Goal: Task Accomplishment & Management: Use online tool/utility

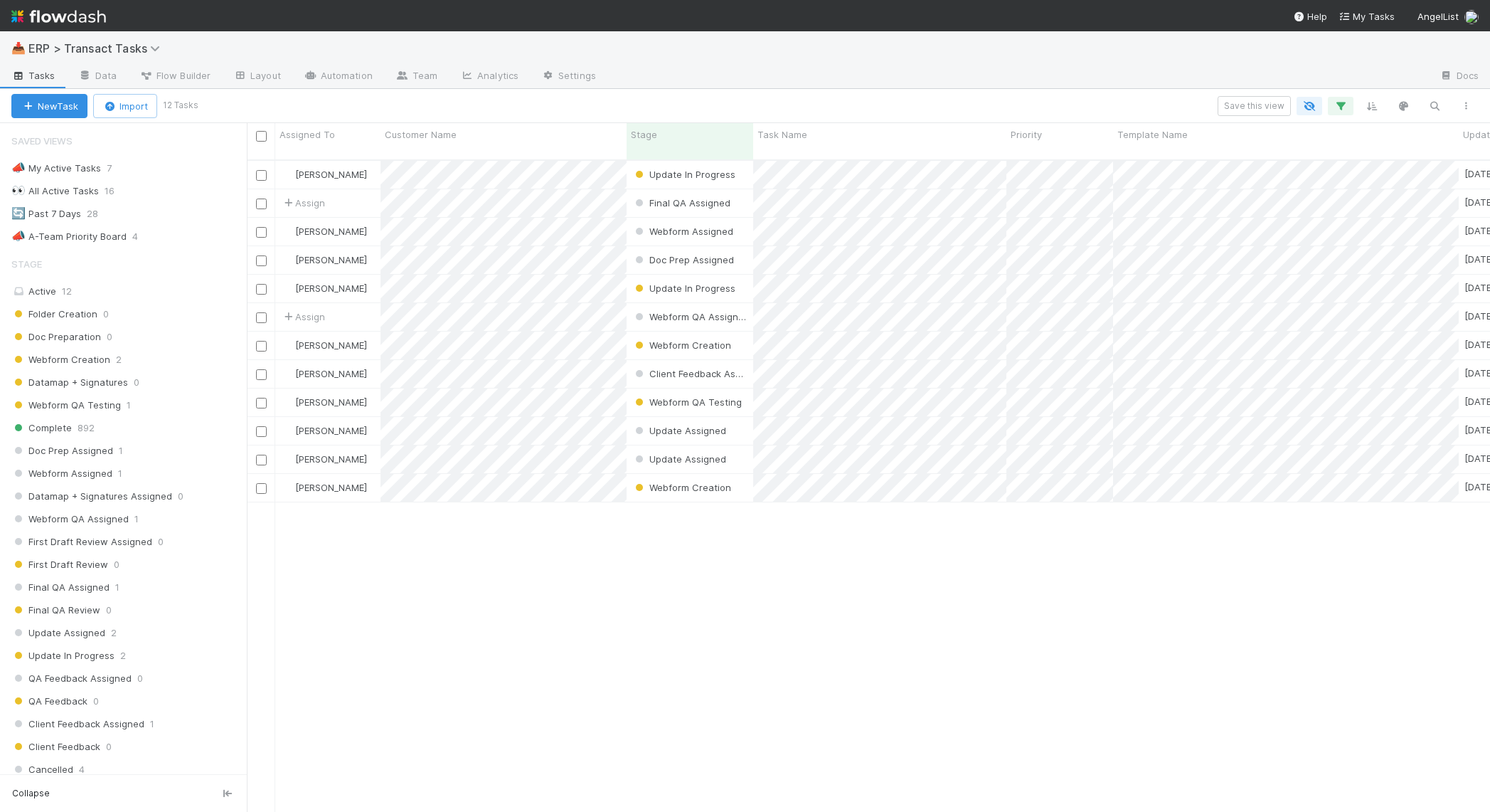
scroll to position [650, 1230]
click at [58, 50] on span "ERP > Transact Tasks" at bounding box center [97, 49] width 139 height 15
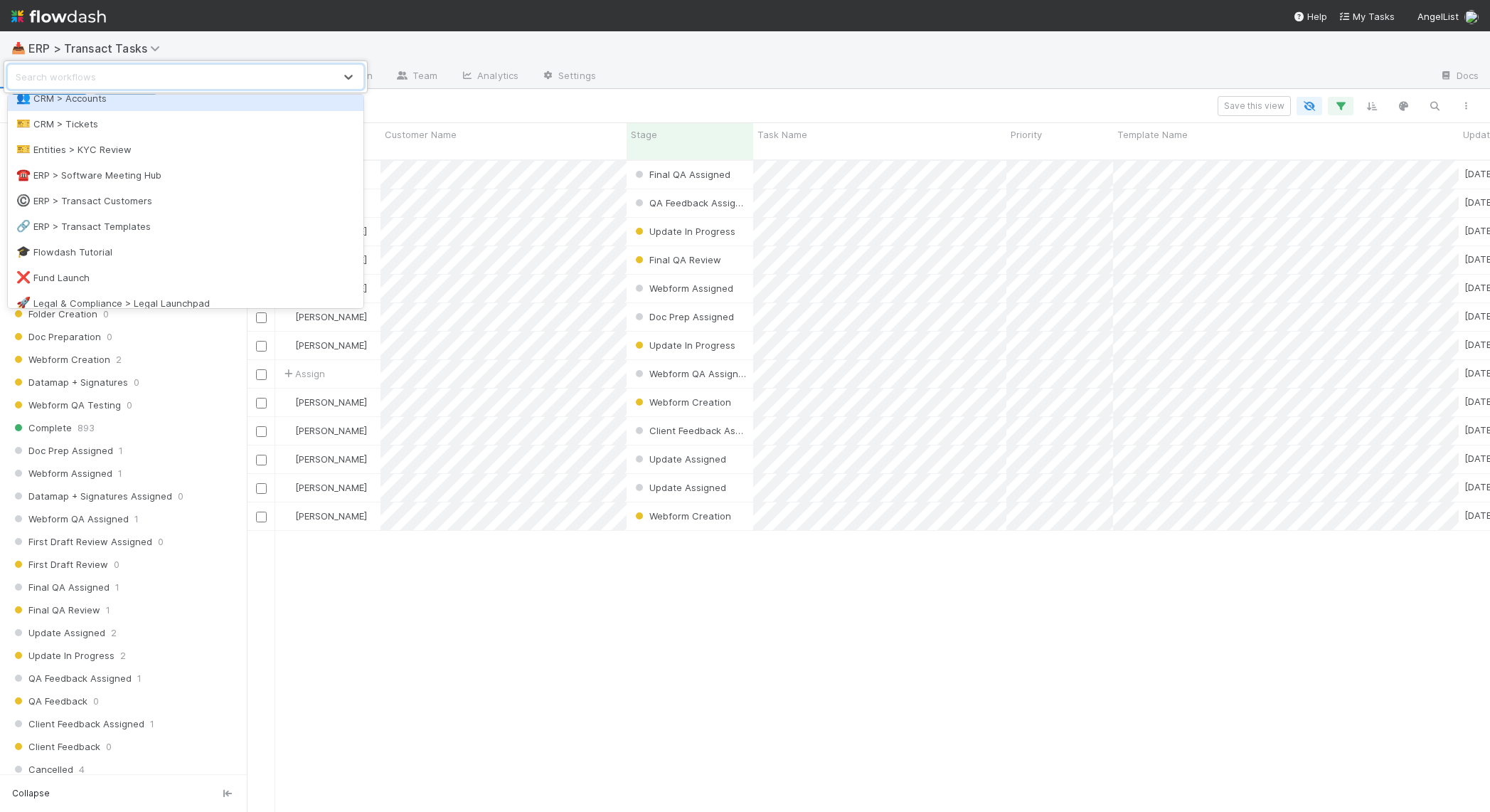
scroll to position [144, 0]
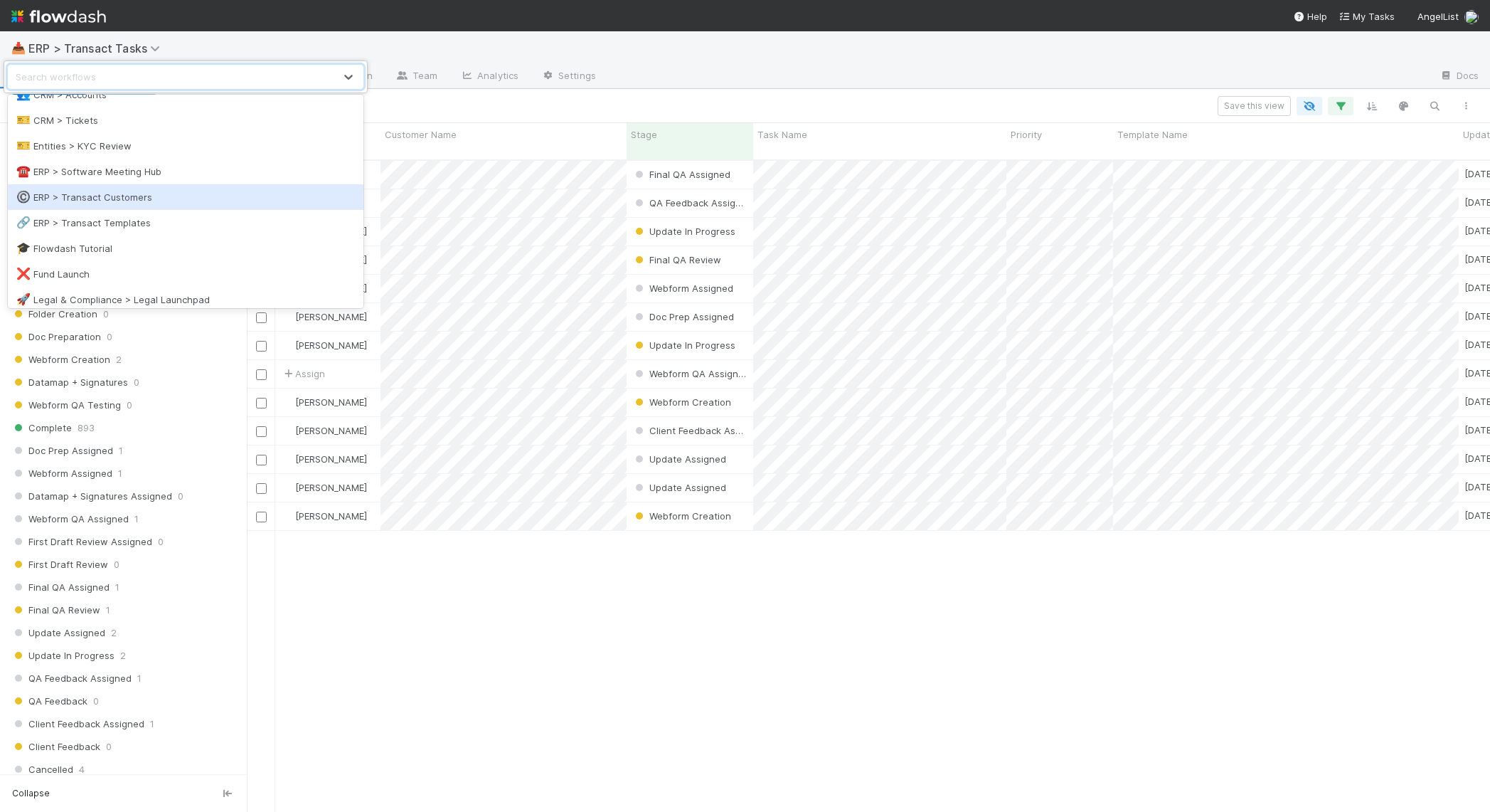
click at [132, 192] on div "©️ ERP > Transact Customers" at bounding box center [185, 197] width 339 height 15
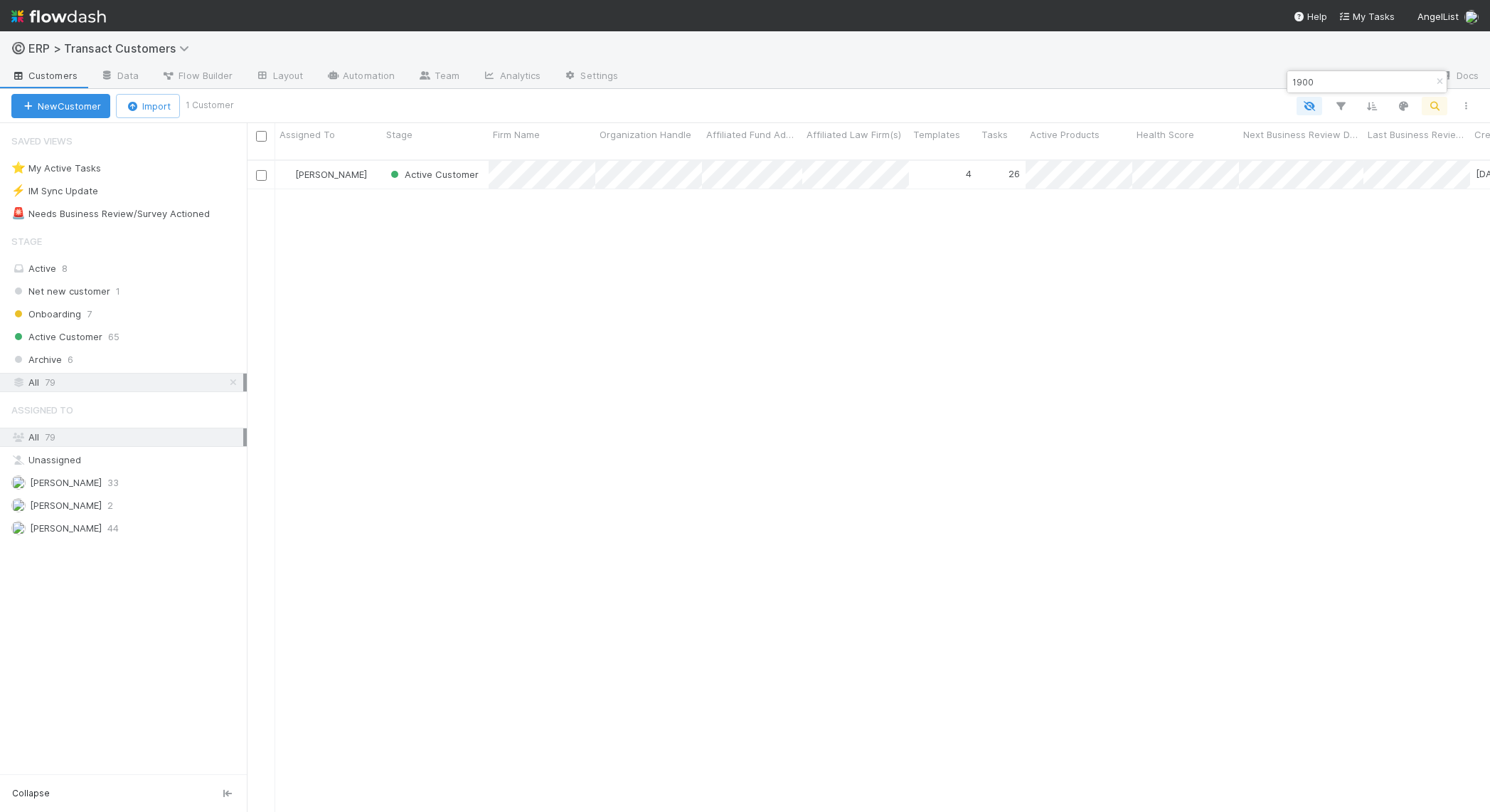
scroll to position [650, 1230]
click at [1380, 74] on input "1900" at bounding box center [1360, 81] width 142 height 17
type input "coyote"
click at [370, 172] on div "[PERSON_NAME]" at bounding box center [328, 175] width 106 height 28
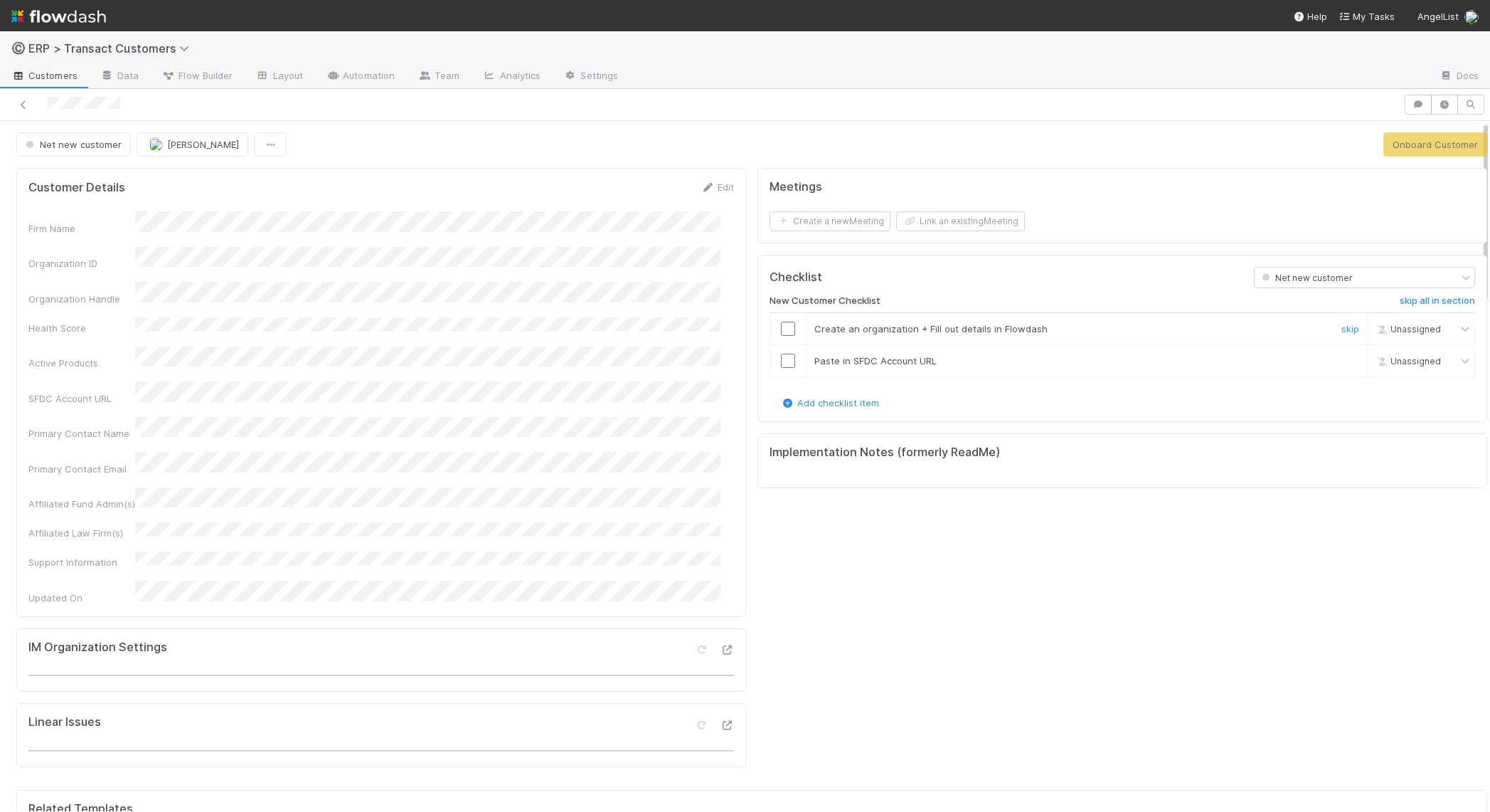
click at [781, 330] on input "checkbox" at bounding box center [788, 329] width 15 height 15
click at [781, 365] on input "checkbox" at bounding box center [788, 361] width 15 height 15
checkbox input "true"
click at [1436, 146] on button "Onboard Customer" at bounding box center [1436, 145] width 104 height 24
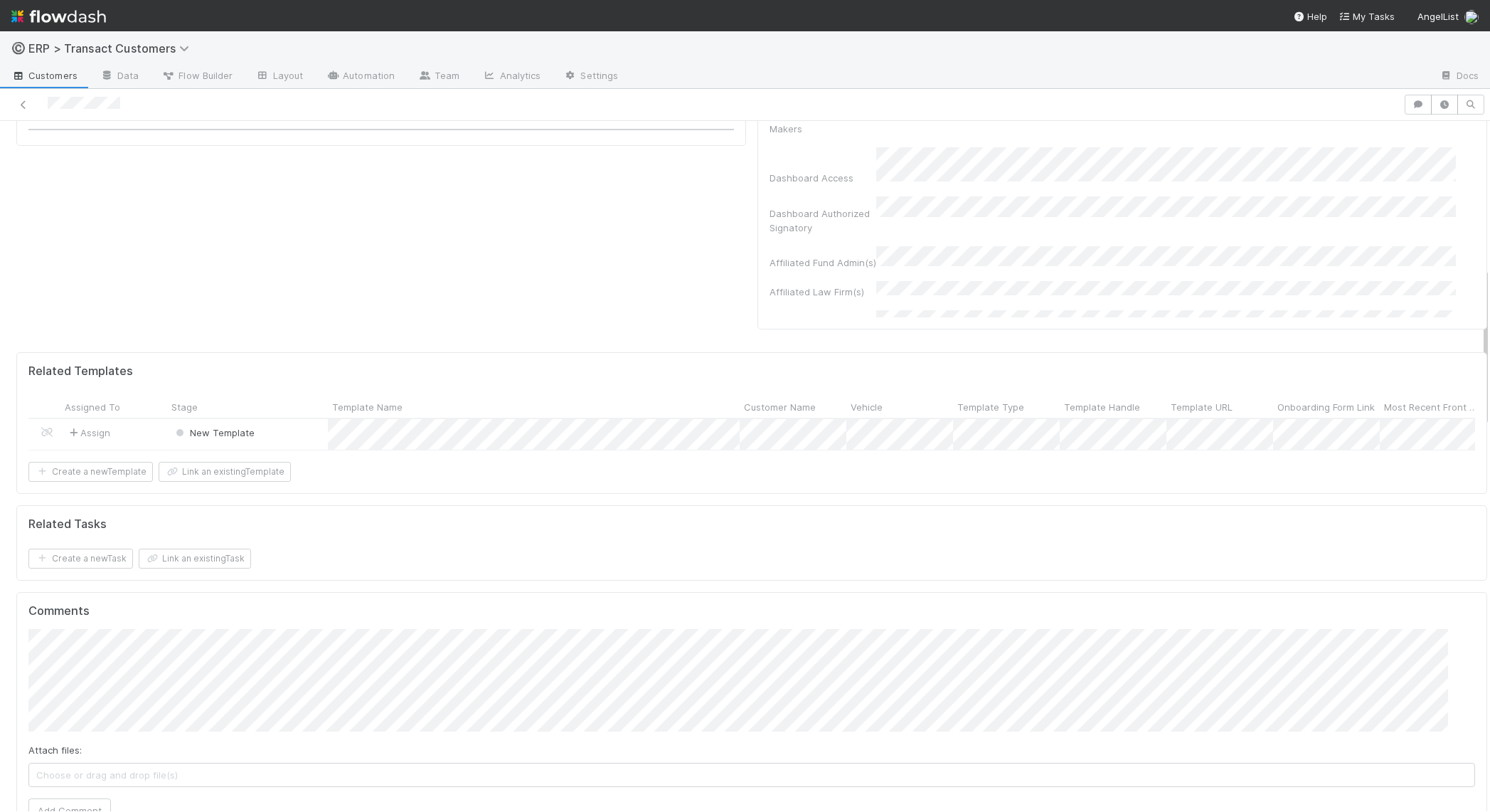
scroll to position [631, 0]
click at [99, 430] on span "Assign" at bounding box center [88, 423] width 44 height 15
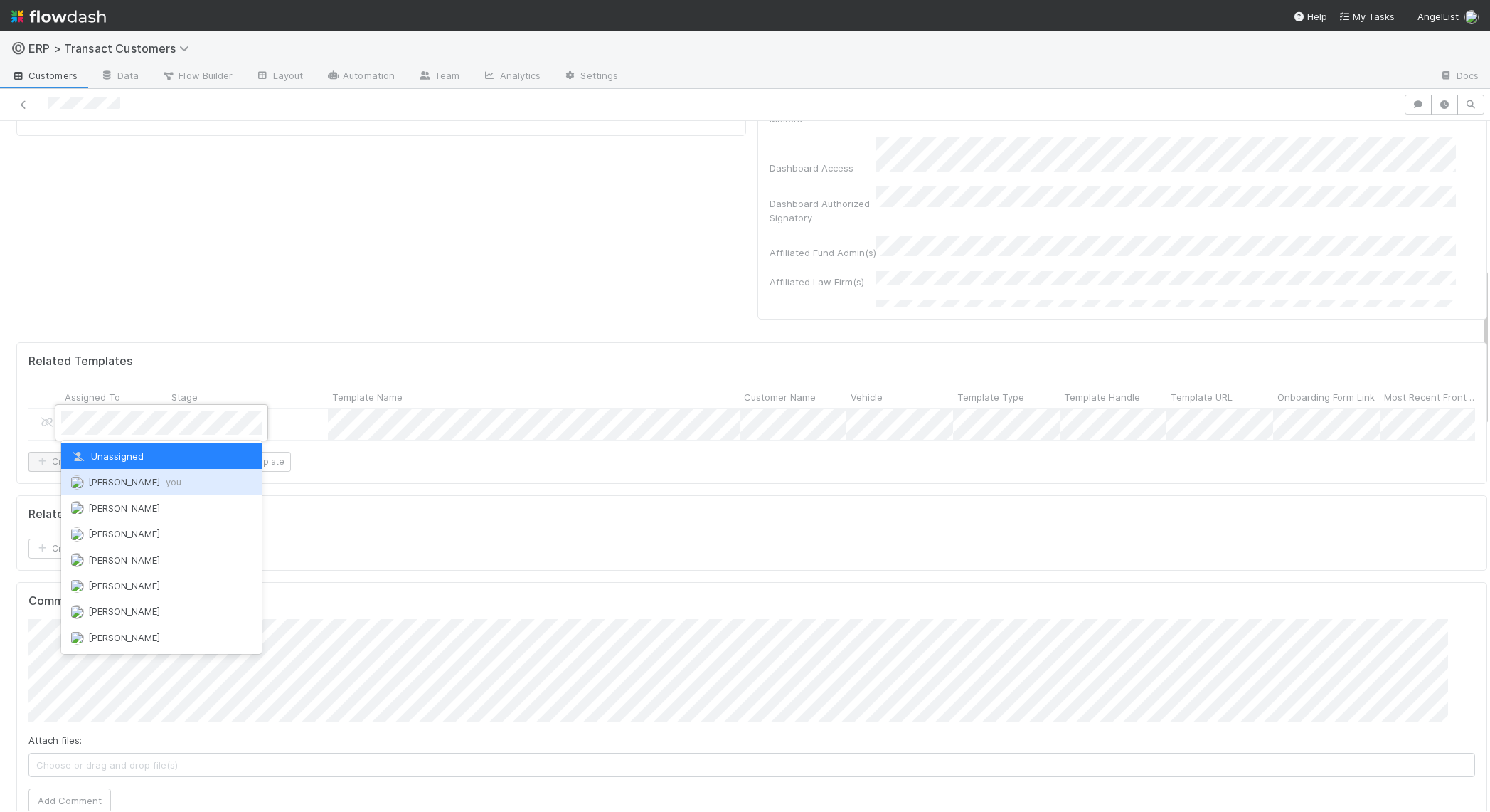
click at [114, 482] on span "[PERSON_NAME] you" at bounding box center [135, 482] width 93 height 11
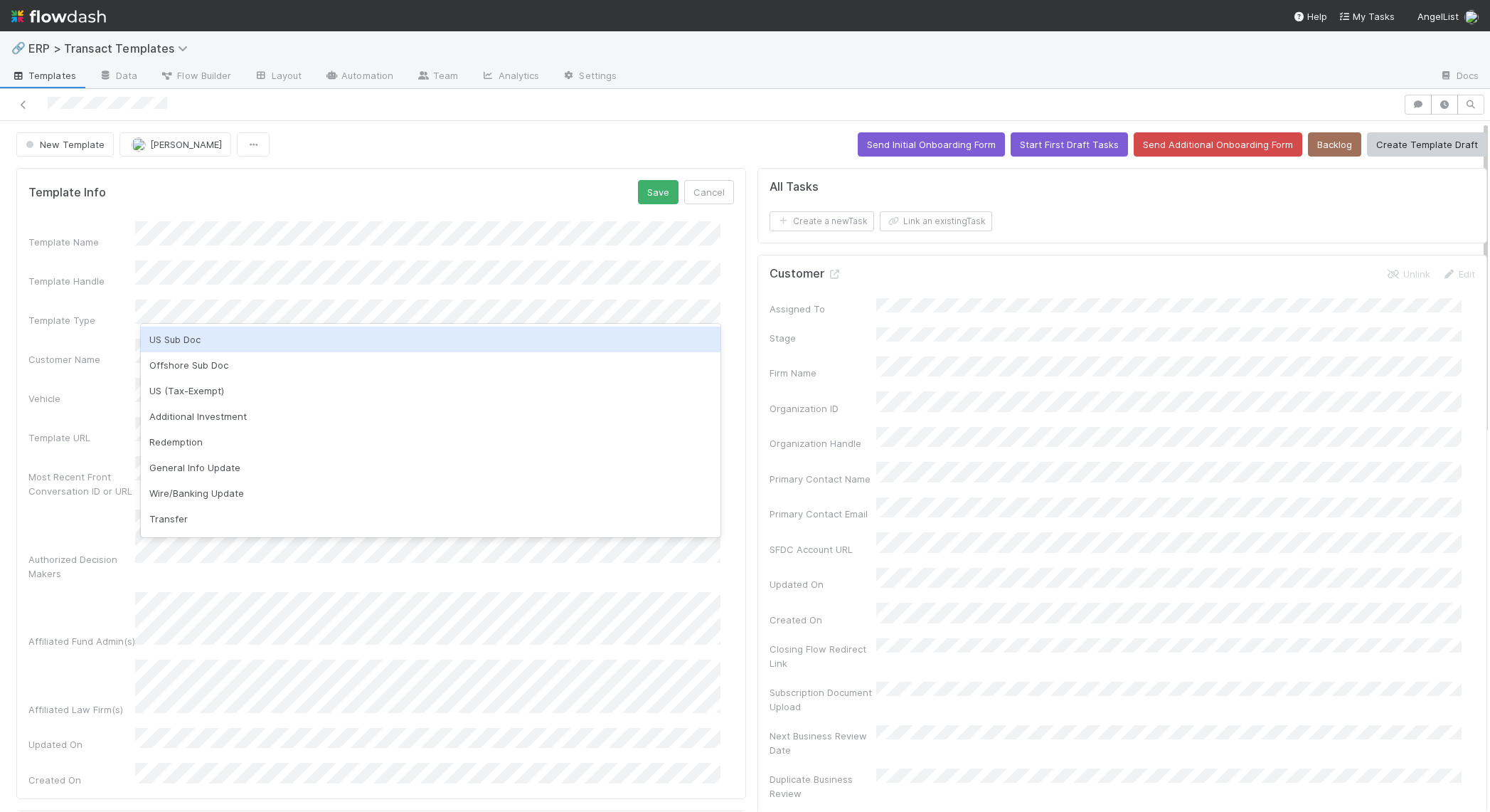
click at [99, 322] on div "Template Name Template Handle Template Type Customer Name Vehicle Template URL …" at bounding box center [381, 503] width 706 height 565
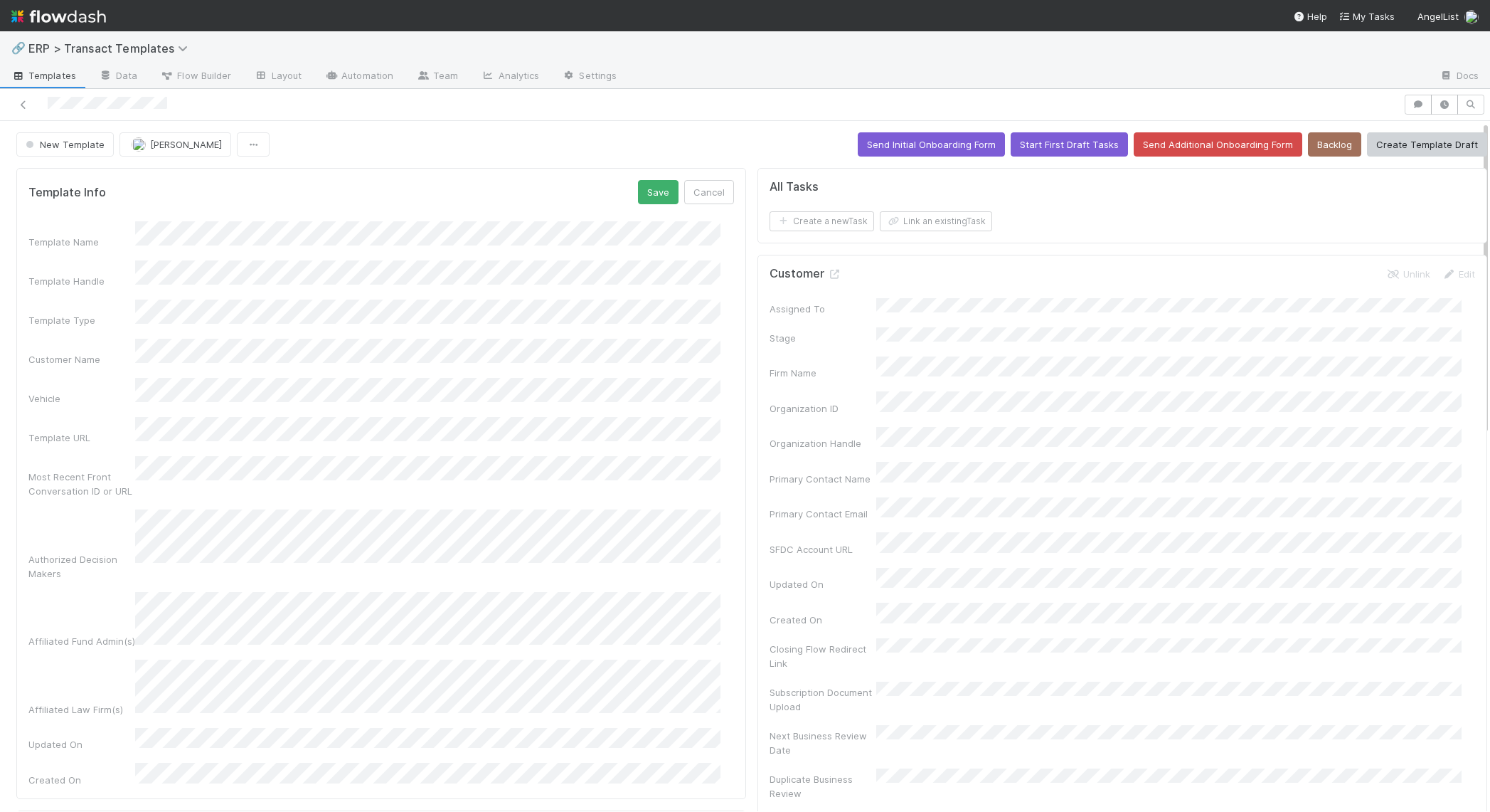
click at [59, 270] on div "Template Handle" at bounding box center [381, 274] width 706 height 28
click at [317, 251] on div "Template Name Template Handle Template Type Customer Name Vehicle Template URL …" at bounding box center [381, 503] width 706 height 565
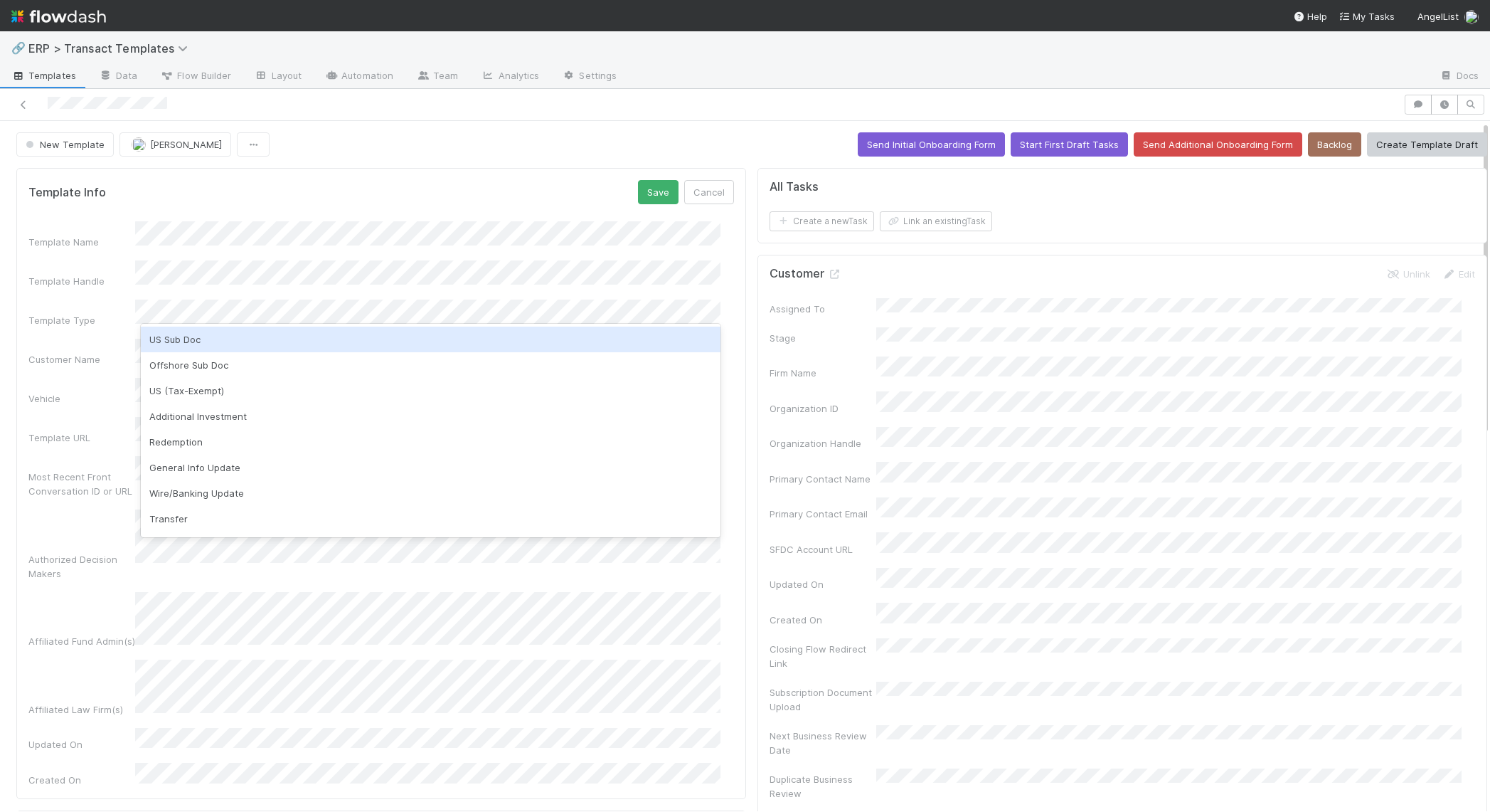
click at [243, 338] on div "US Sub Doc" at bounding box center [430, 339] width 580 height 26
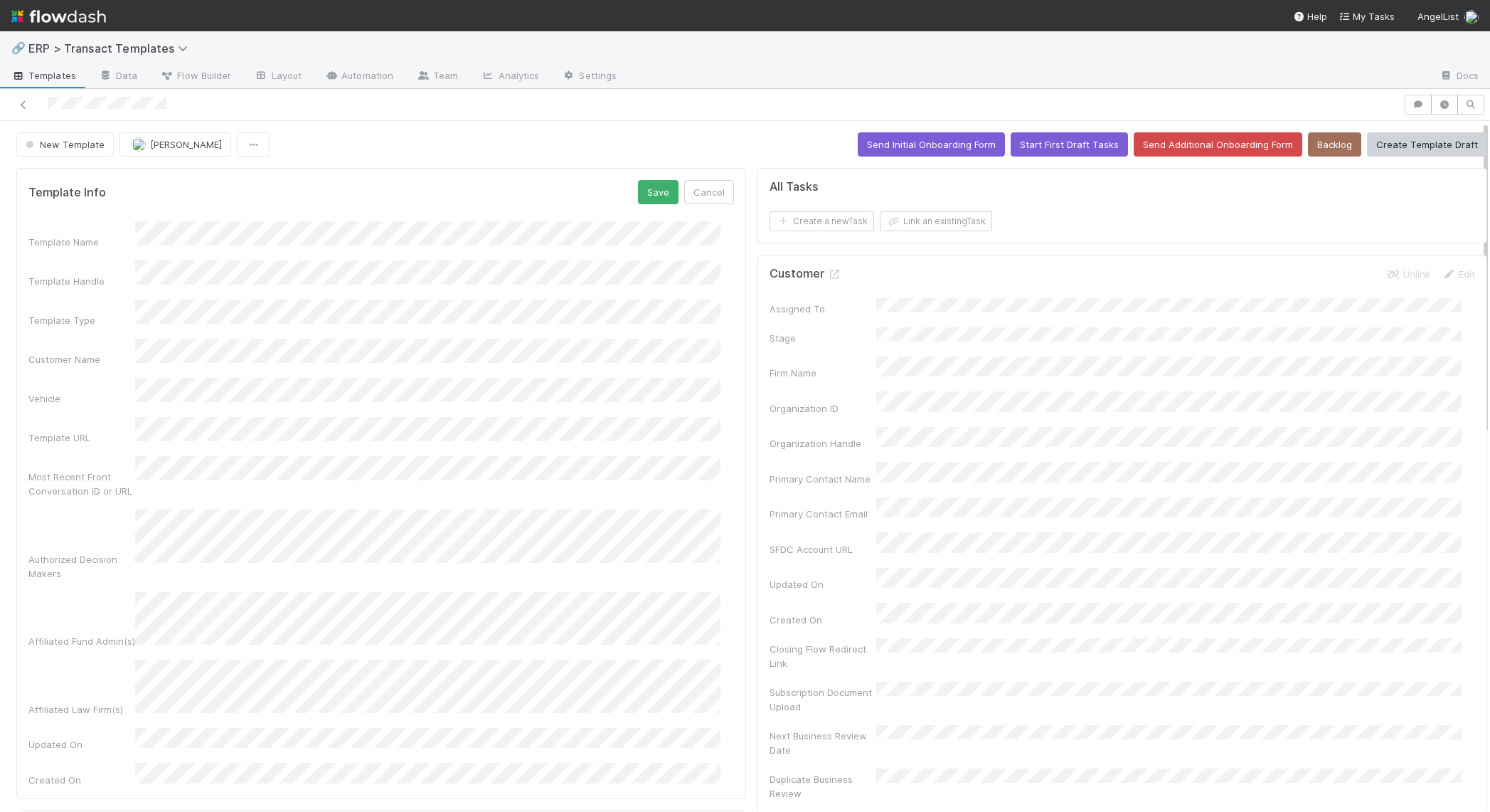
click at [118, 234] on div "Template Name" at bounding box center [381, 235] width 706 height 28
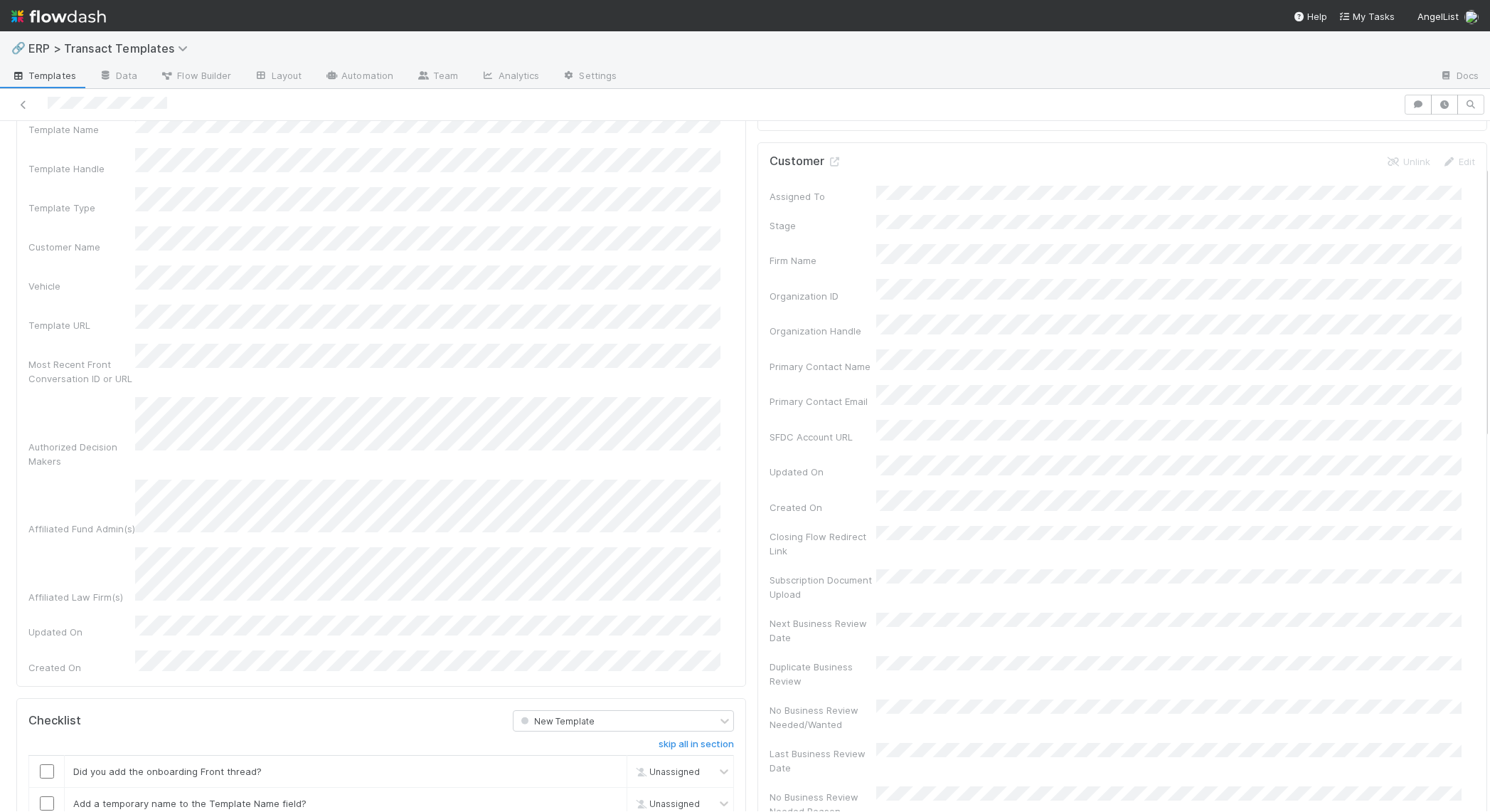
scroll to position [114, 0]
click at [67, 520] on div "Affiliated Fund Admin(s)" at bounding box center [81, 527] width 106 height 15
click at [49, 759] on input "checkbox" at bounding box center [47, 767] width 15 height 15
click at [37, 791] on div at bounding box center [46, 798] width 35 height 15
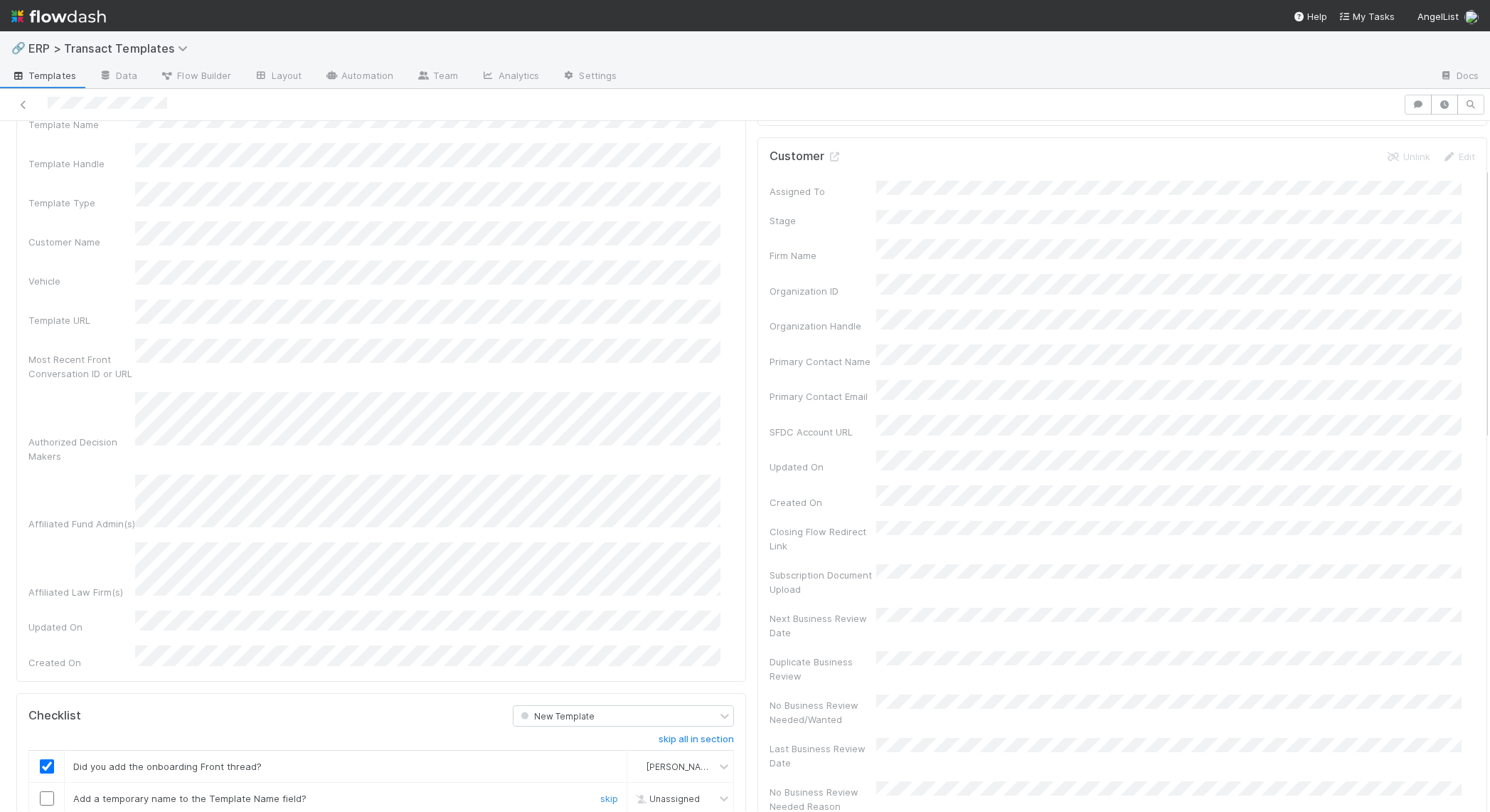
drag, startPoint x: 44, startPoint y: 742, endPoint x: 97, endPoint y: 736, distance: 53.3
click at [45, 791] on input "checkbox" at bounding box center [47, 798] width 15 height 15
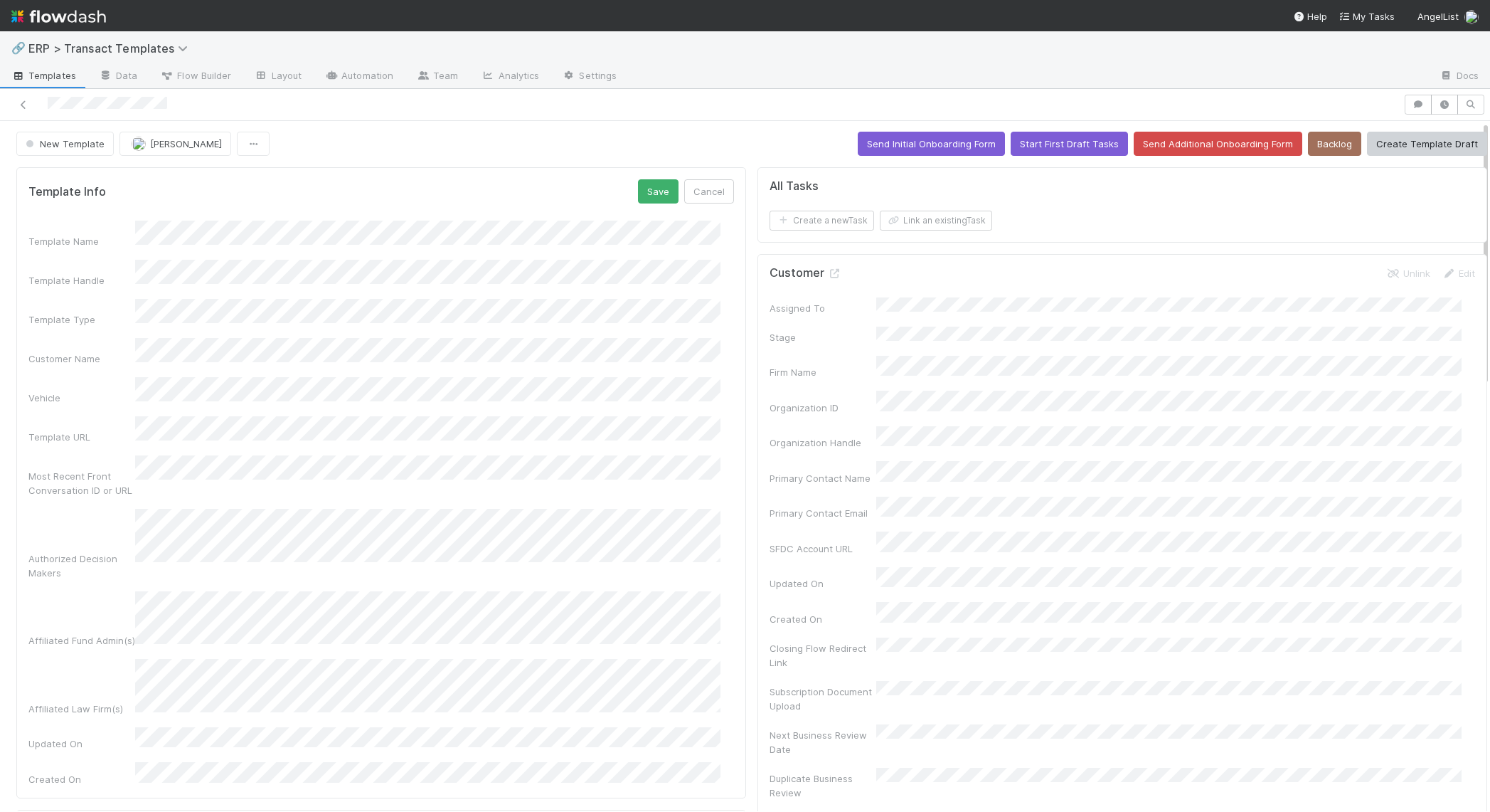
scroll to position [0, 0]
drag, startPoint x: 636, startPoint y: 188, endPoint x: -421, endPoint y: 234, distance: 1058.0
click at [0, 234] on html "🔗 ERP > Transact Templates Templates Data Flow Builder Layout Automation Team A…" at bounding box center [745, 406] width 1490 height 812
click at [623, 192] on div "Template Info Save Cancel" at bounding box center [381, 192] width 706 height 24
click at [638, 191] on button "Save" at bounding box center [659, 192] width 41 height 24
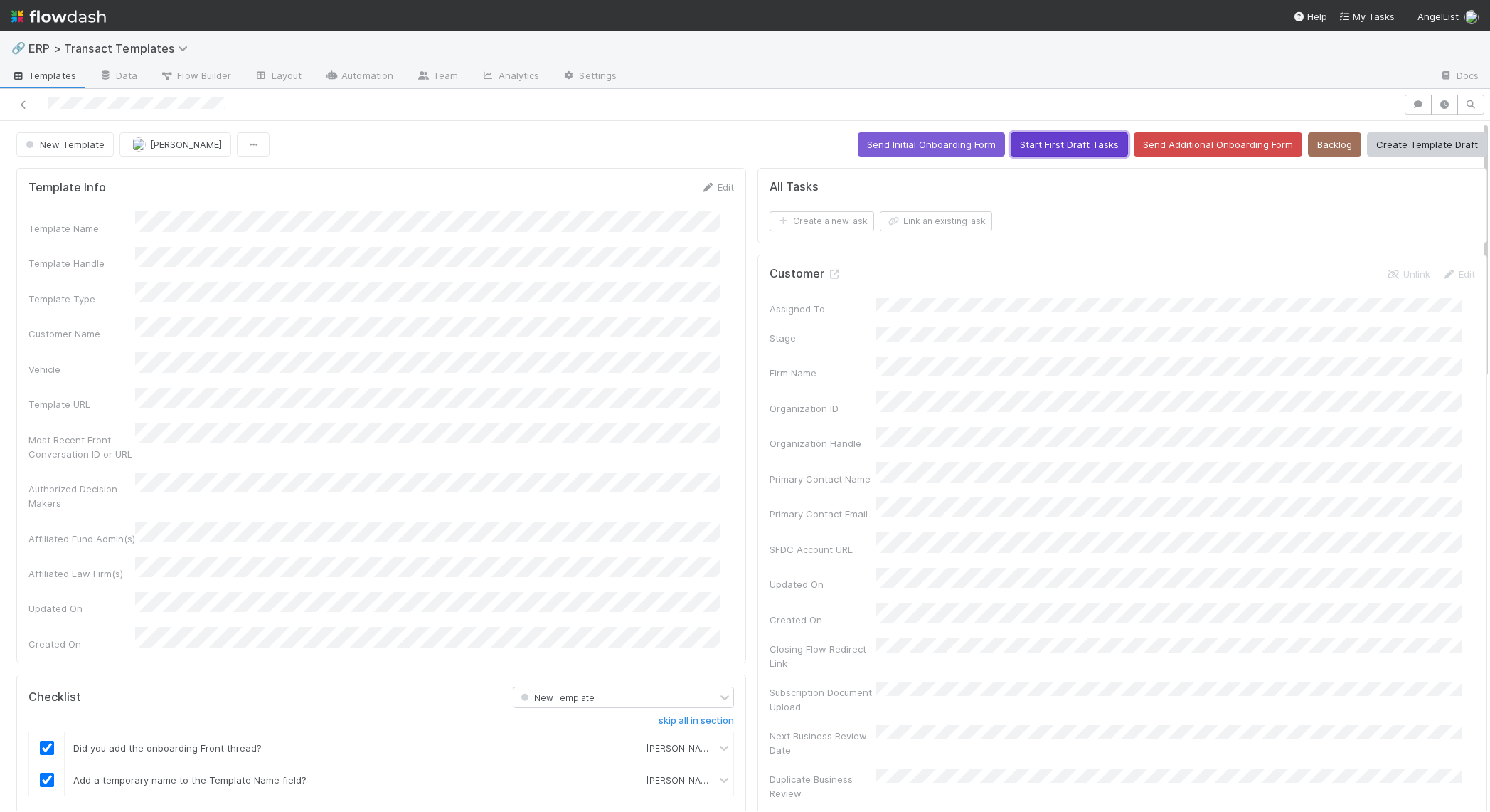
click at [1023, 153] on button "Start First Draft Tasks" at bounding box center [1069, 145] width 118 height 24
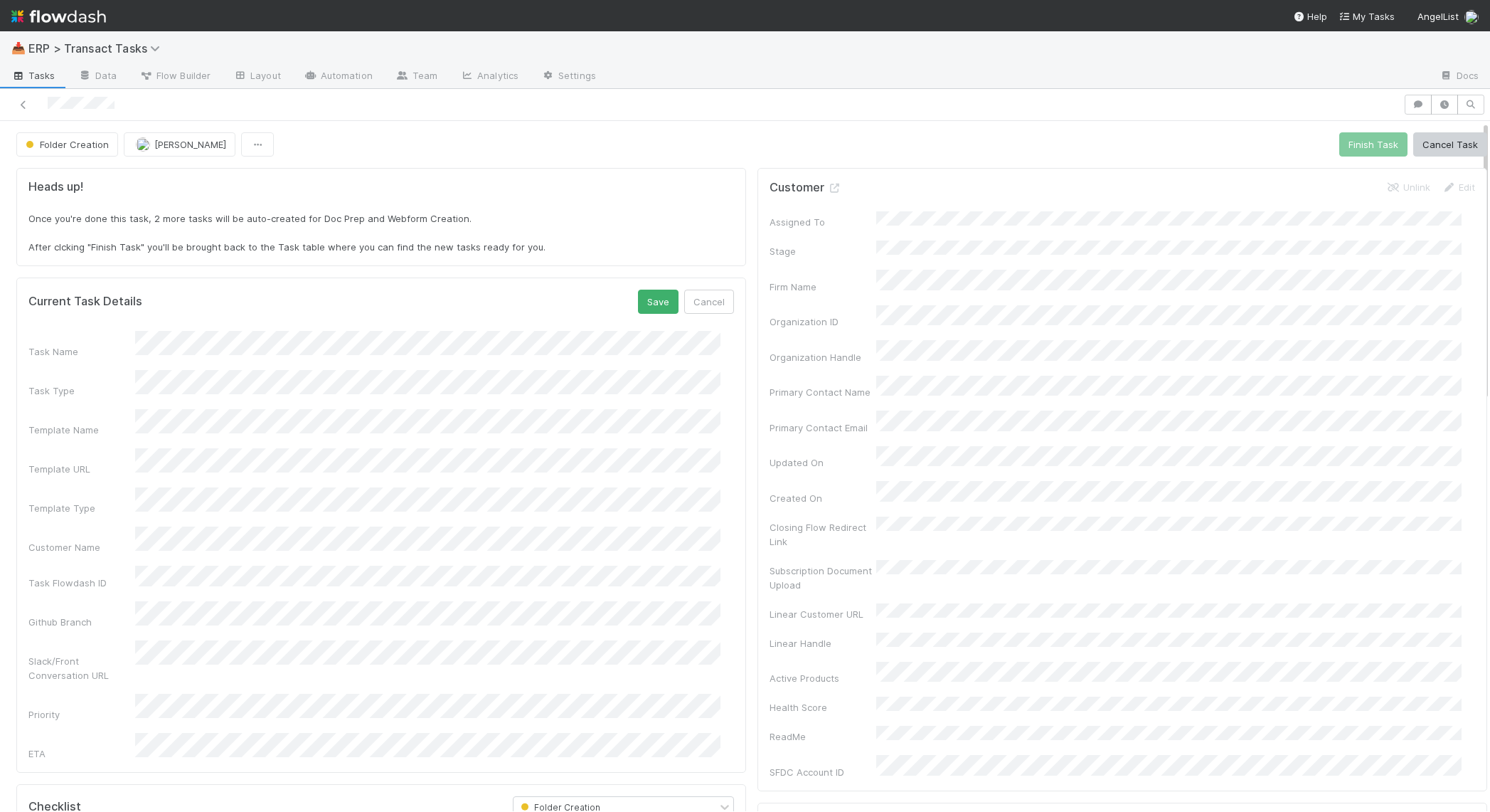
click at [181, 650] on div "Task Name Task Type Template Name Template URL Template Type Customer Name Task…" at bounding box center [381, 545] width 706 height 430
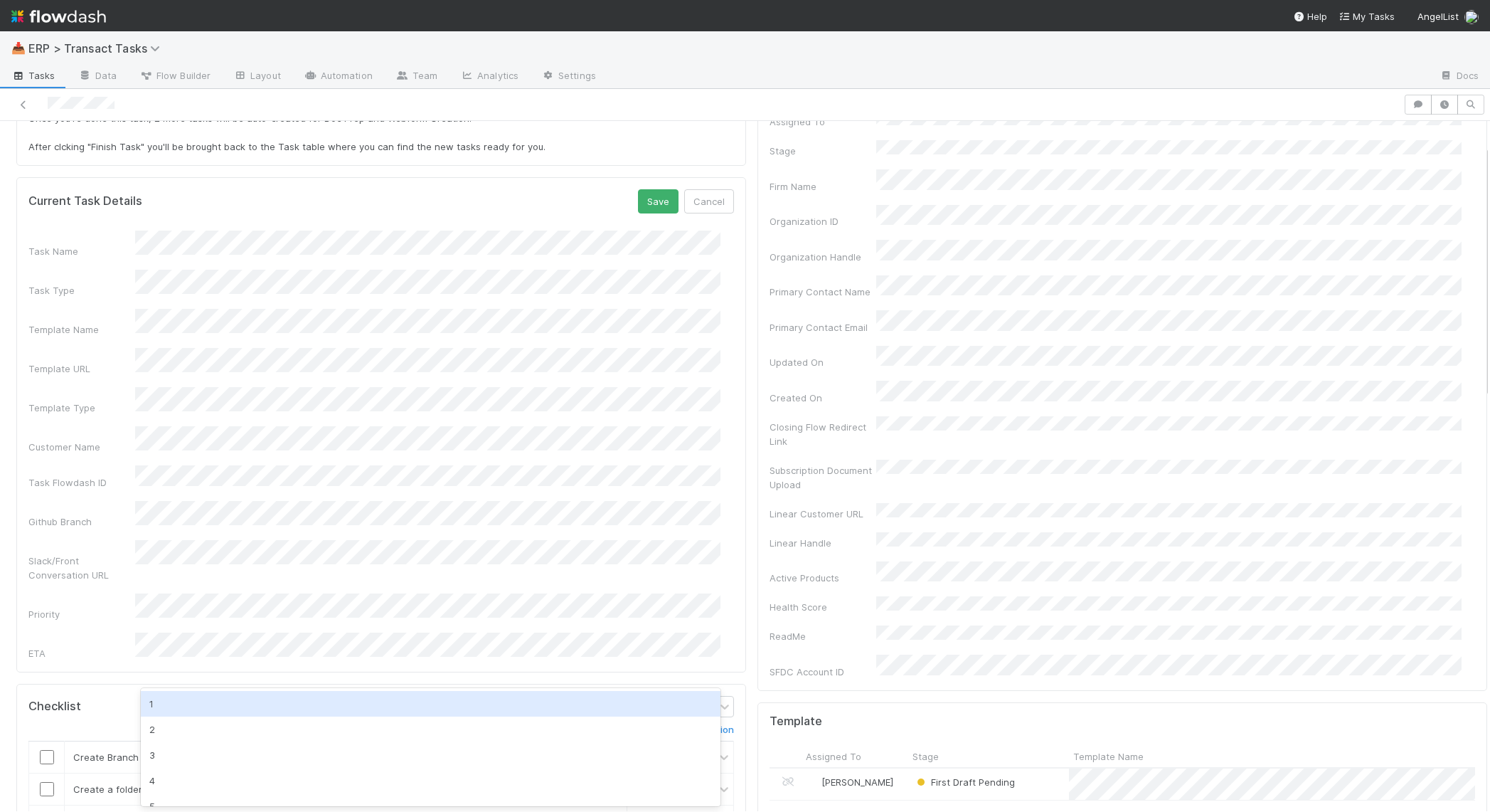
scroll to position [118, 0]
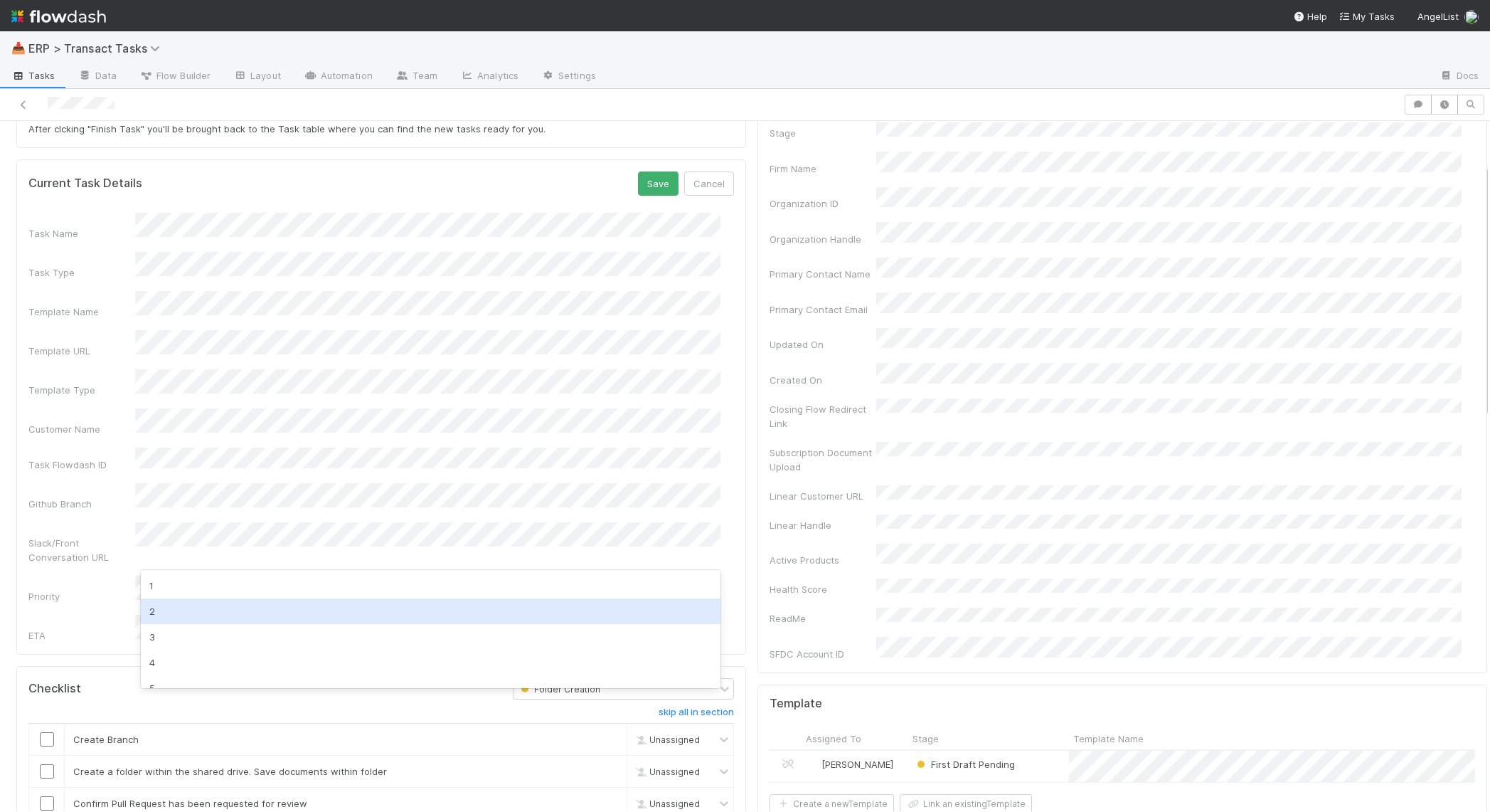
click at [198, 616] on div "2" at bounding box center [430, 611] width 580 height 26
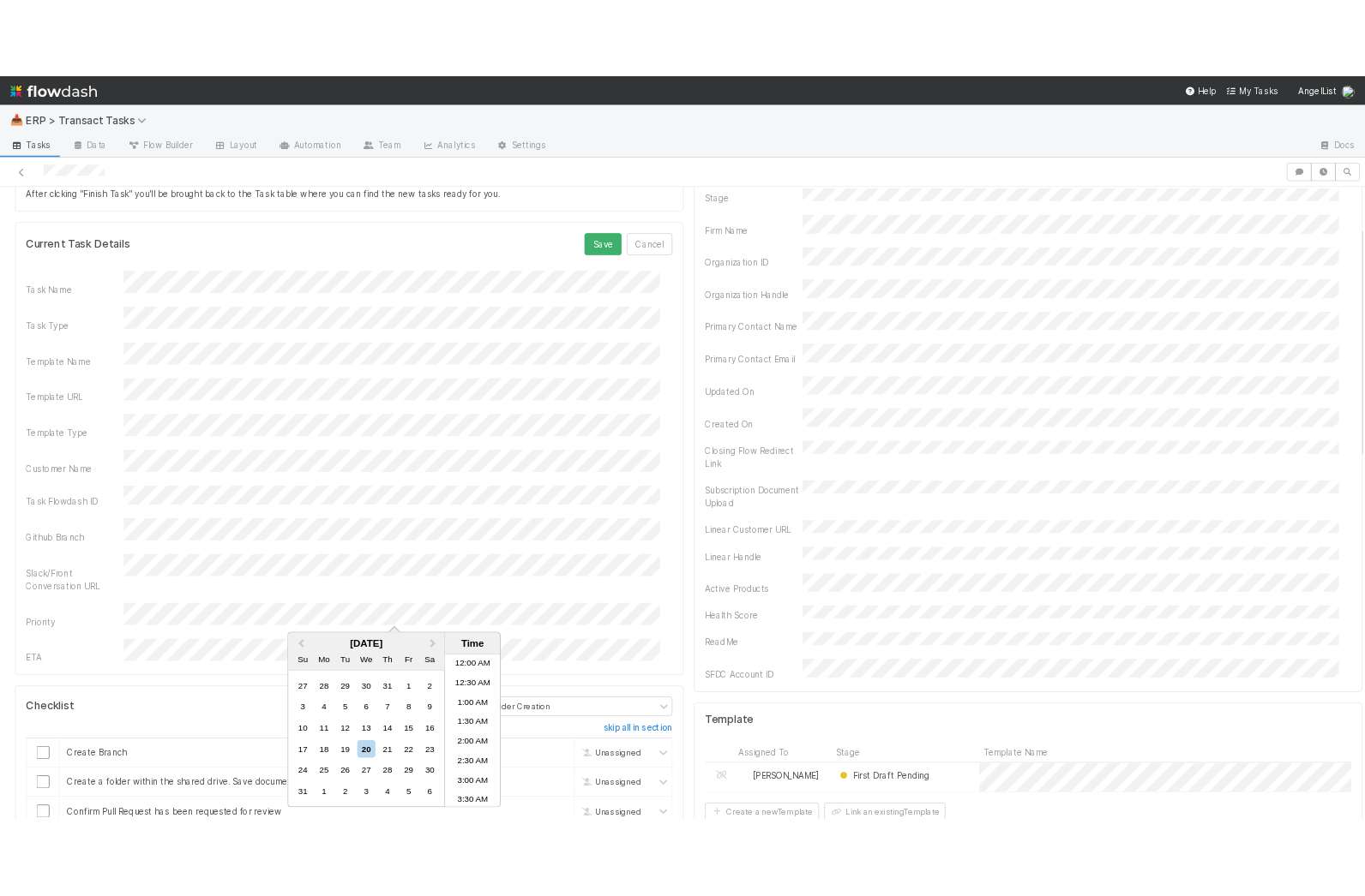
scroll to position [453, 0]
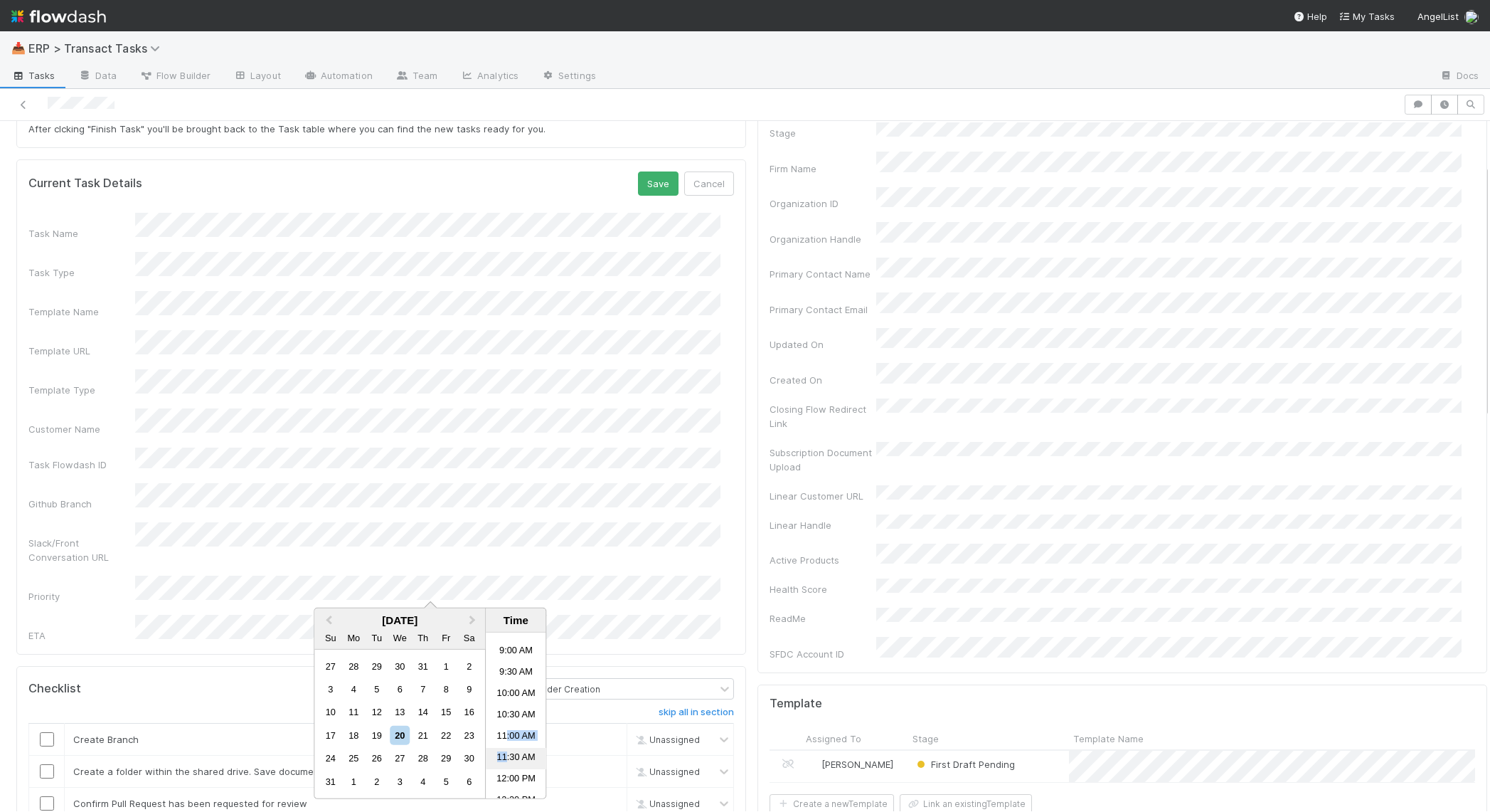
drag, startPoint x: 503, startPoint y: 737, endPoint x: 503, endPoint y: 754, distance: 17.0
click at [503, 754] on ul "12:00 AM 12:30 AM 1:00 AM 1:30 AM 2:00 AM 2:30 AM 3:00 AM 3:30 AM 4:00 AM 4:30 …" at bounding box center [516, 715] width 60 height 166
click at [504, 758] on li "11:30 AM" at bounding box center [516, 758] width 60 height 21
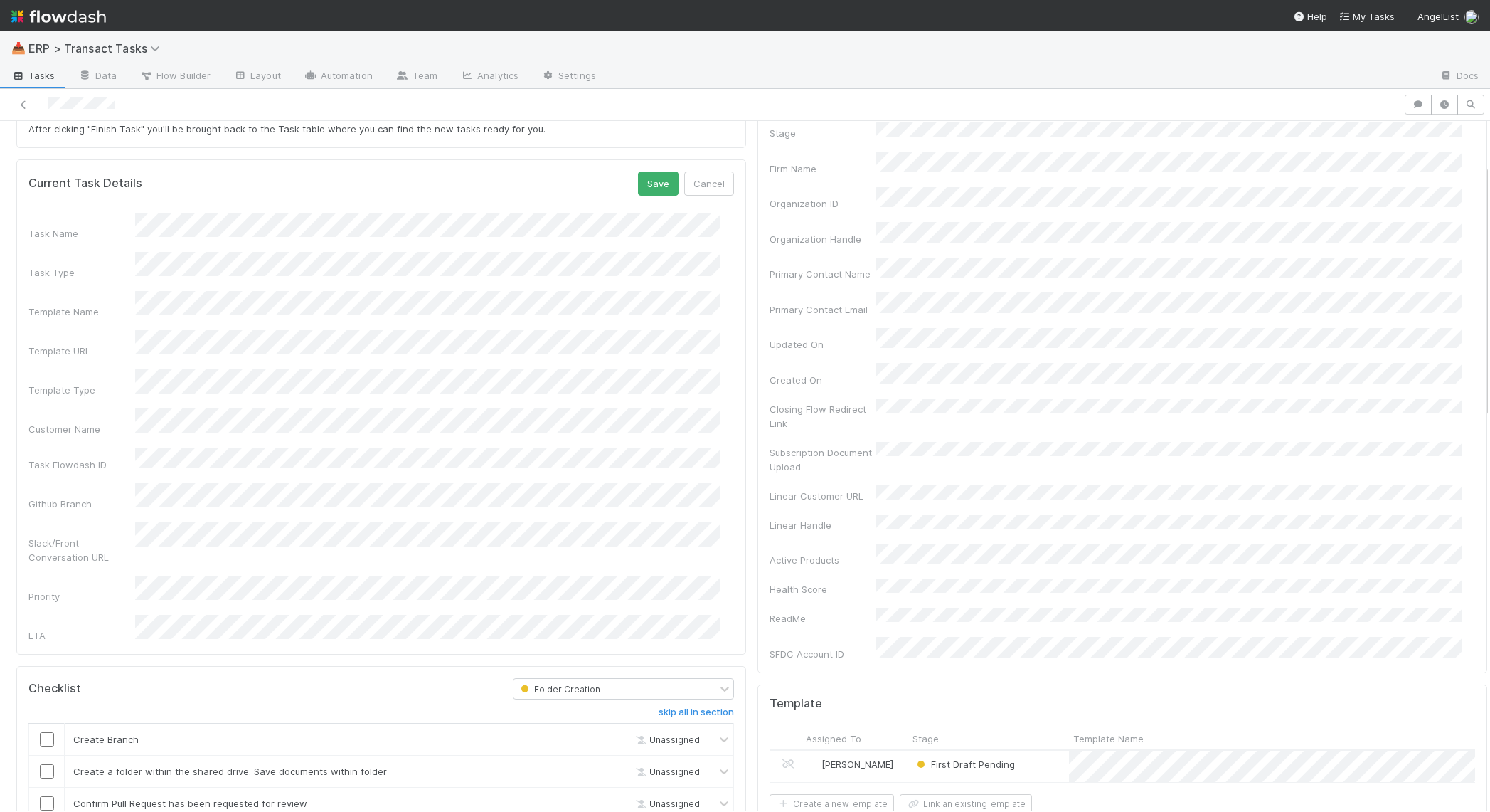
click at [43, 448] on div "Task Name Task Type Template Name Template URL Template Type Customer Name Task…" at bounding box center [381, 427] width 706 height 430
click at [638, 188] on button "Save" at bounding box center [659, 184] width 41 height 24
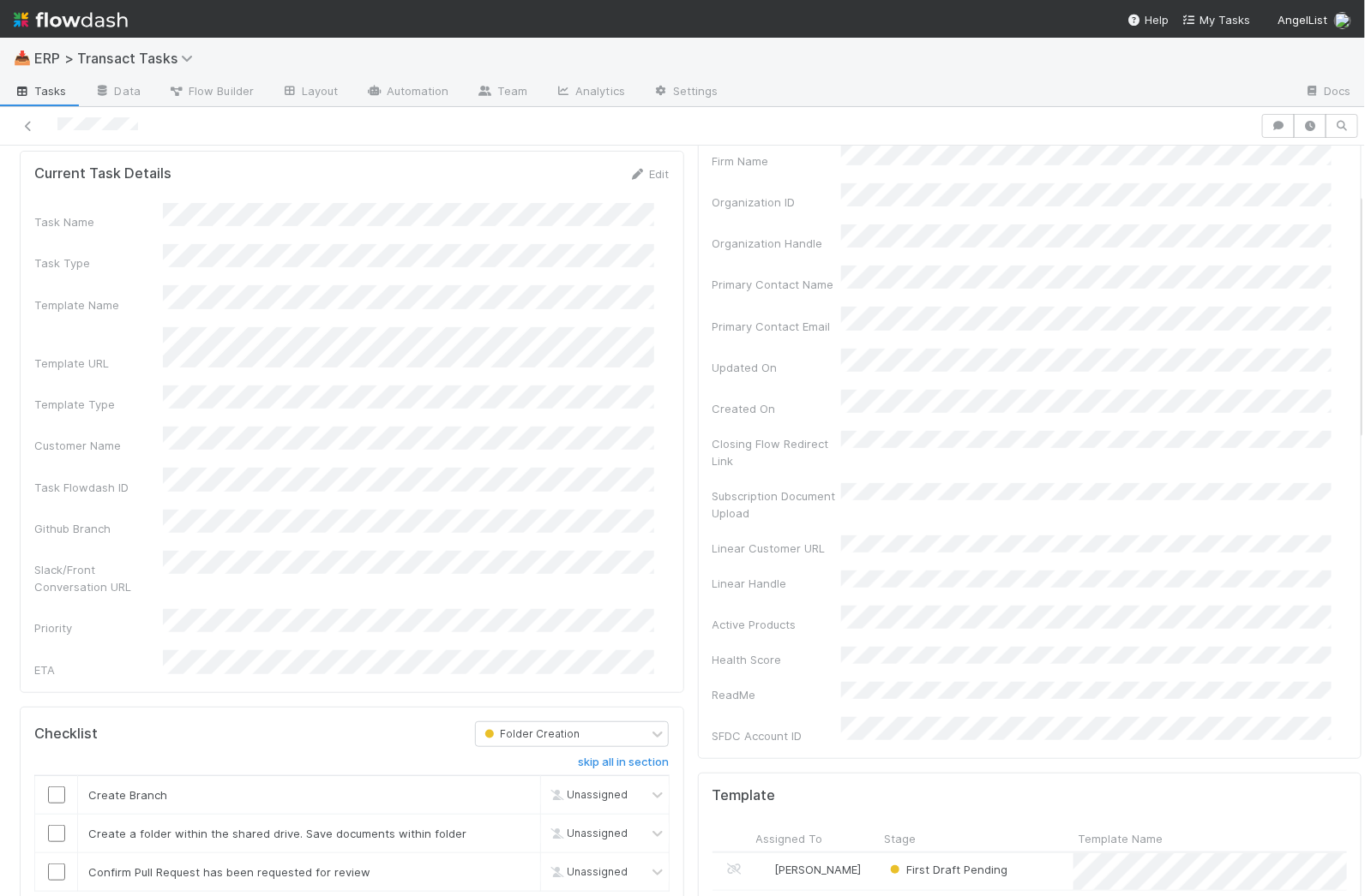
scroll to position [307, 0]
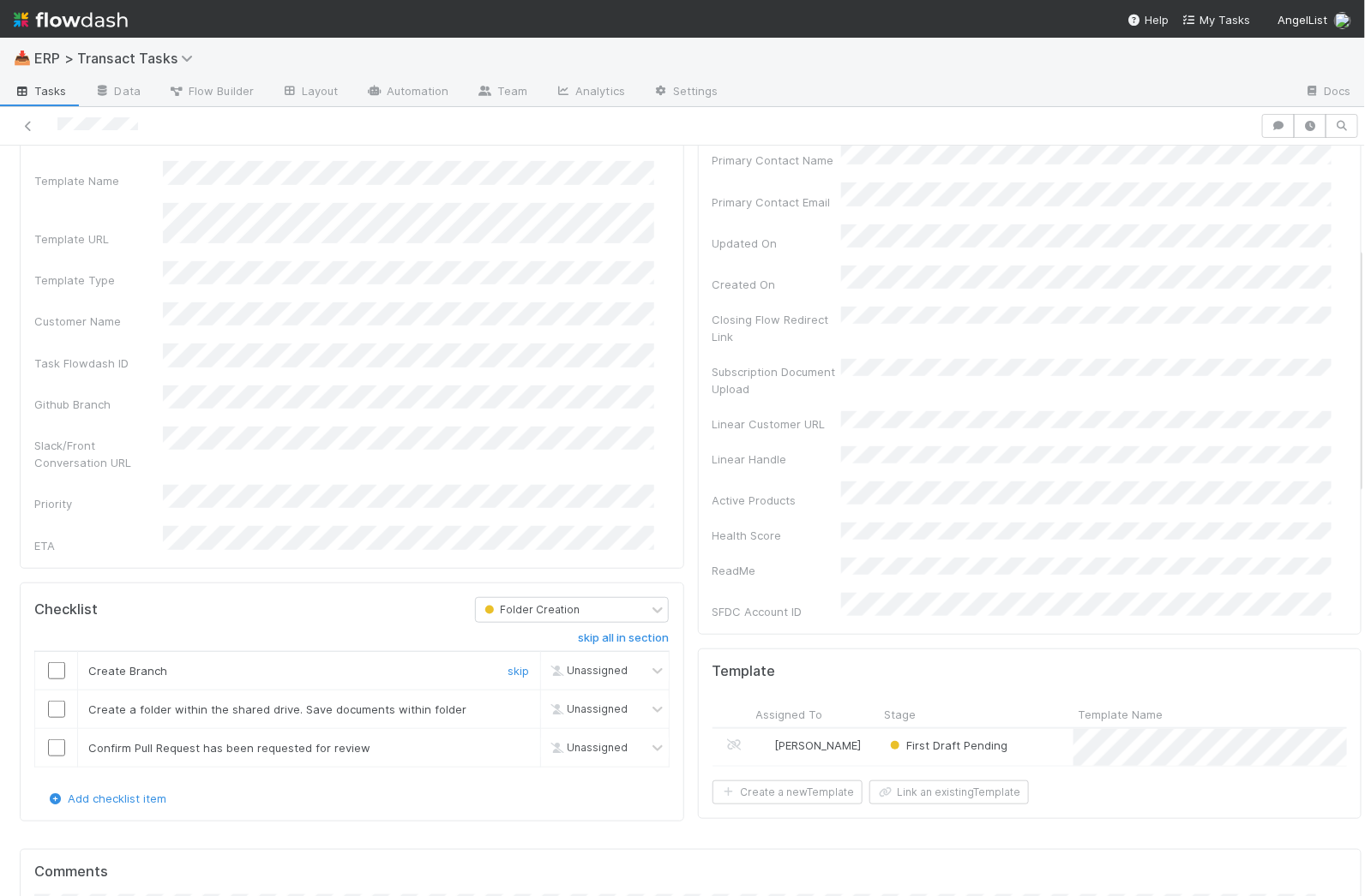
click at [57, 662] on input "checkbox" at bounding box center [57, 671] width 18 height 18
click at [60, 701] on input "checkbox" at bounding box center [57, 710] width 18 height 18
click at [66, 729] on td at bounding box center [57, 747] width 43 height 38
click at [56, 739] on input "checkbox" at bounding box center [57, 748] width 18 height 18
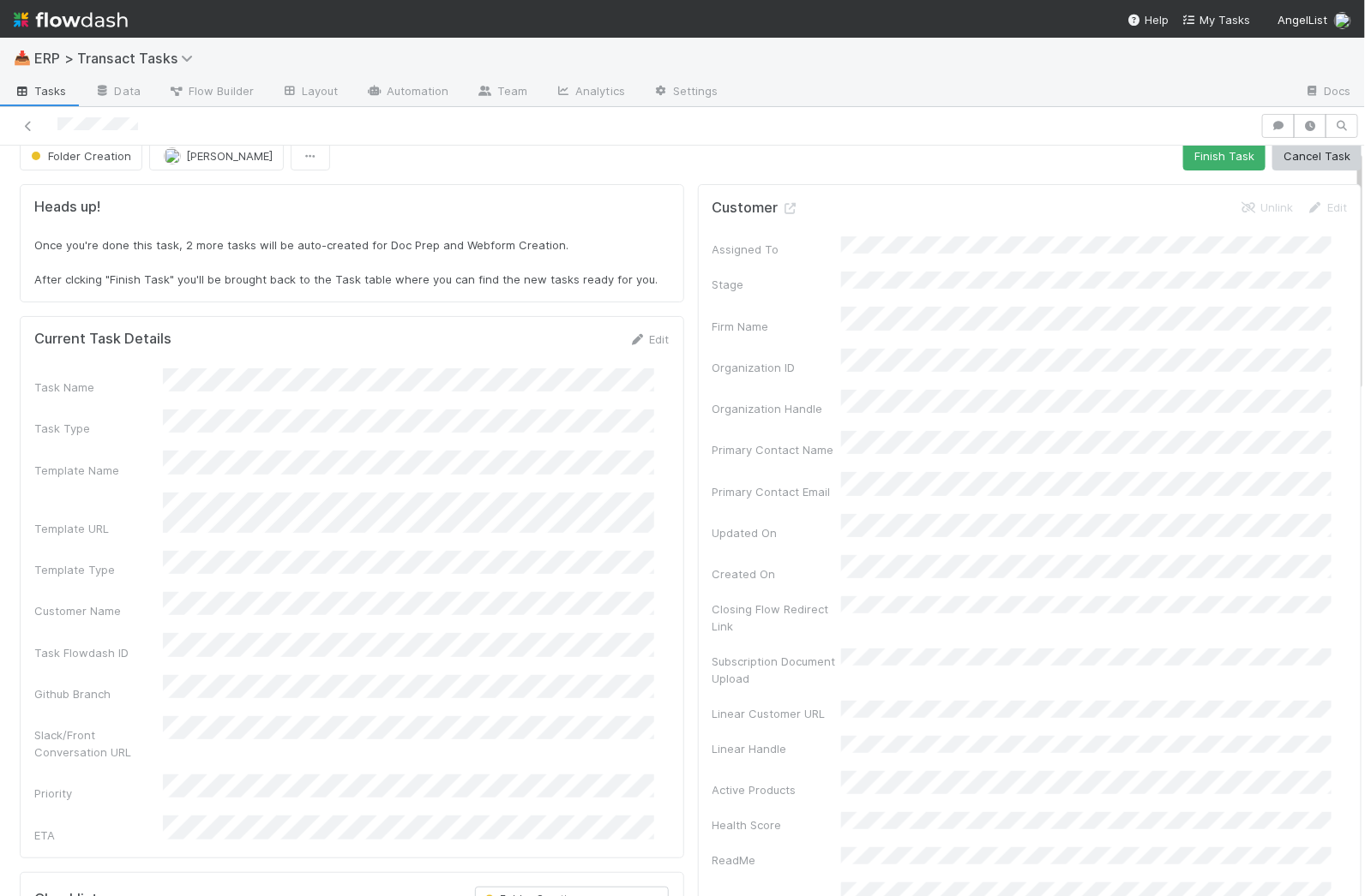
scroll to position [0, 0]
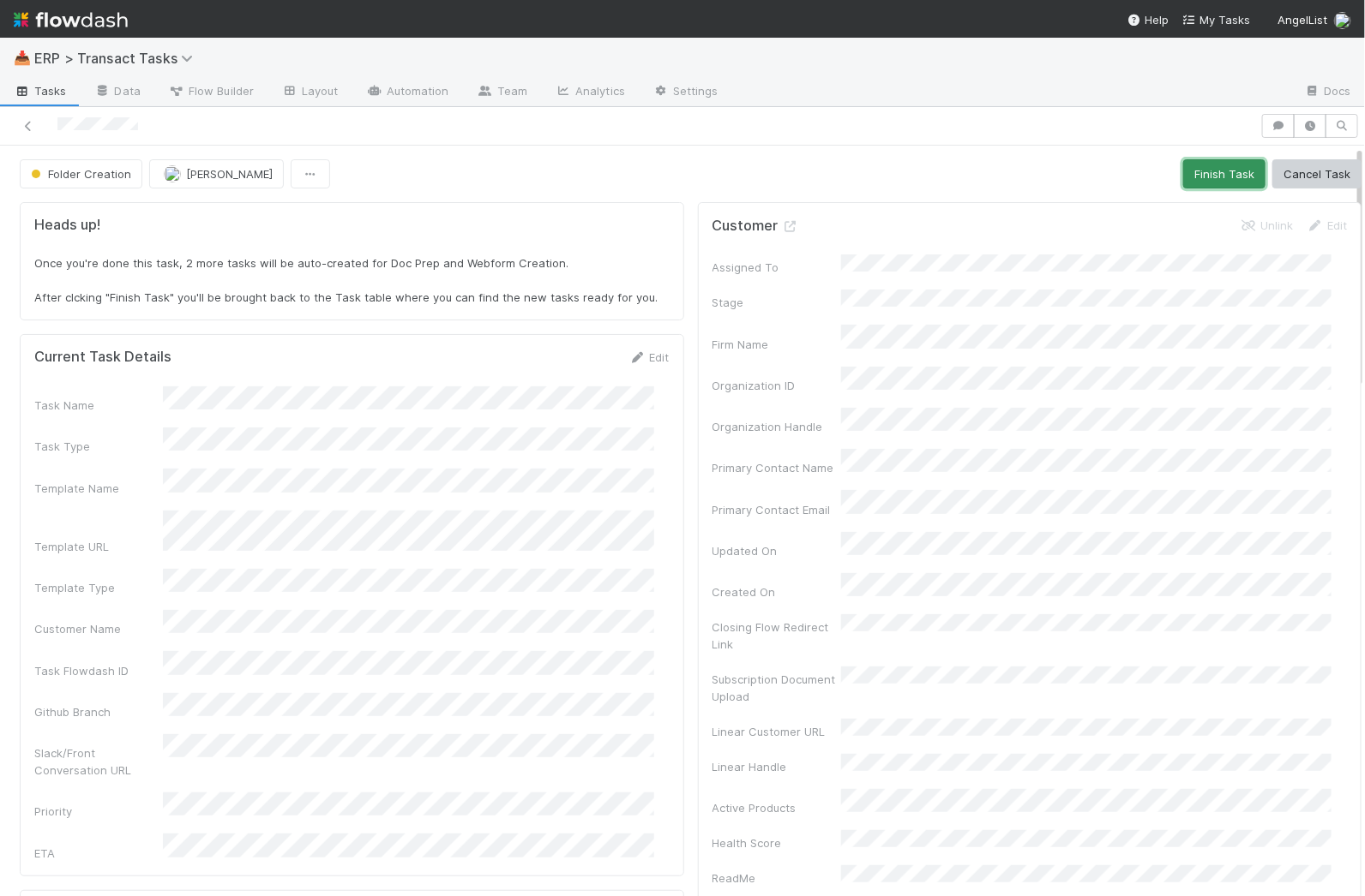
click at [1183, 172] on button "Finish Task" at bounding box center [1224, 174] width 82 height 29
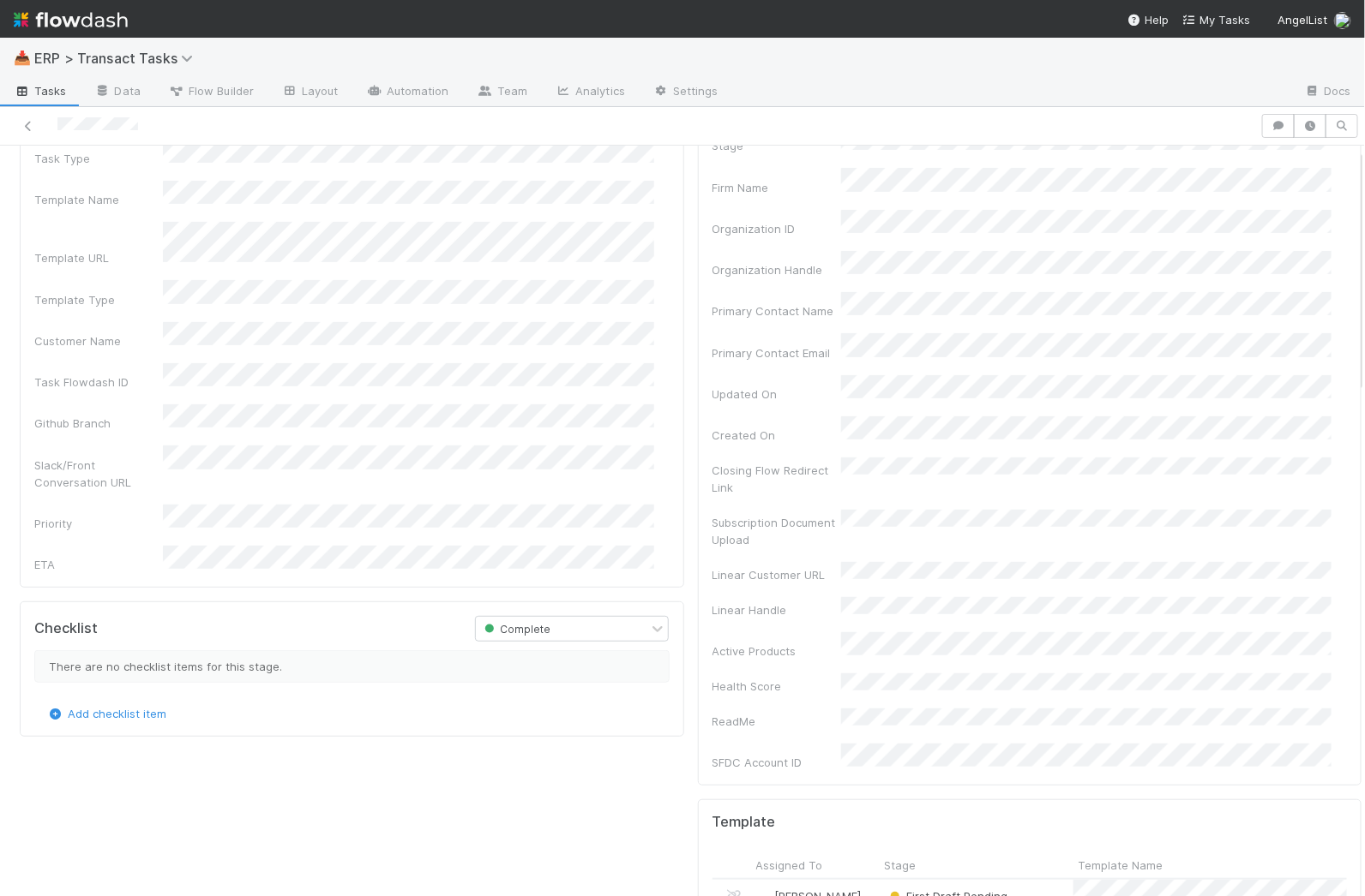
scroll to position [217, 0]
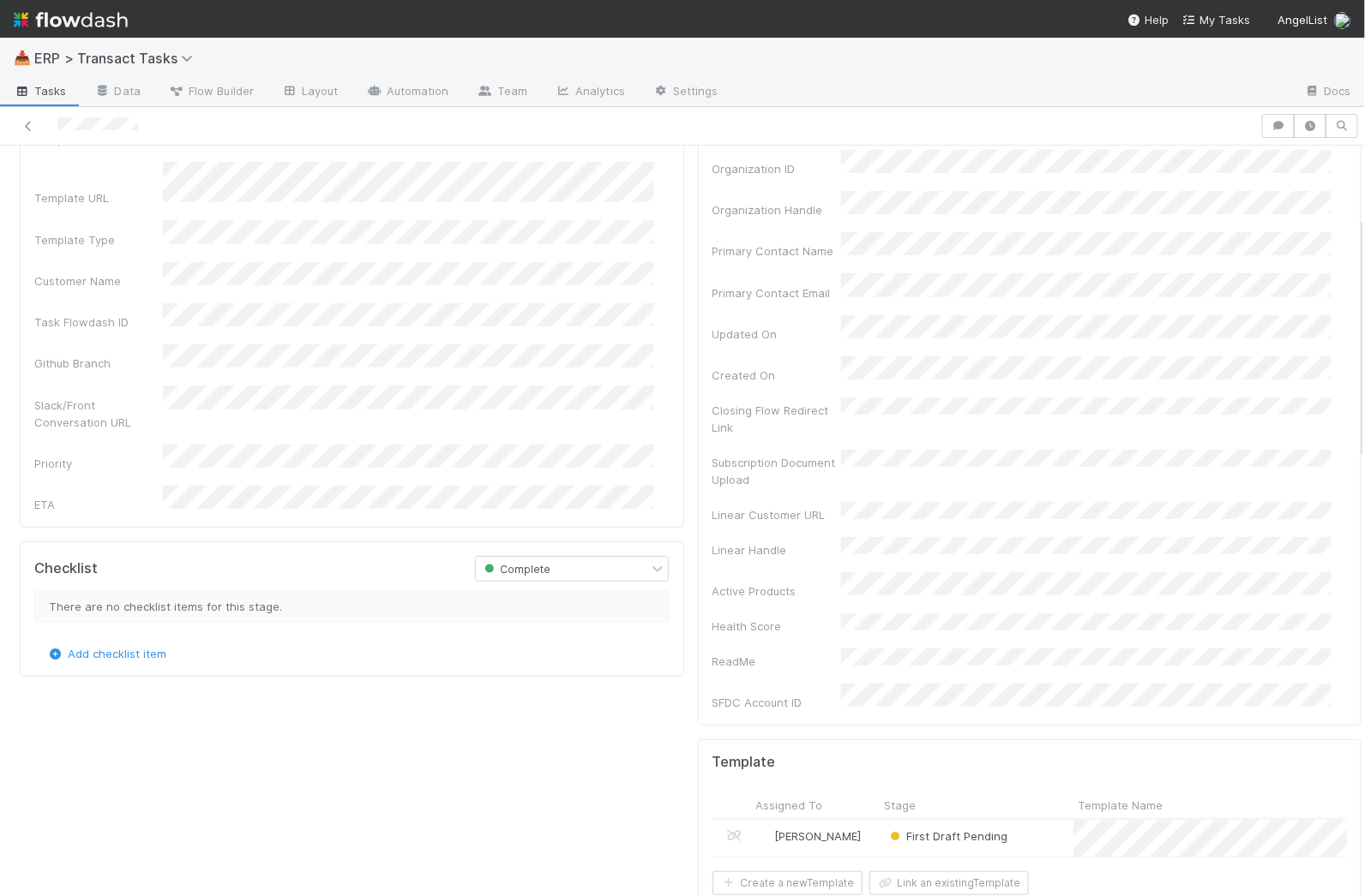
click at [1030, 820] on div "First Draft Pending" at bounding box center [977, 837] width 194 height 36
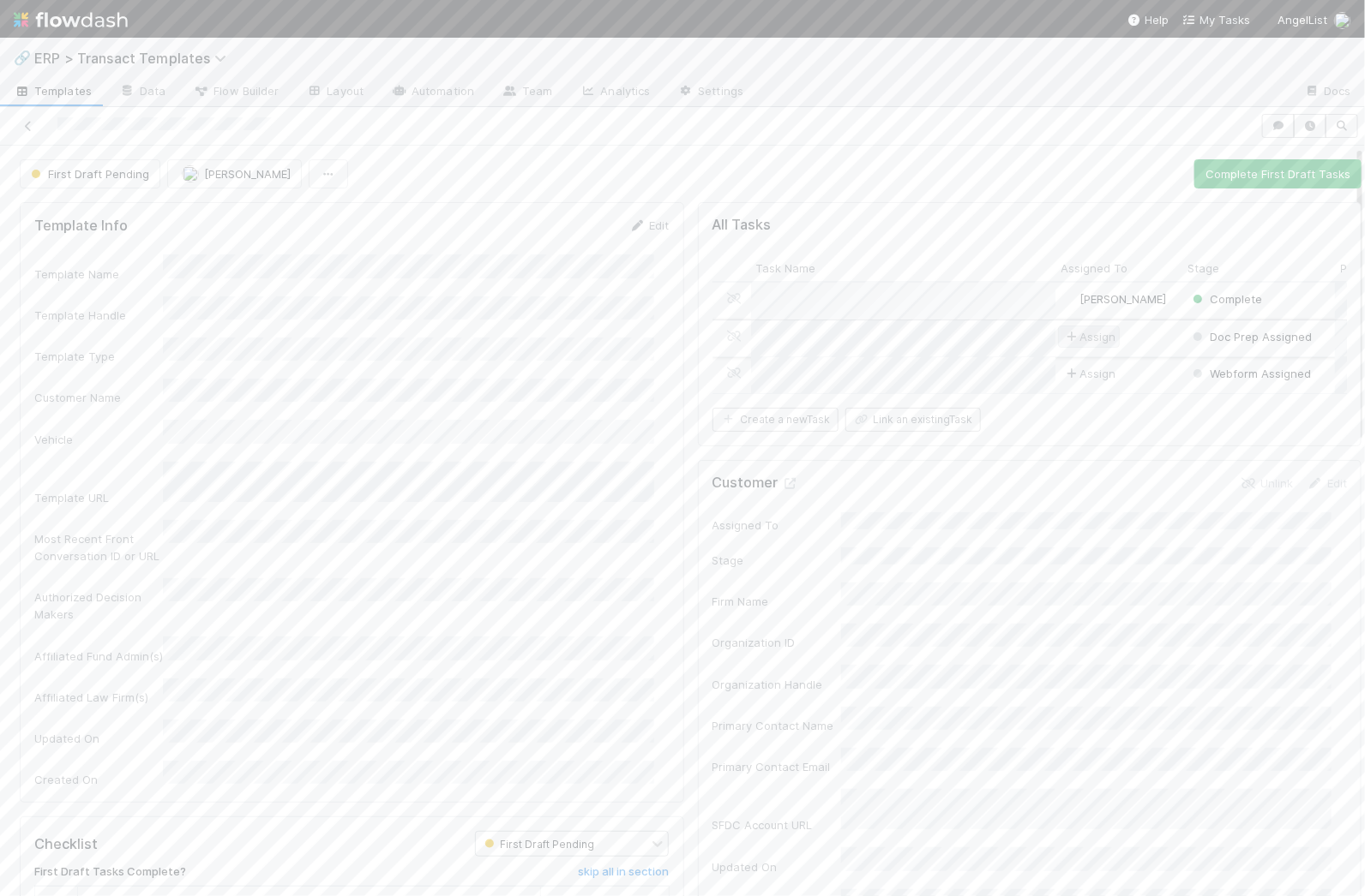
click at [1082, 335] on span "Assign" at bounding box center [1088, 337] width 53 height 18
click at [1089, 383] on div "Assign" at bounding box center [1118, 375] width 127 height 36
click at [200, 159] on button "Assign" at bounding box center [208, 174] width 82 height 29
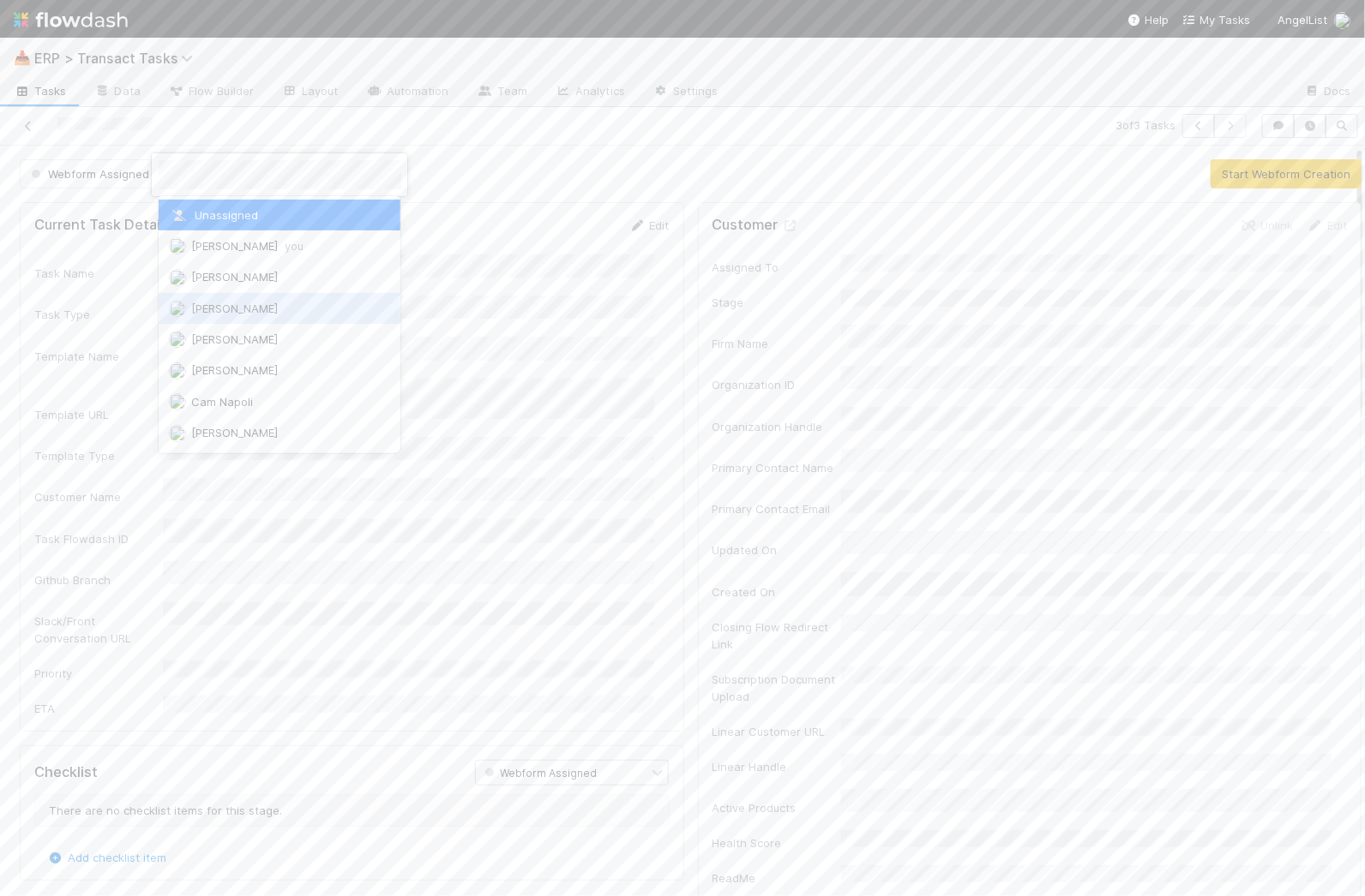
click at [229, 333] on span "[PERSON_NAME]" at bounding box center [234, 339] width 86 height 14
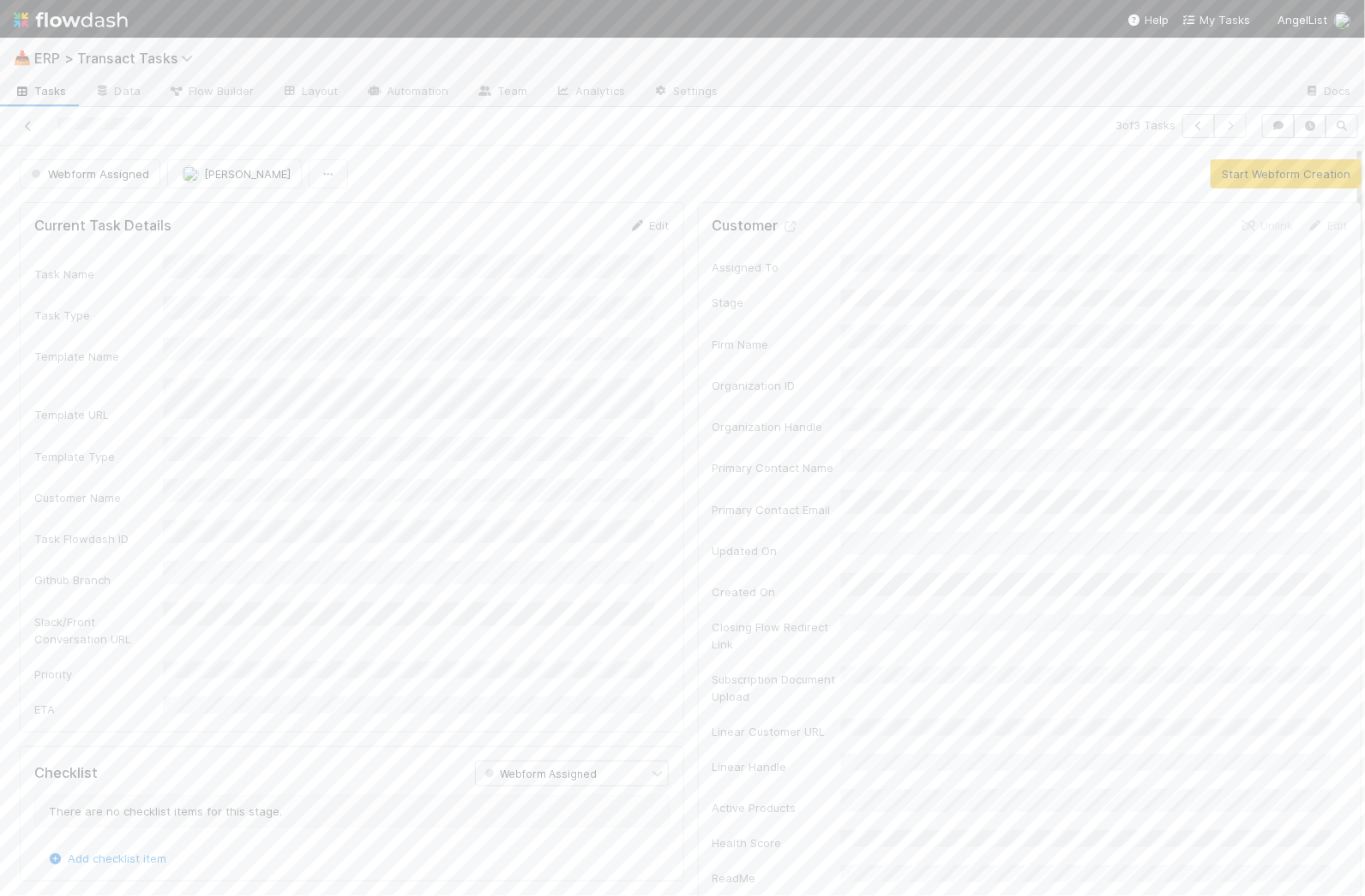
click at [34, 95] on span "Tasks" at bounding box center [40, 91] width 53 height 18
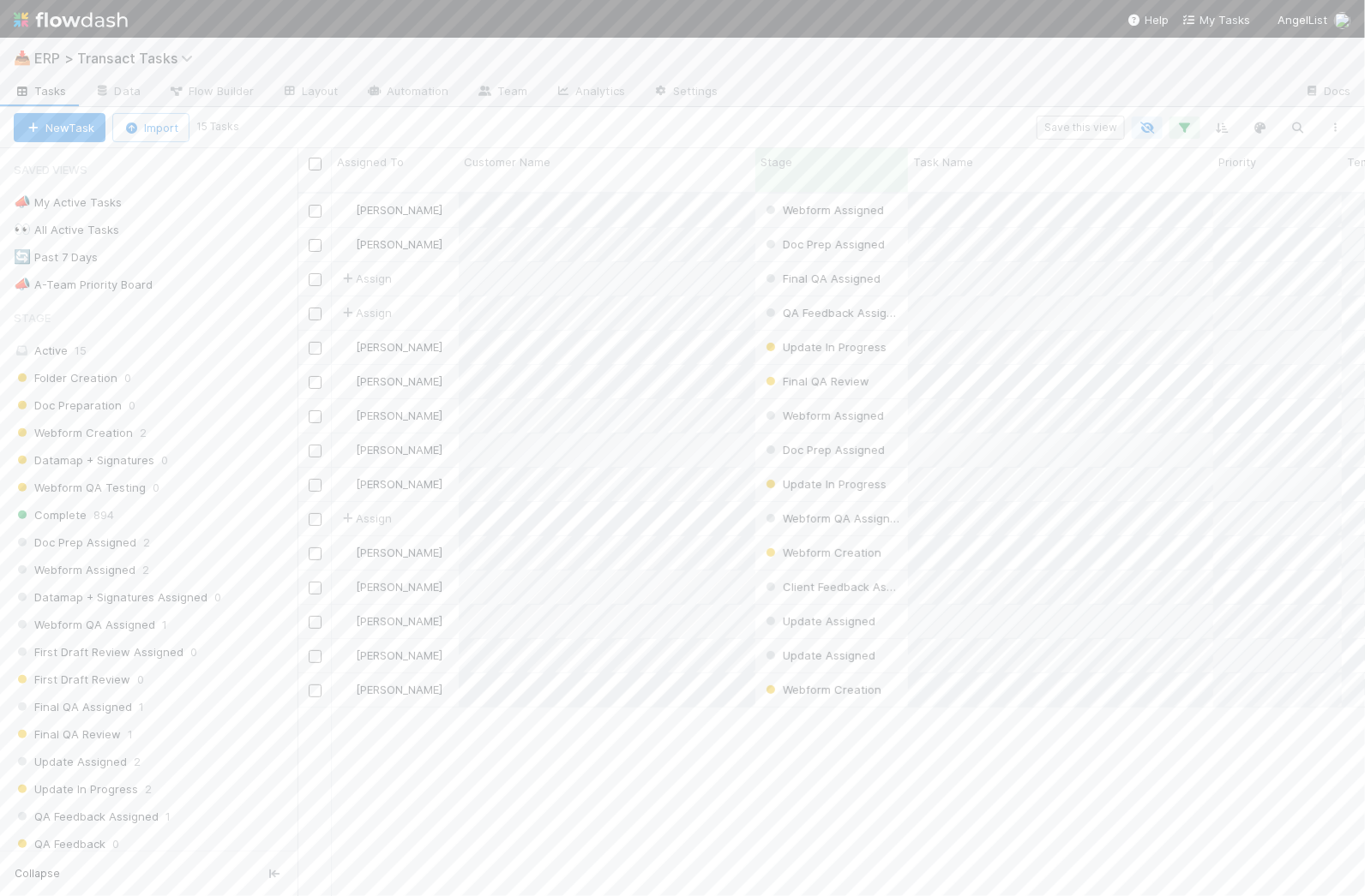
scroll to position [701, 1051]
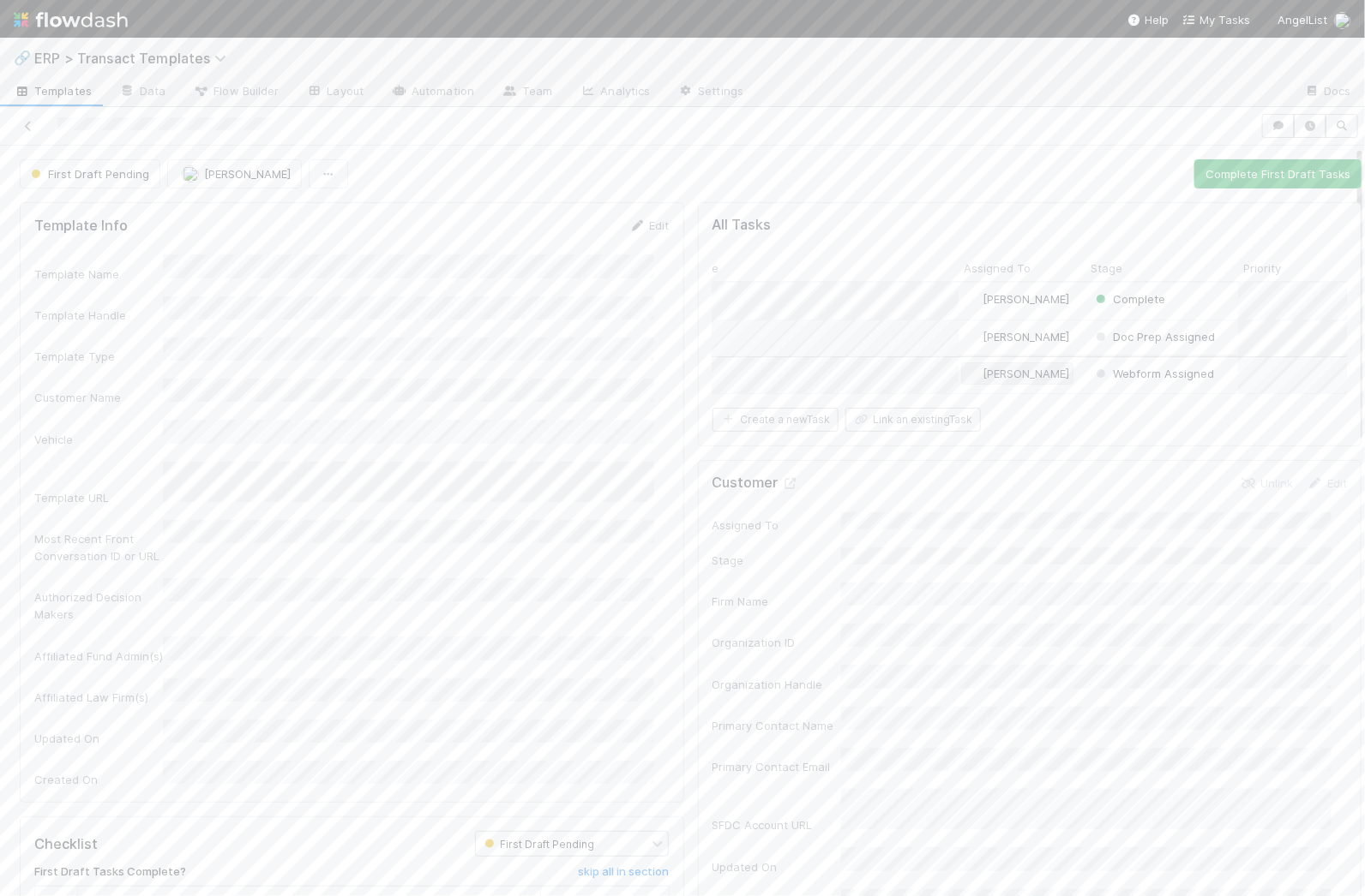
scroll to position [0, 103]
click at [1279, 403] on div "2" at bounding box center [1247, 400] width 243 height 31
click at [1234, 435] on div "2" at bounding box center [1247, 437] width 243 height 31
click at [91, 58] on span "ERP > Transact Templates" at bounding box center [134, 59] width 201 height 18
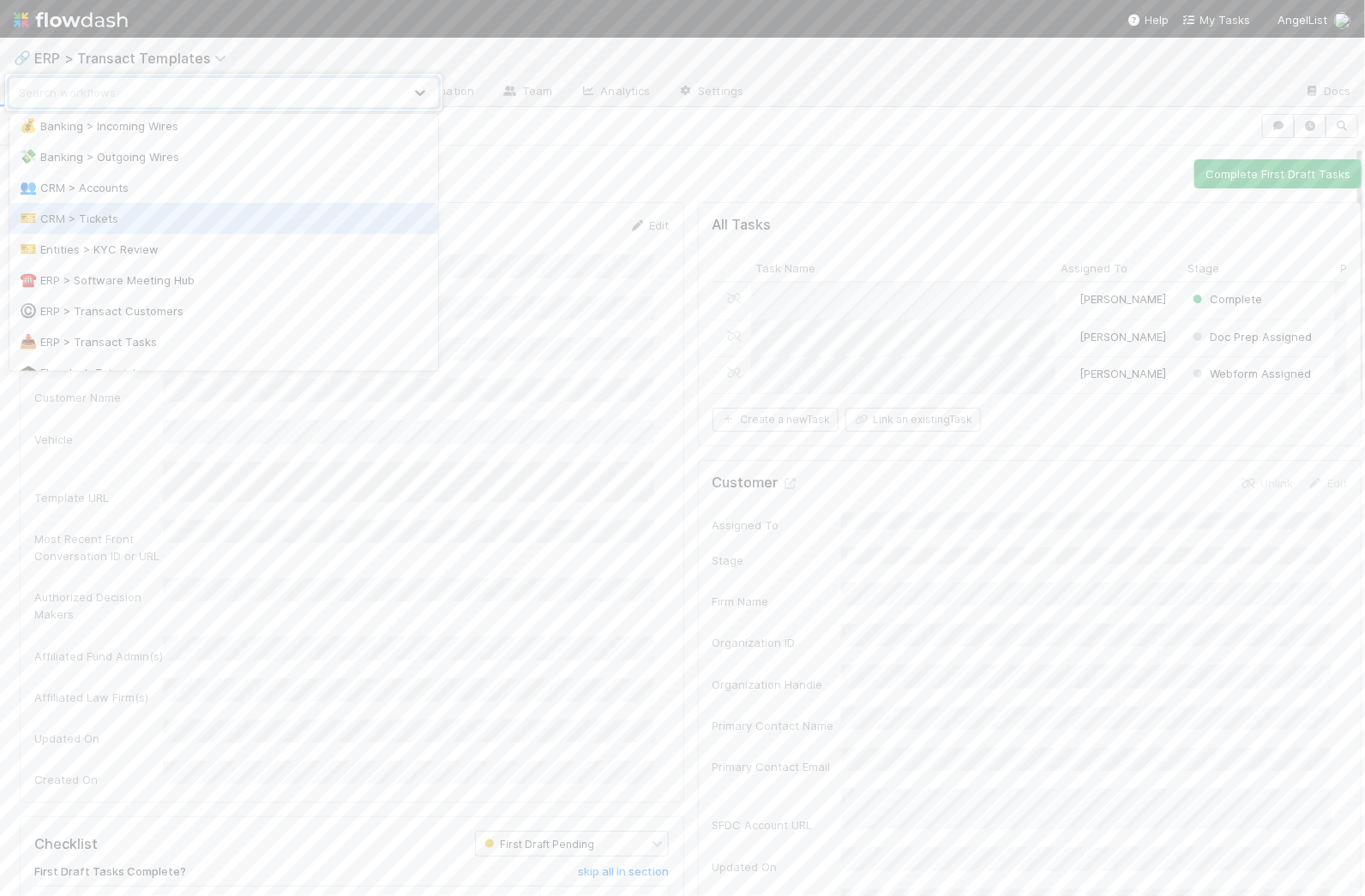
scroll to position [131, 0]
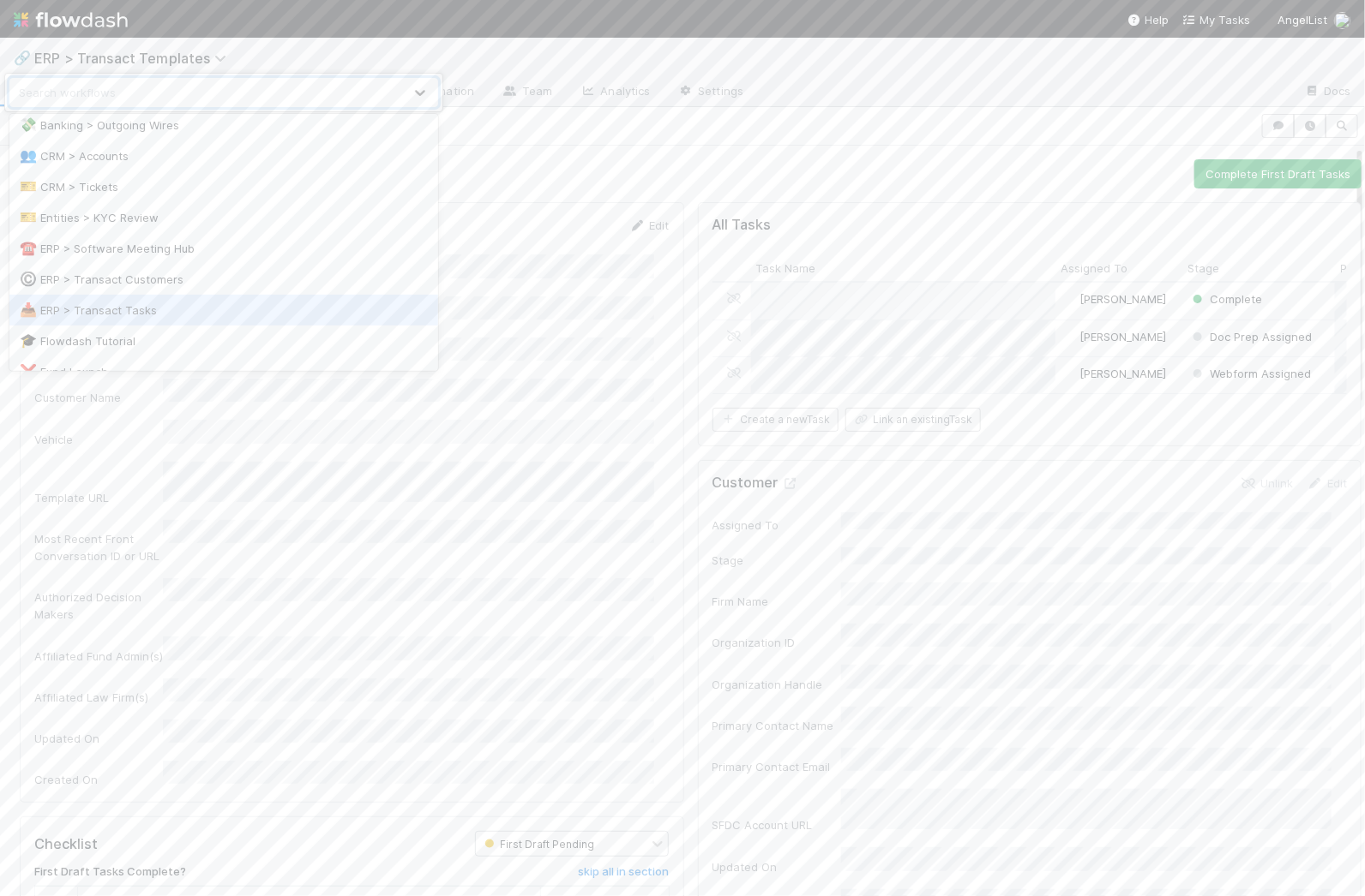
click at [139, 308] on div "📥 ERP > Transact Tasks" at bounding box center [223, 310] width 408 height 18
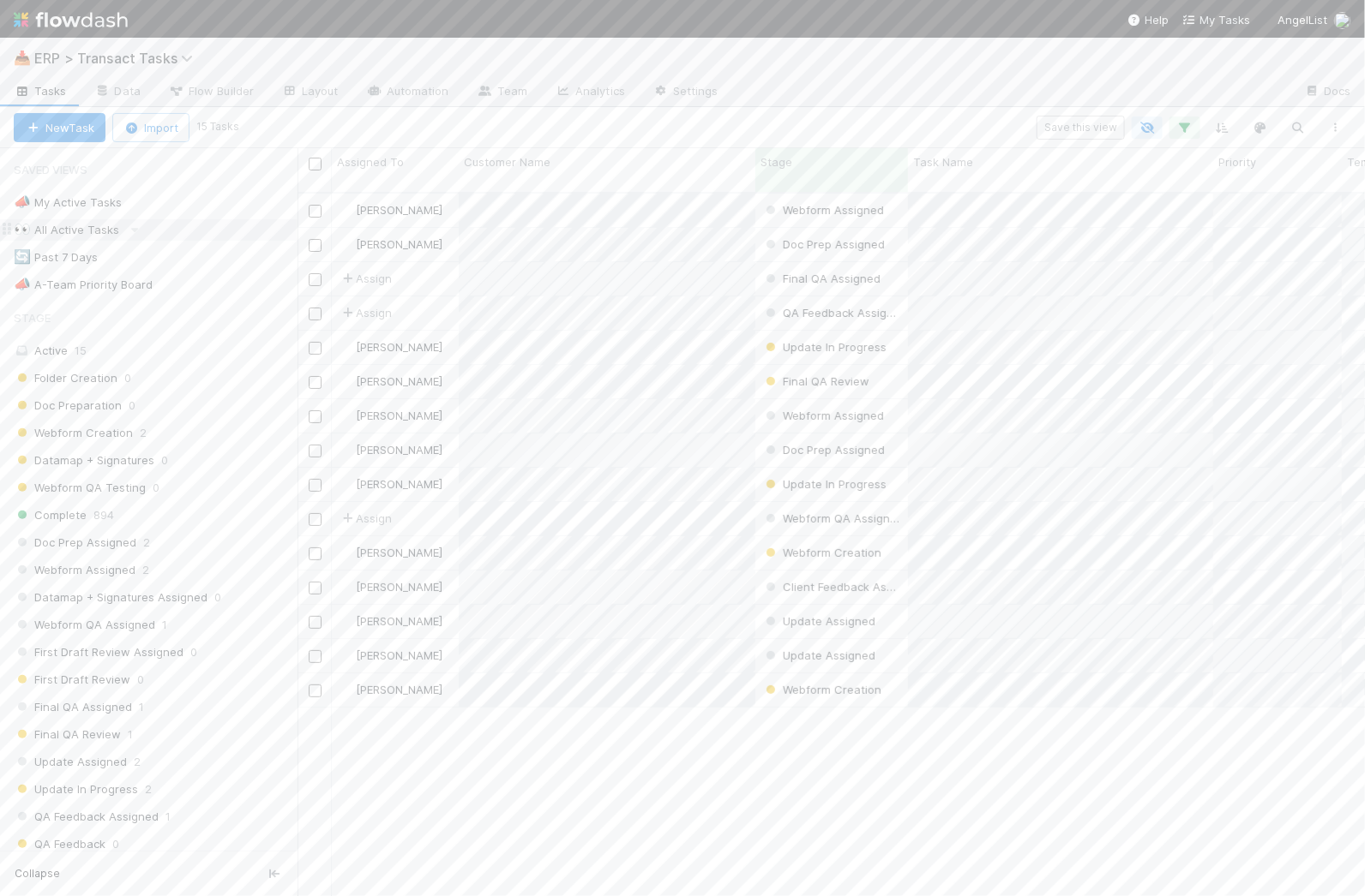
scroll to position [701, 1051]
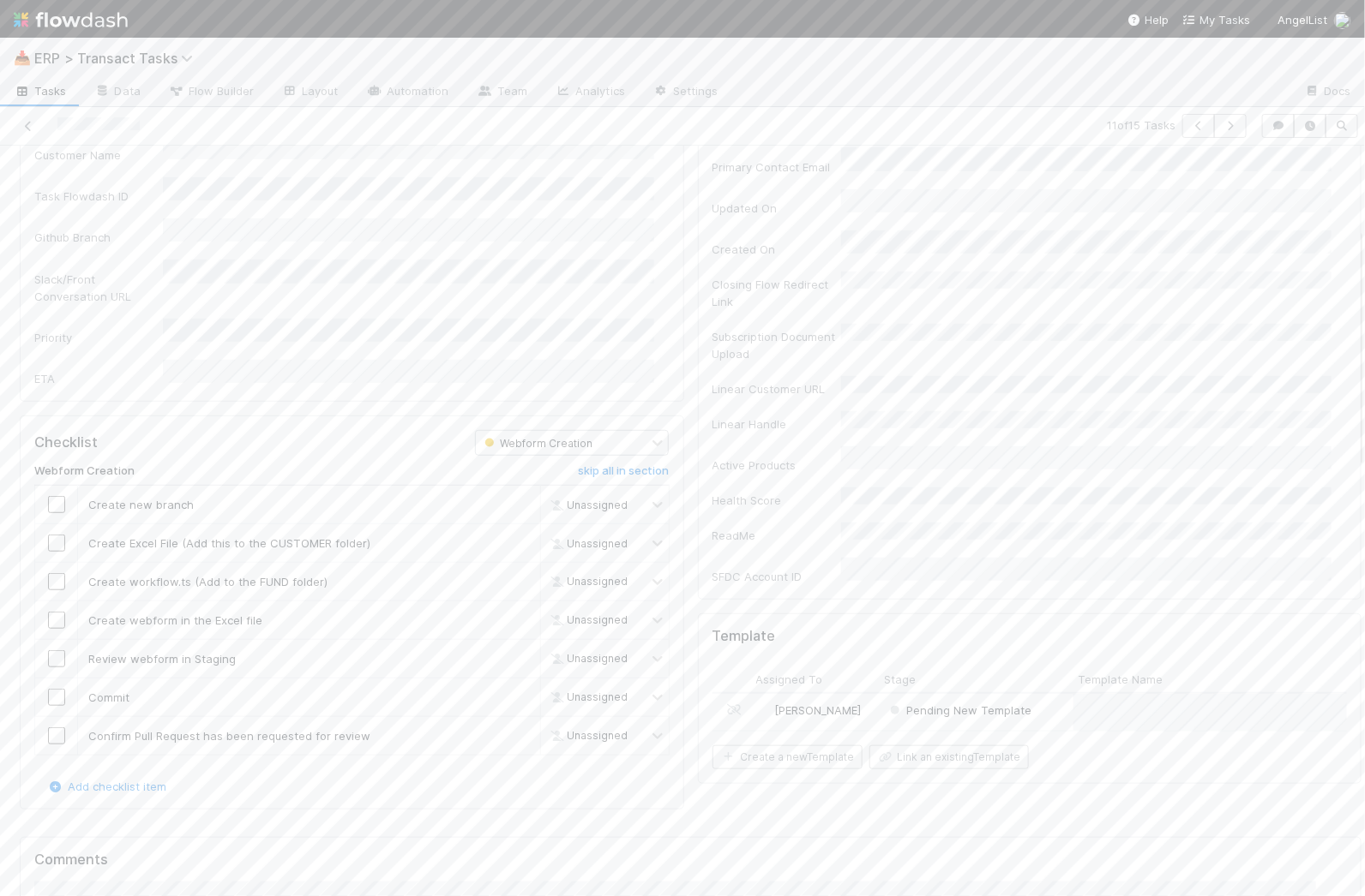
scroll to position [344, 0]
click at [59, 494] on input "checkbox" at bounding box center [57, 503] width 18 height 18
click at [51, 533] on input "checkbox" at bounding box center [57, 542] width 18 height 18
click at [52, 571] on input "checkbox" at bounding box center [57, 580] width 18 height 18
click at [50, 610] on input "checkbox" at bounding box center [57, 619] width 18 height 18
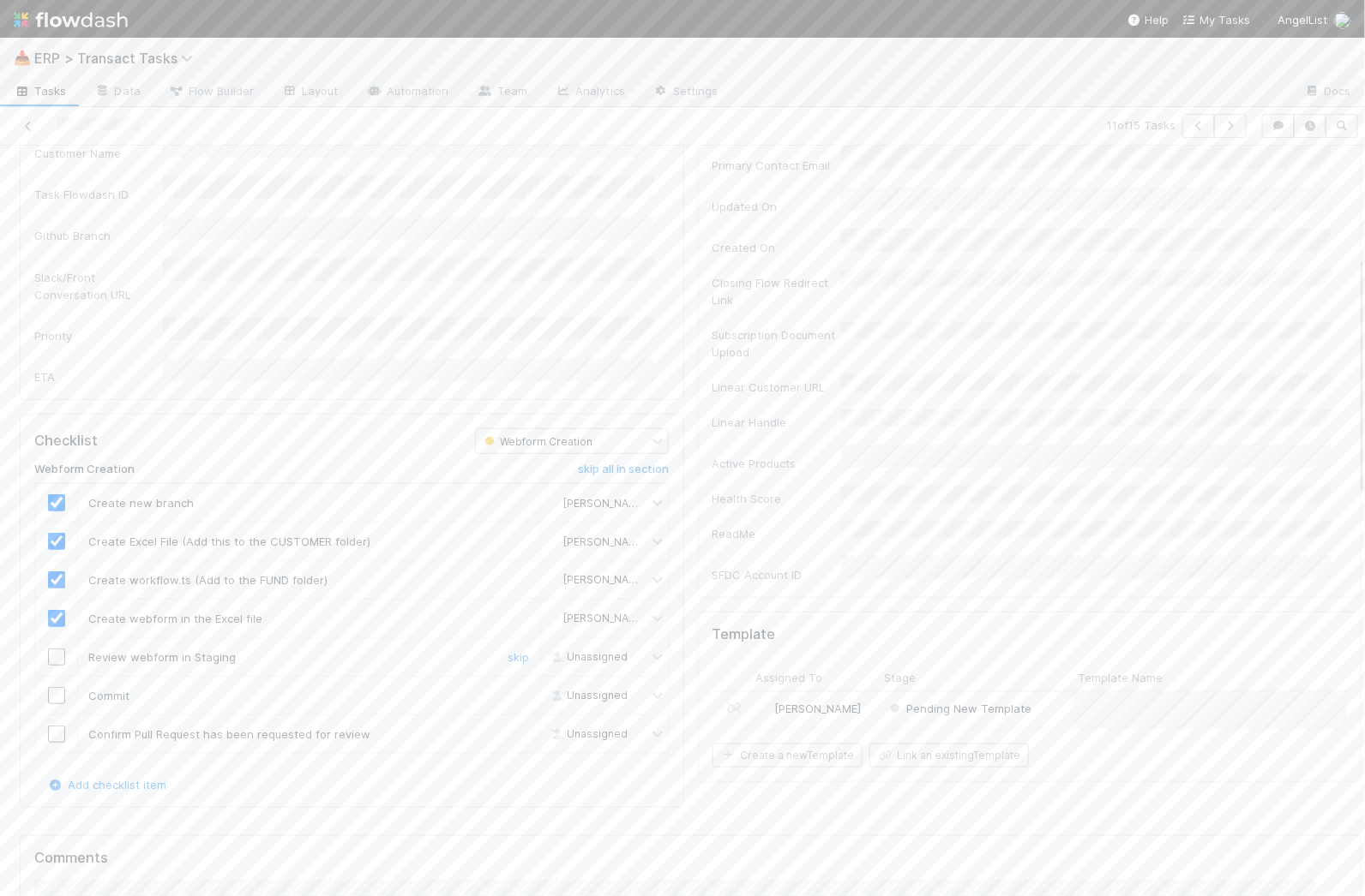
click at [57, 649] on input "checkbox" at bounding box center [57, 657] width 18 height 18
checkbox input "true"
drag, startPoint x: 59, startPoint y: 639, endPoint x: 57, endPoint y: 670, distance: 31.1
click at [59, 688] on input "checkbox" at bounding box center [57, 696] width 18 height 18
click at [52, 726] on input "checkbox" at bounding box center [57, 735] width 18 height 18
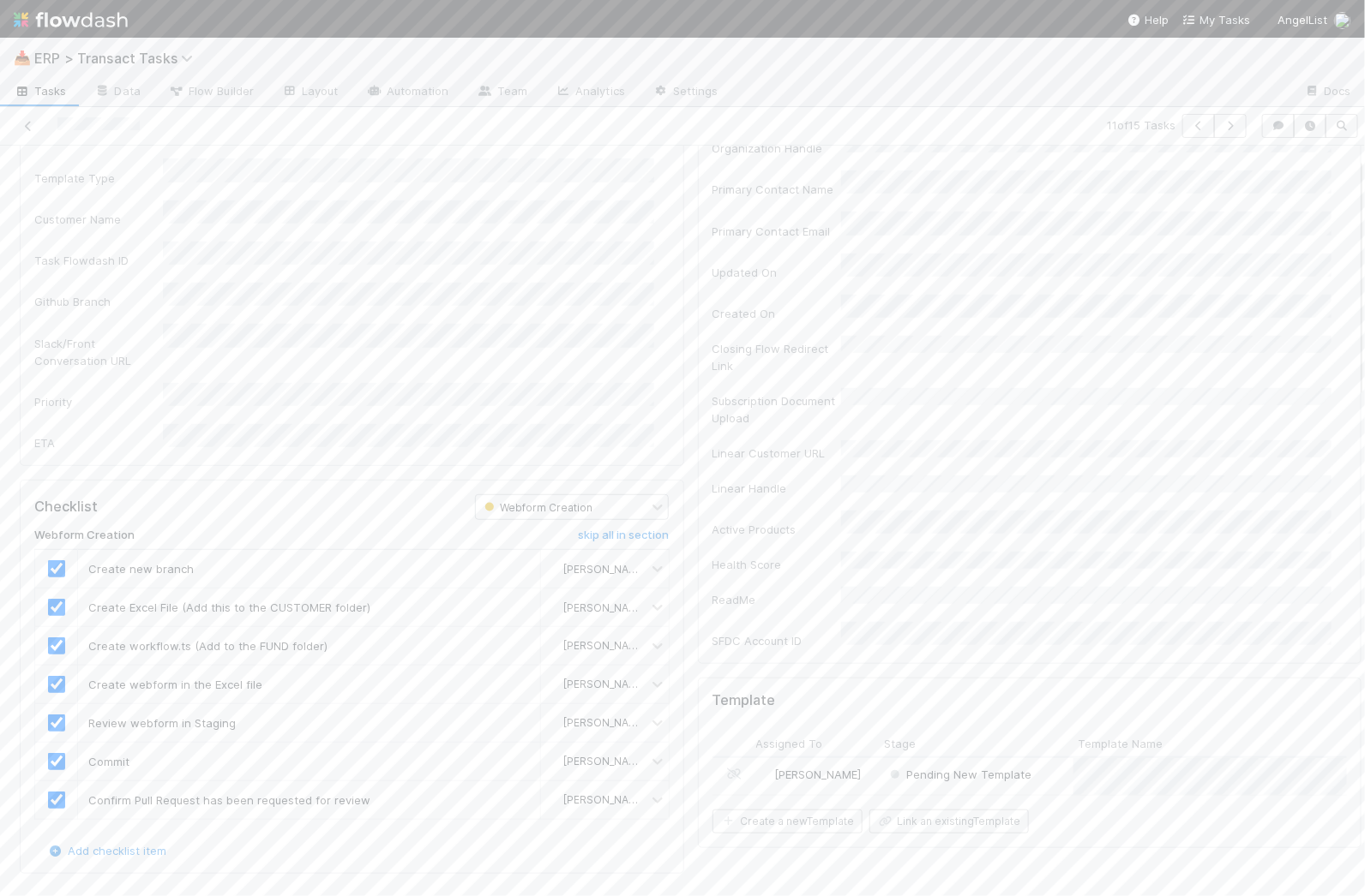
scroll to position [0, 0]
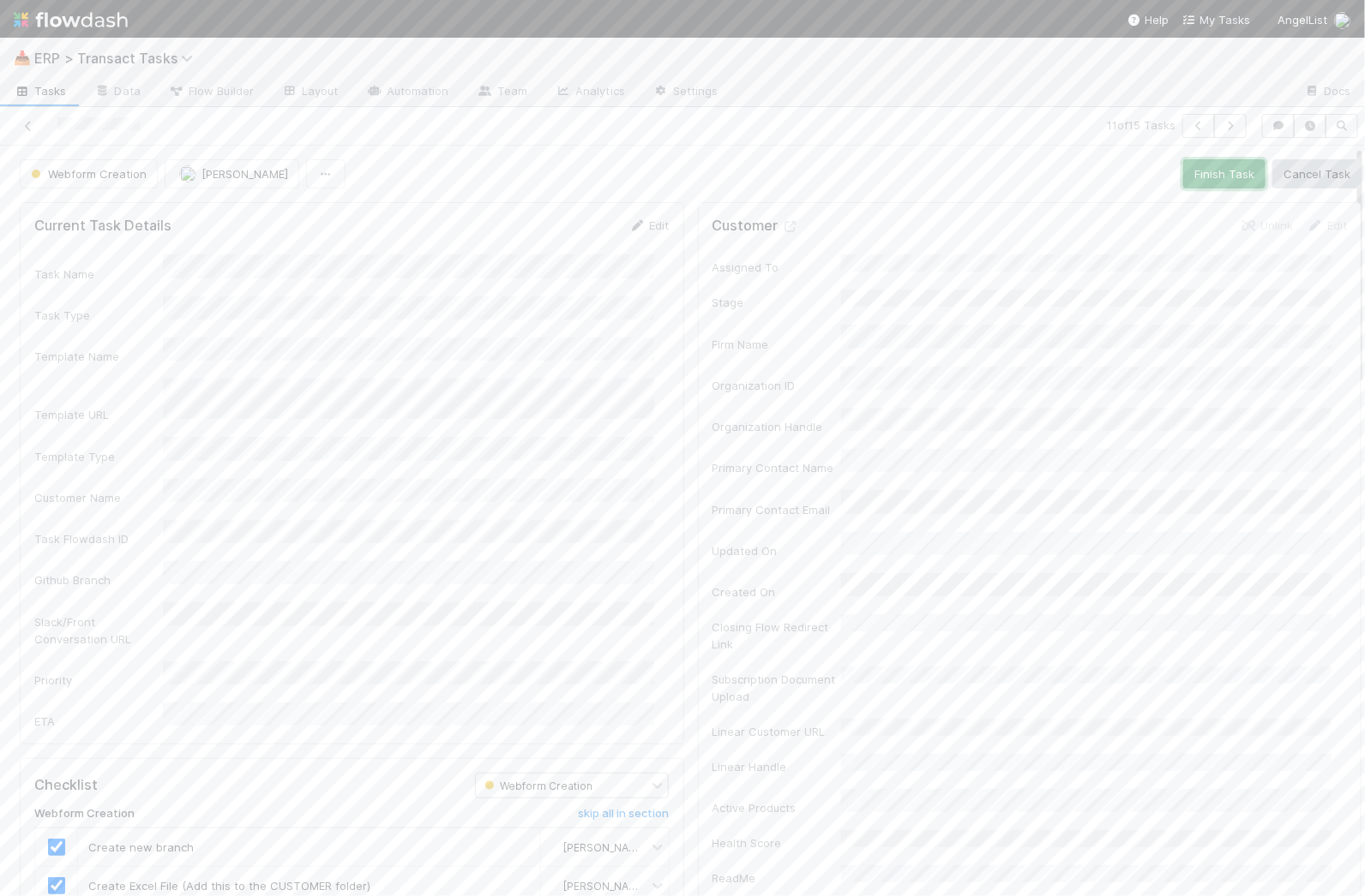
click at [1197, 170] on button "Finish Task" at bounding box center [1224, 174] width 82 height 29
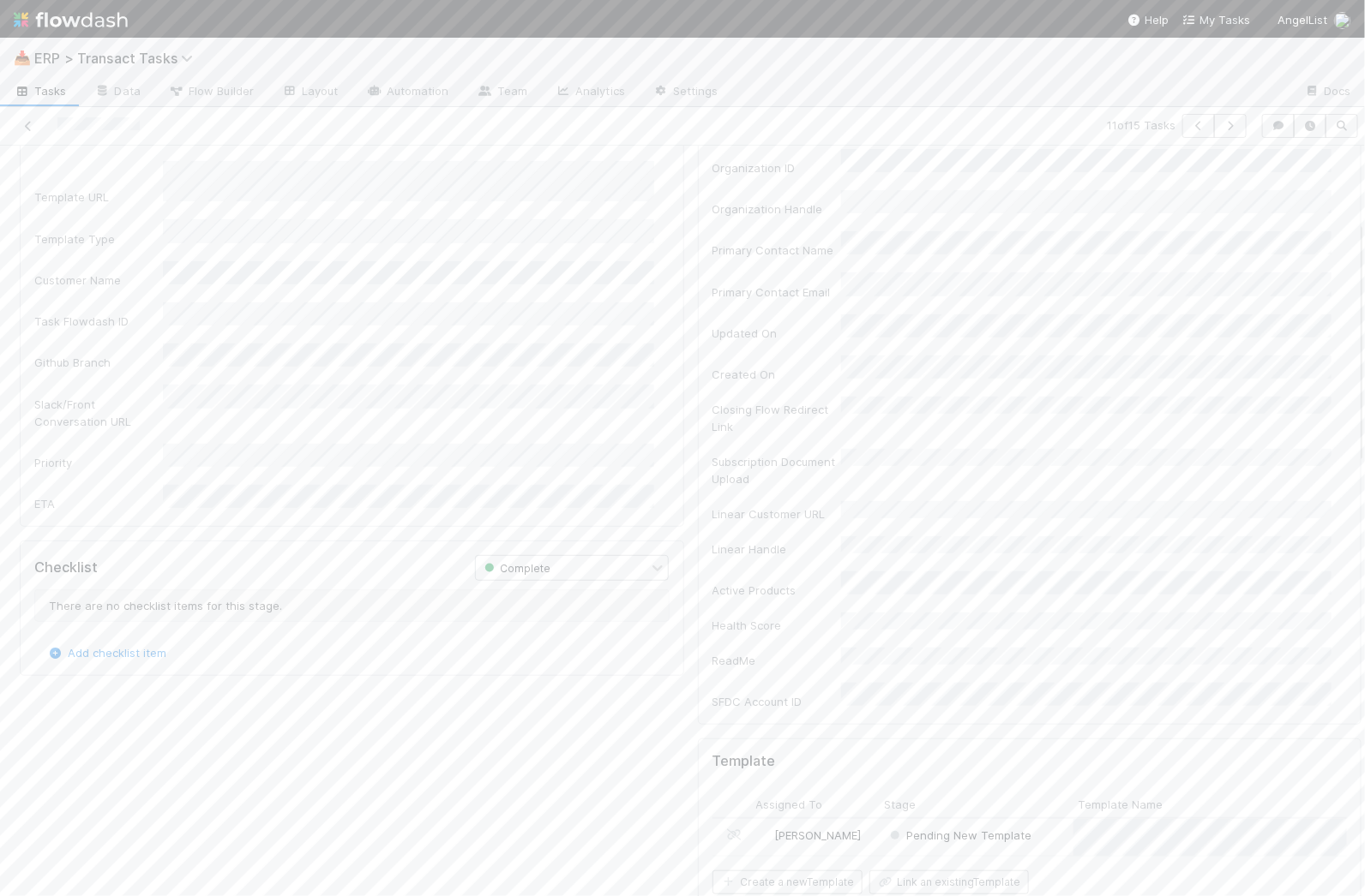
scroll to position [291, 0]
click at [1040, 745] on div "Pending New Template" at bounding box center [977, 763] width 194 height 36
click at [88, 167] on span "Pending New Template" at bounding box center [100, 174] width 146 height 14
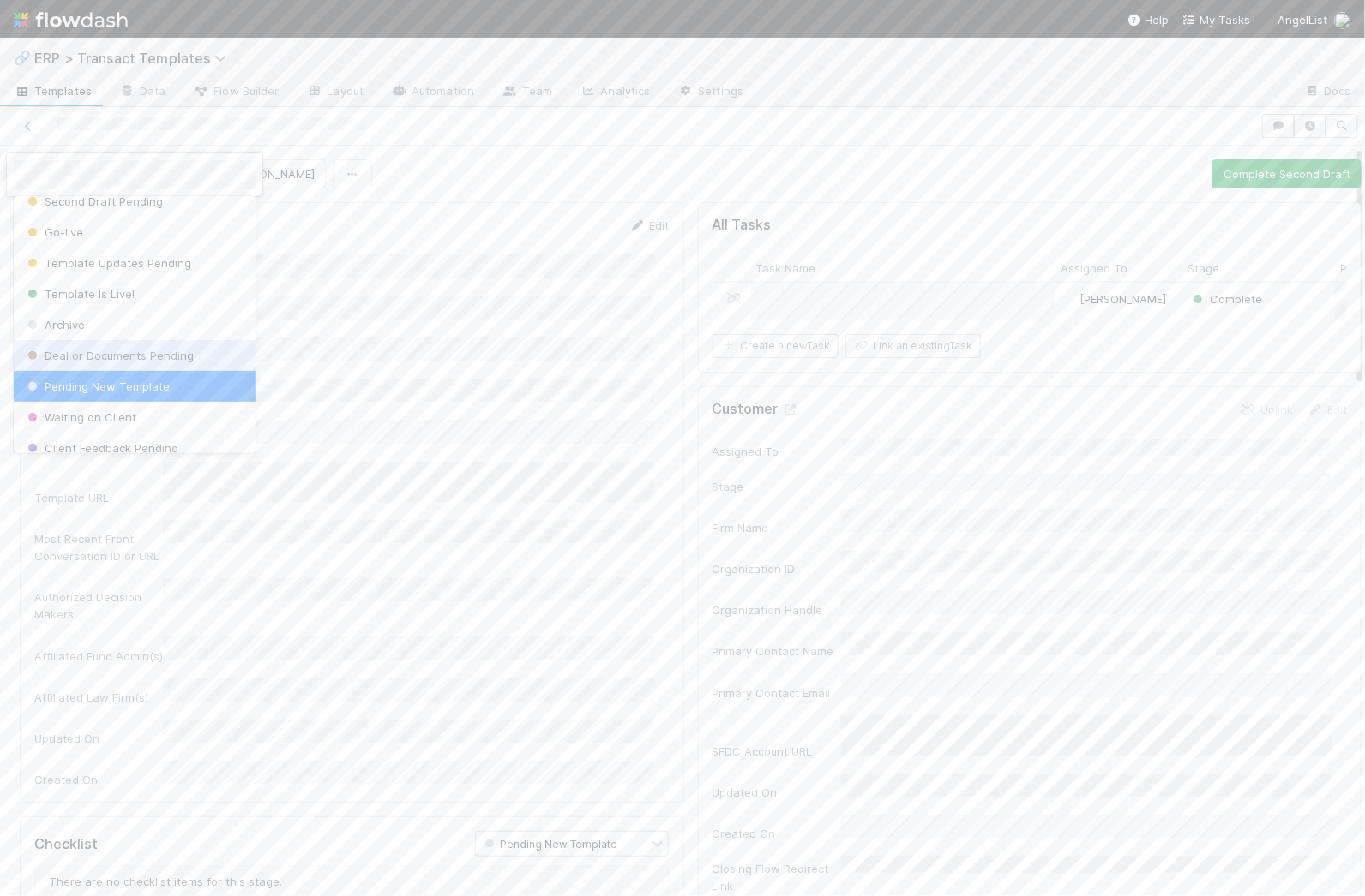
scroll to position [243, 0]
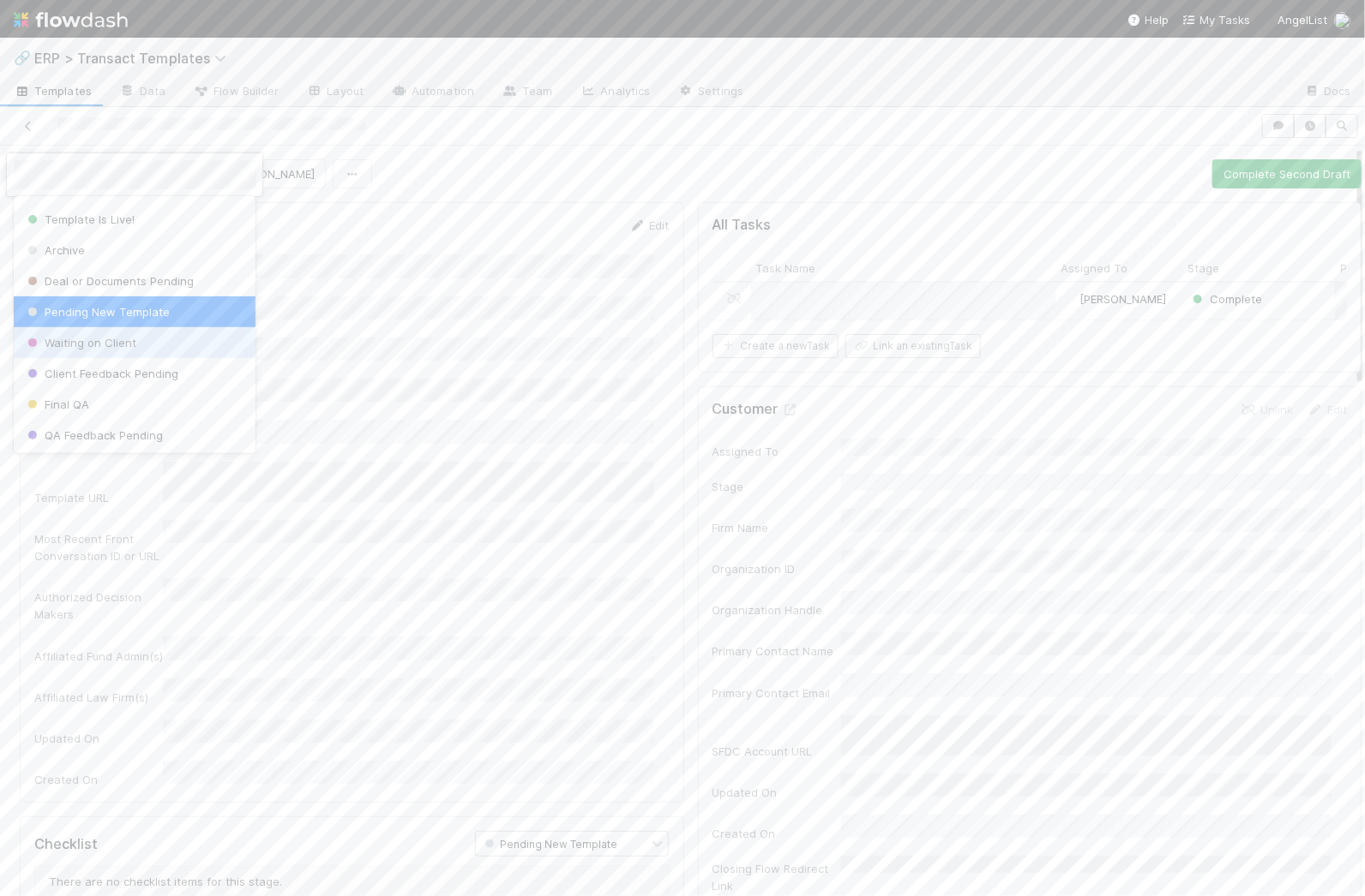
click at [84, 343] on span "Waiting on Client" at bounding box center [80, 342] width 113 height 14
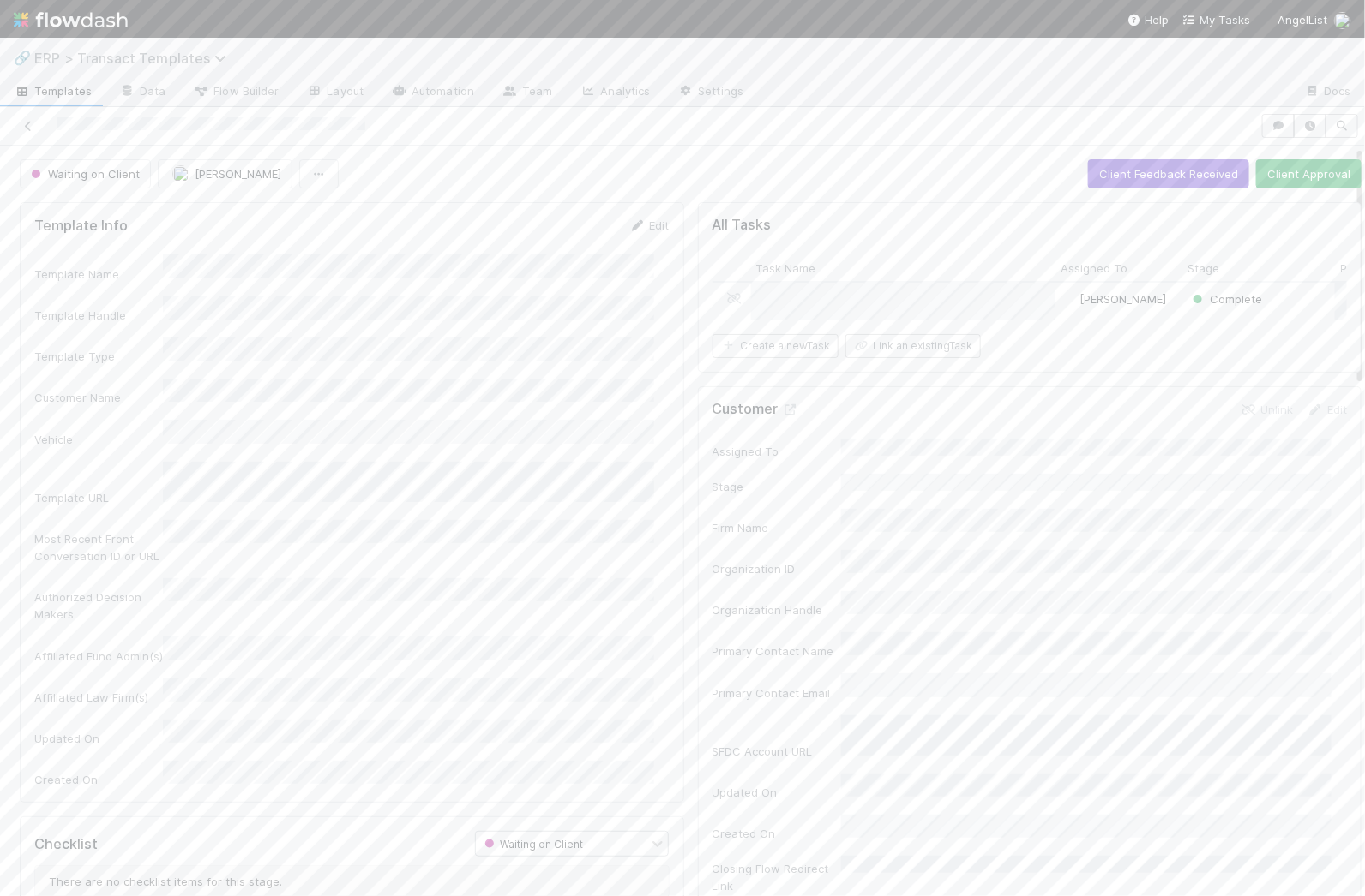
click at [113, 50] on span "ERP > Transact Templates" at bounding box center [134, 59] width 201 height 18
type input "entiti"
click at [197, 125] on div "🎫 Entities > KYC Review" at bounding box center [223, 133] width 408 height 18
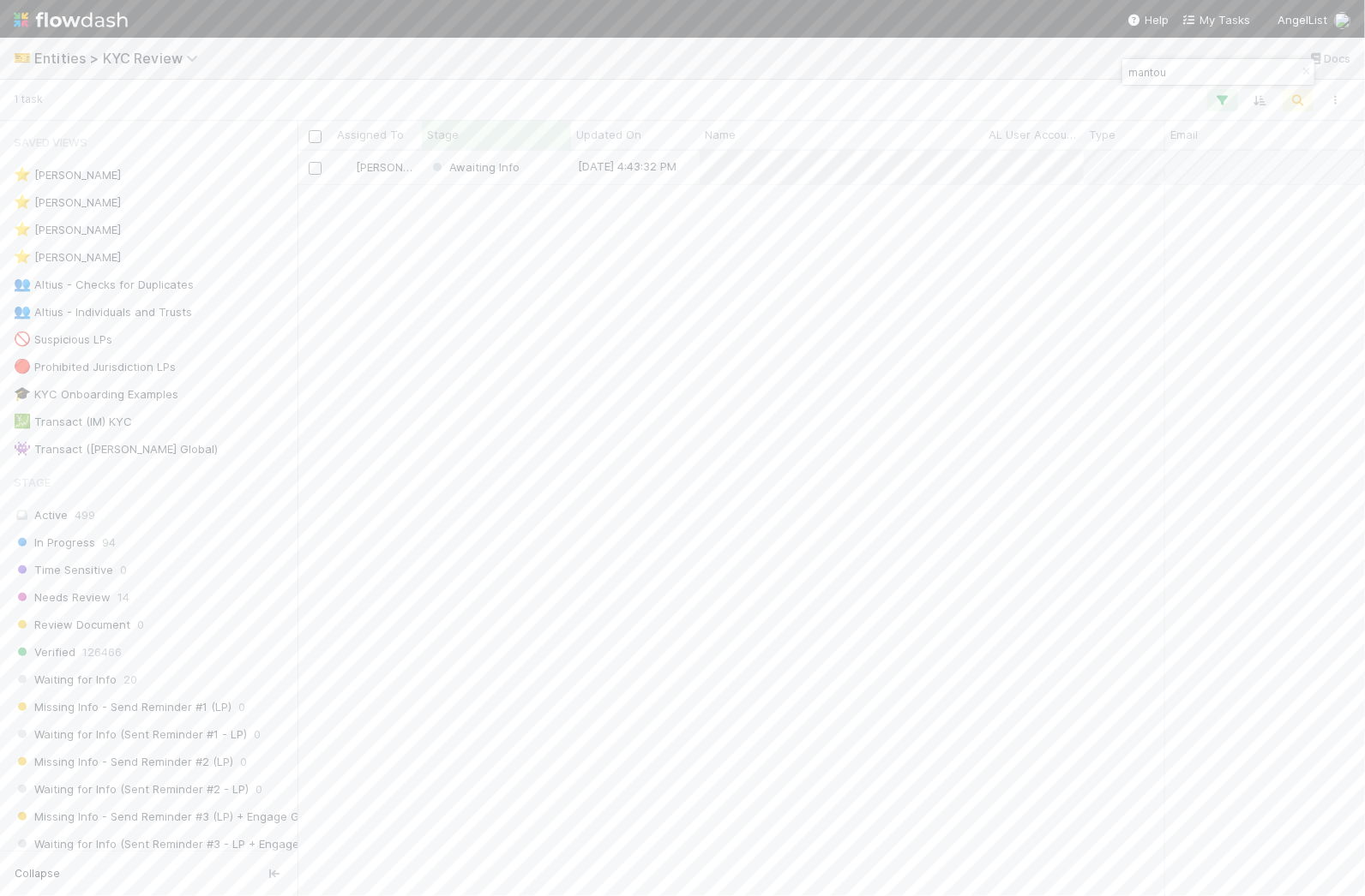
scroll to position [729, 1051]
click at [1142, 73] on input "mantou" at bounding box center [1209, 71] width 171 height 21
paste input "Chengqi"
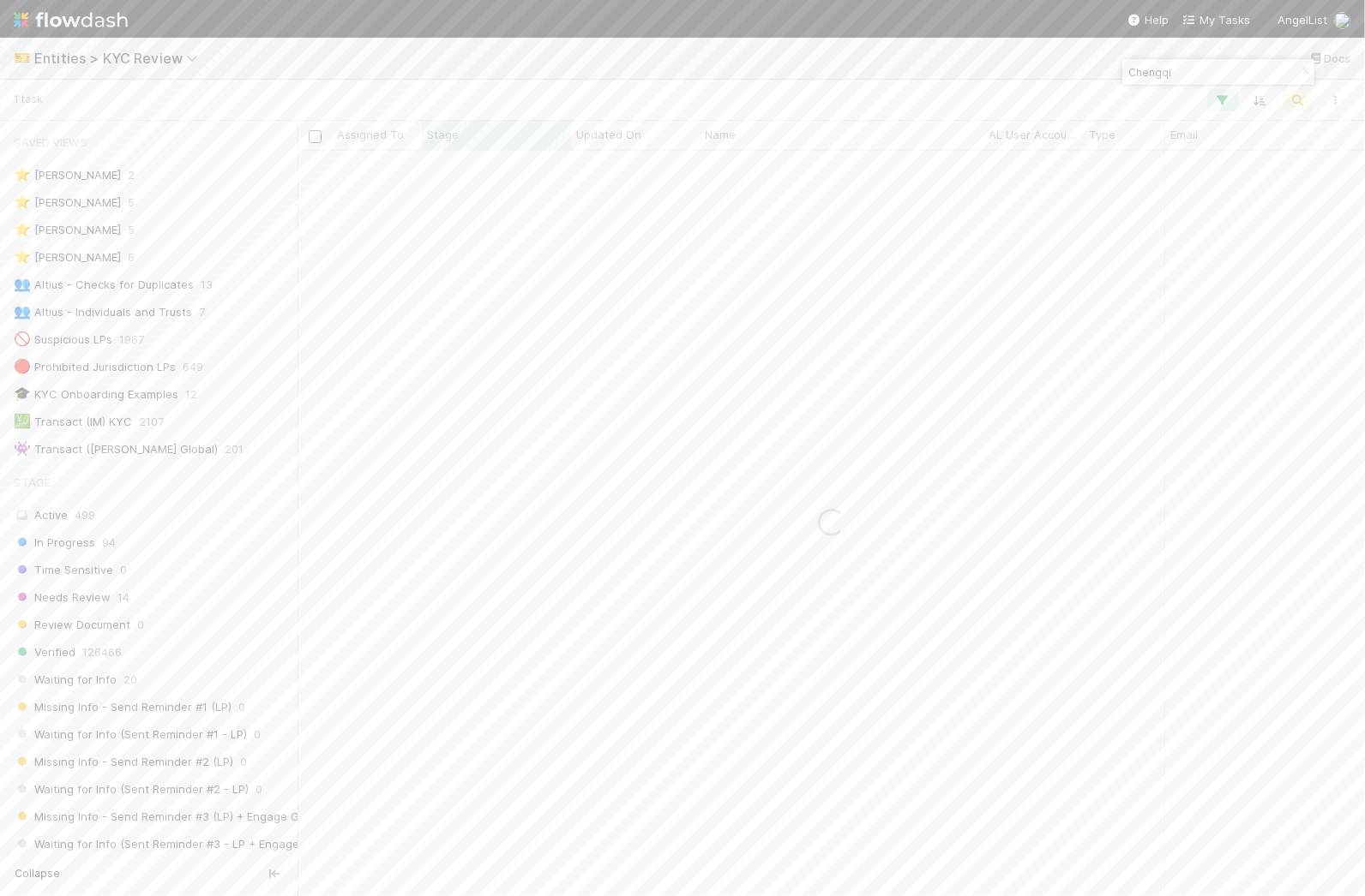
type input "Chengqi"
click at [422, 176] on div "Awaiting Info" at bounding box center [496, 167] width 149 height 33
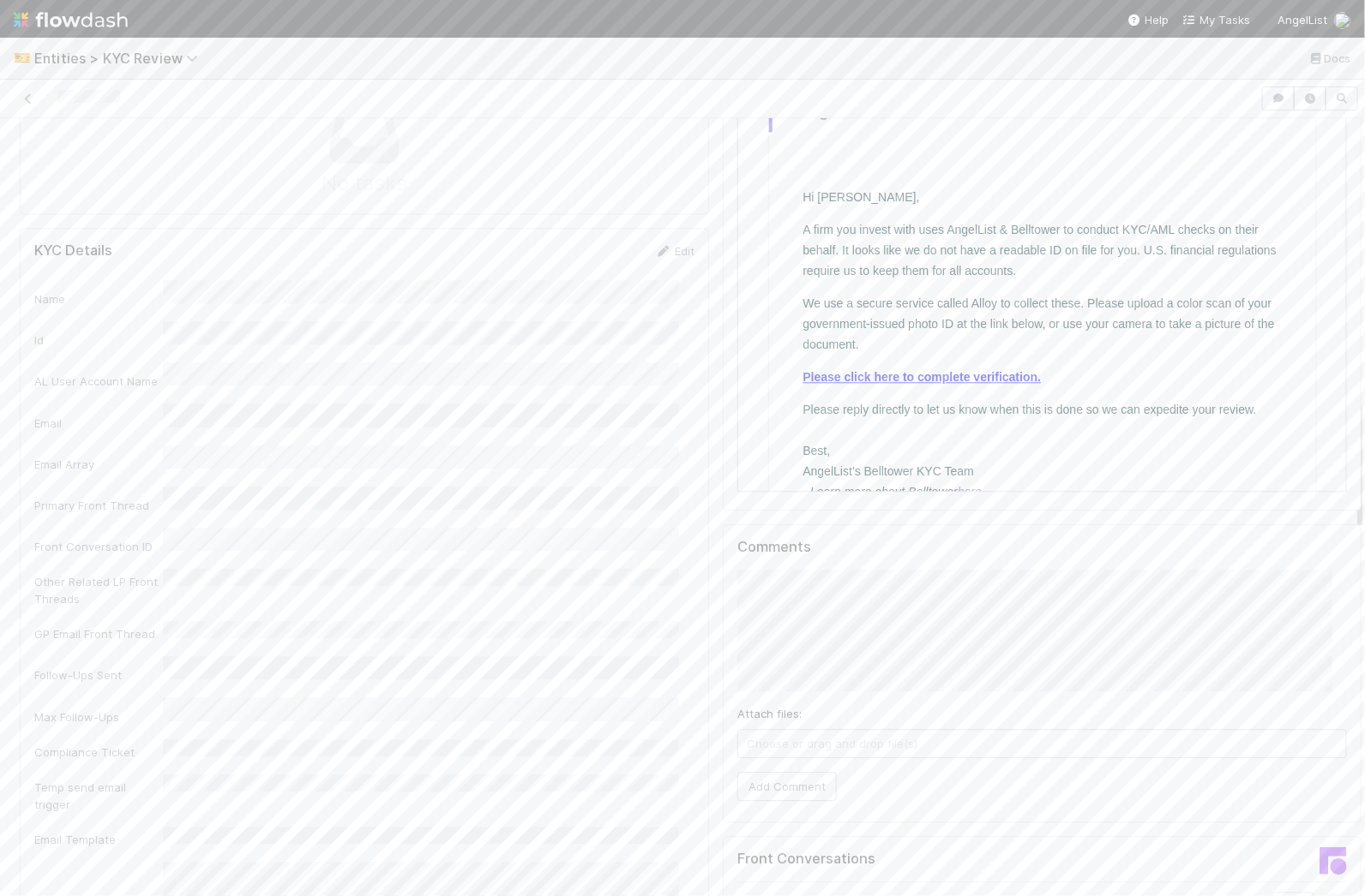
scroll to position [1897, 0]
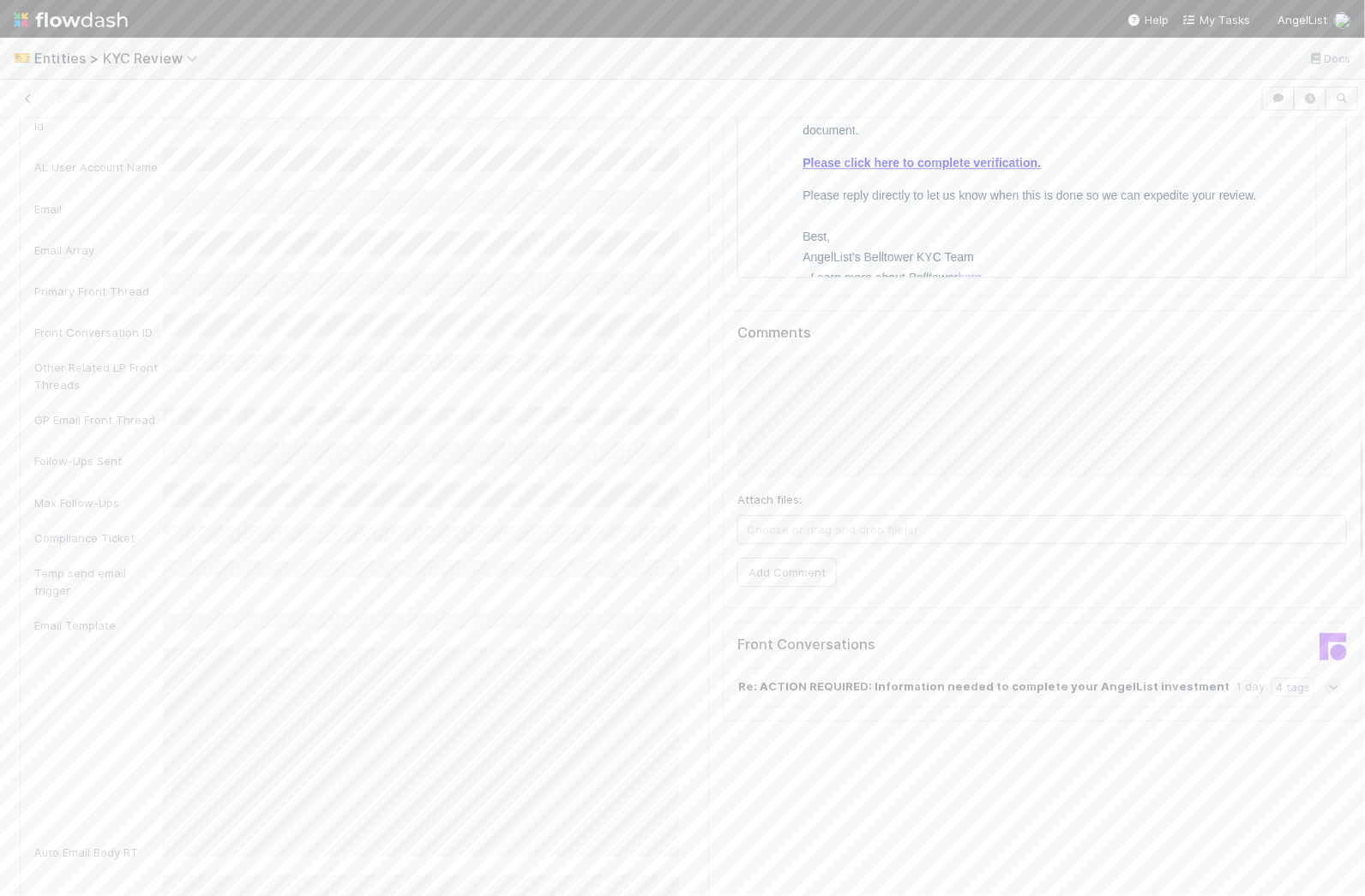
click at [1328, 679] on icon at bounding box center [1333, 688] width 11 height 18
click at [1325, 717] on icon at bounding box center [1334, 722] width 18 height 11
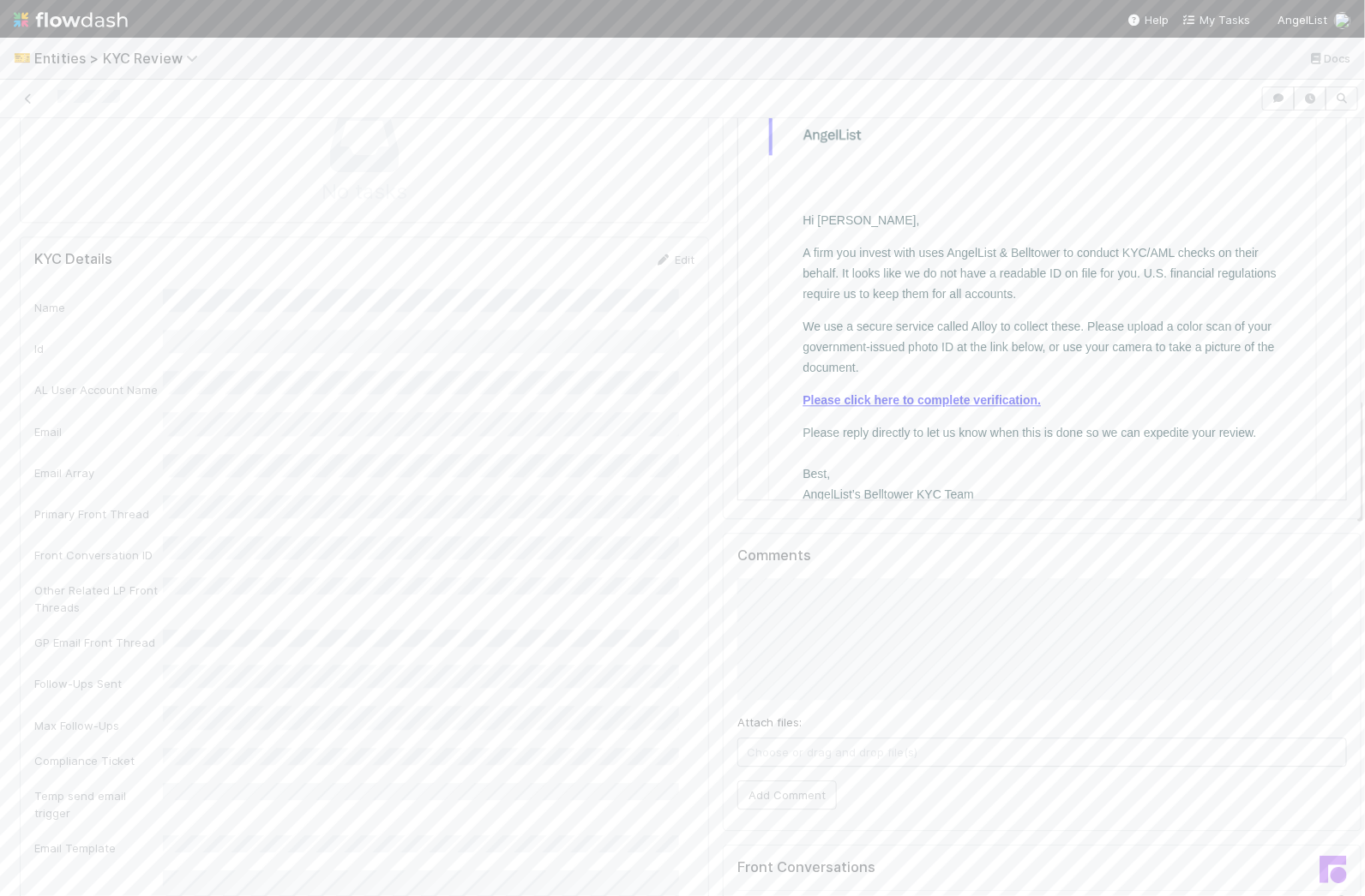
scroll to position [1676, 0]
click at [764, 779] on button "Add Comment" at bounding box center [787, 793] width 100 height 29
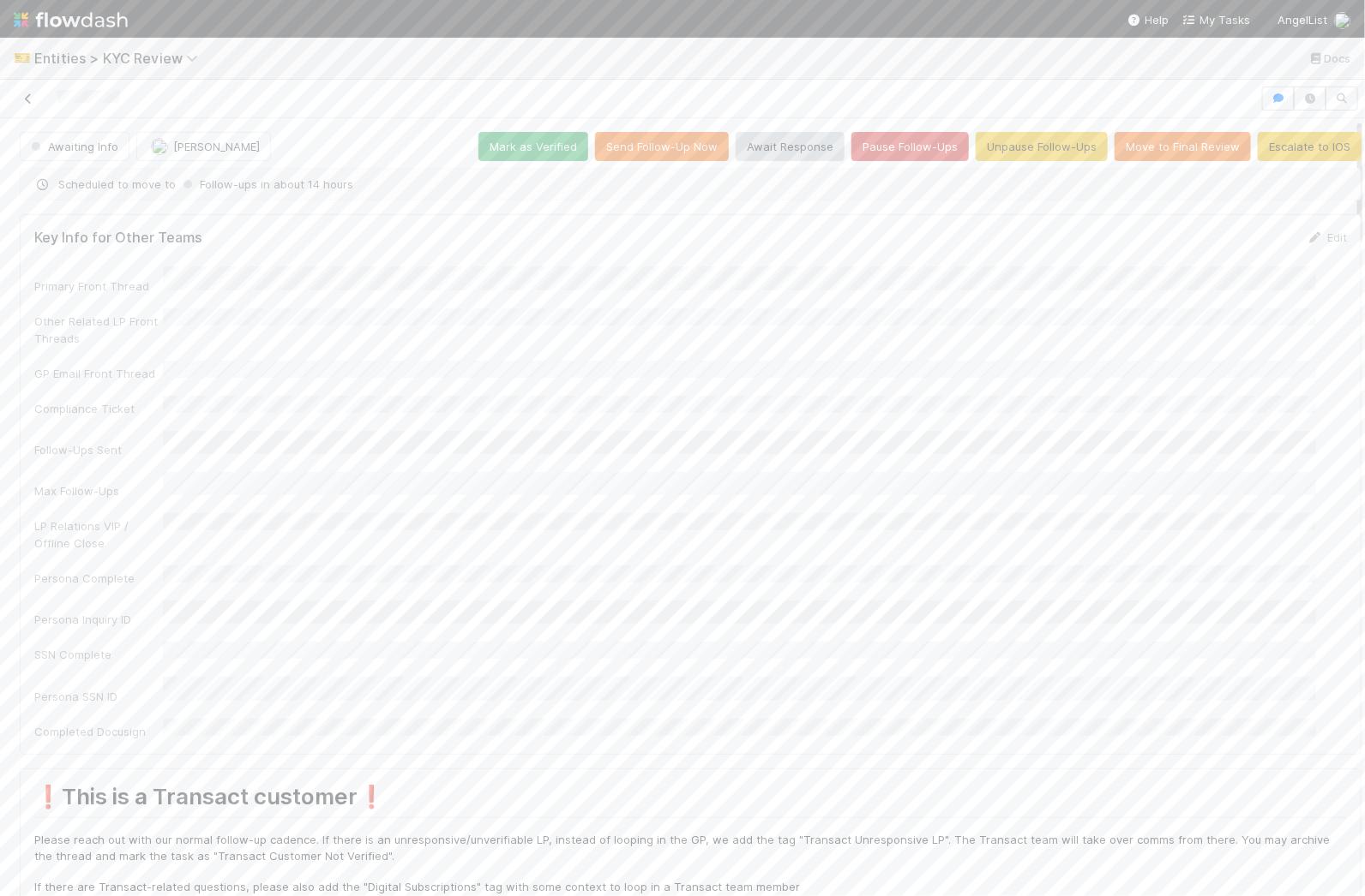
click at [30, 101] on icon at bounding box center [28, 98] width 18 height 11
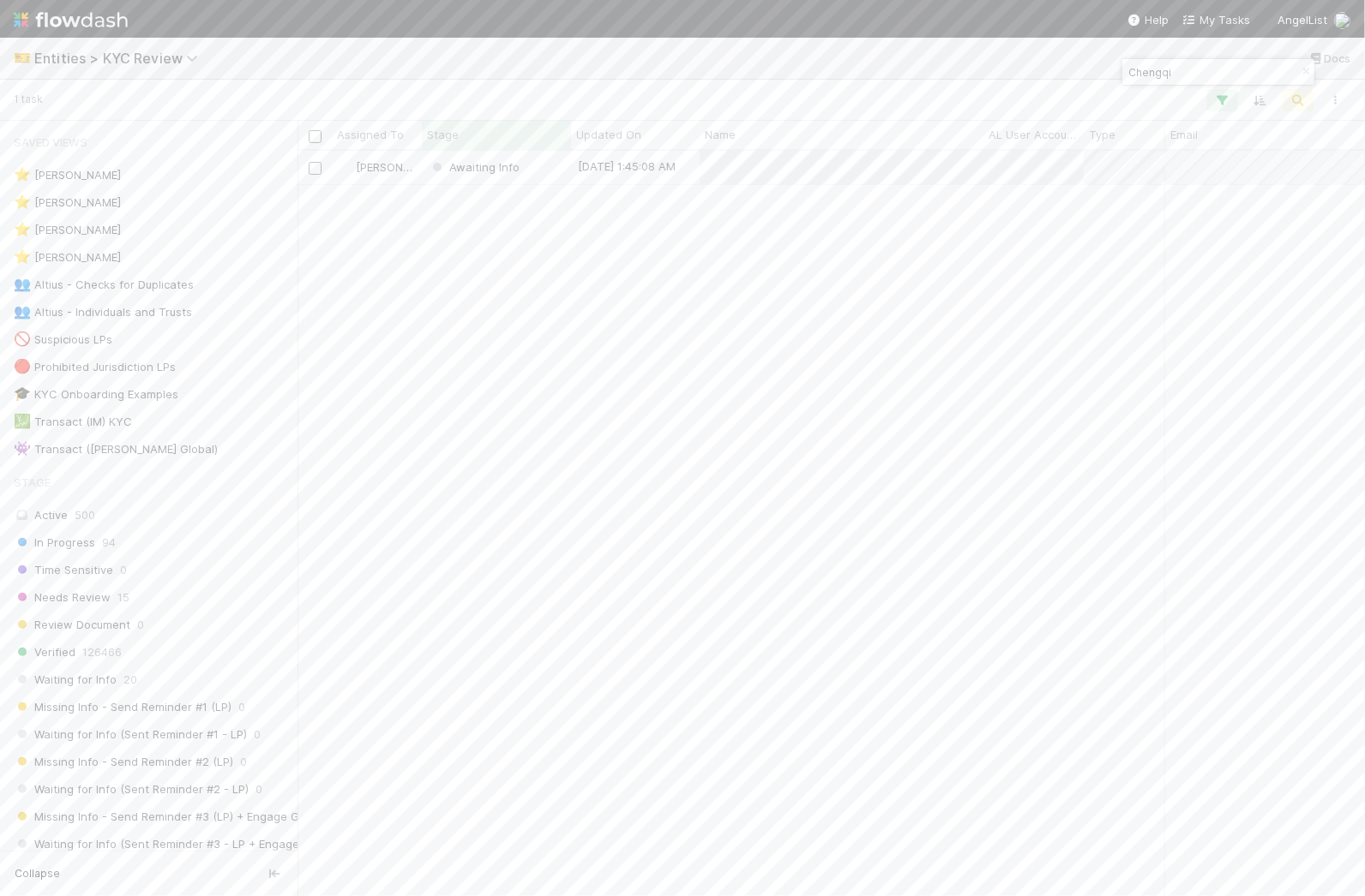
scroll to position [729, 1051]
click at [1179, 72] on input "Chengqi" at bounding box center [1209, 71] width 171 height 21
paste input "Avaroad"
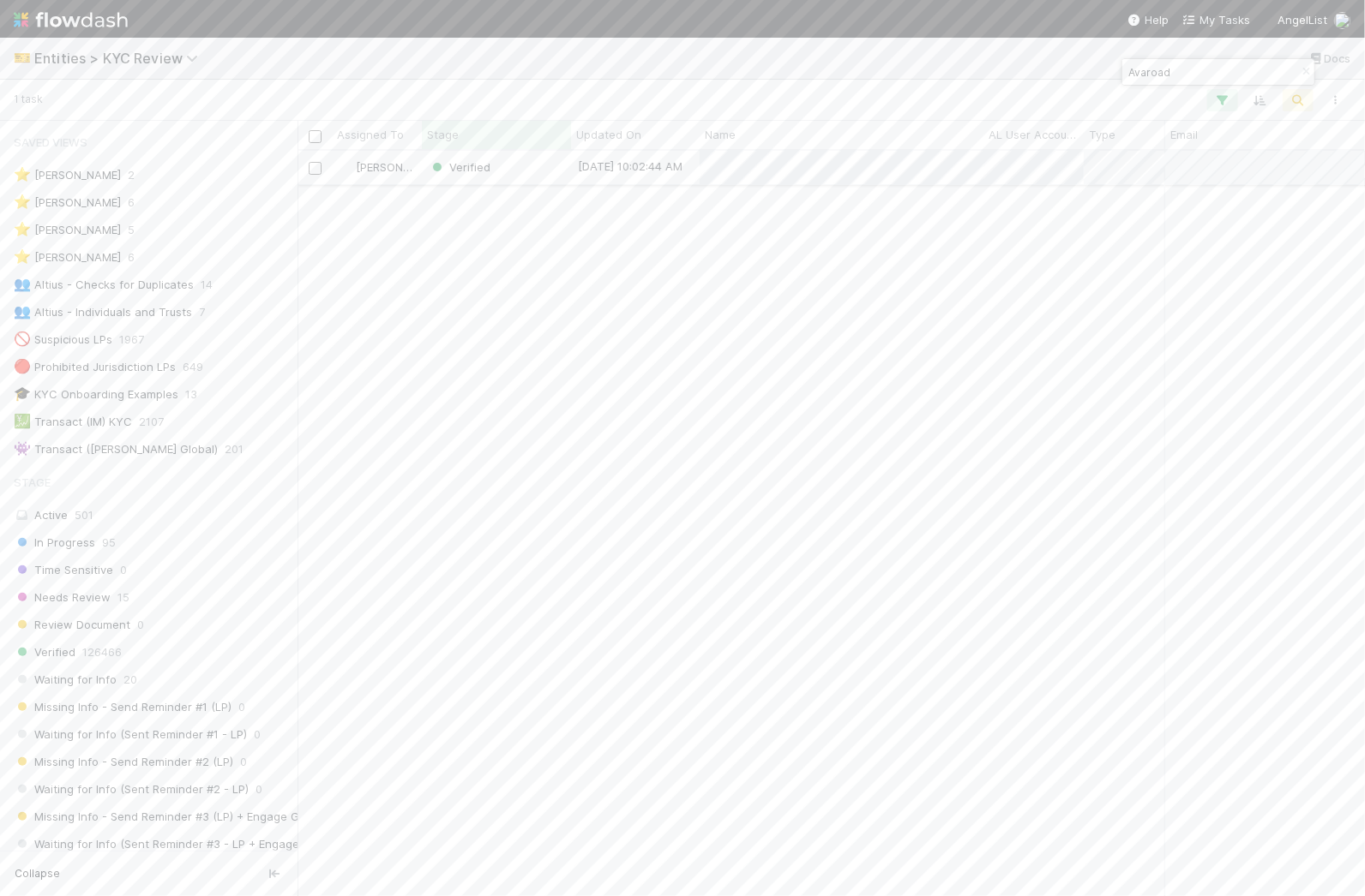
type input "Avaroad"
click at [532, 169] on div "Verified" at bounding box center [496, 167] width 149 height 33
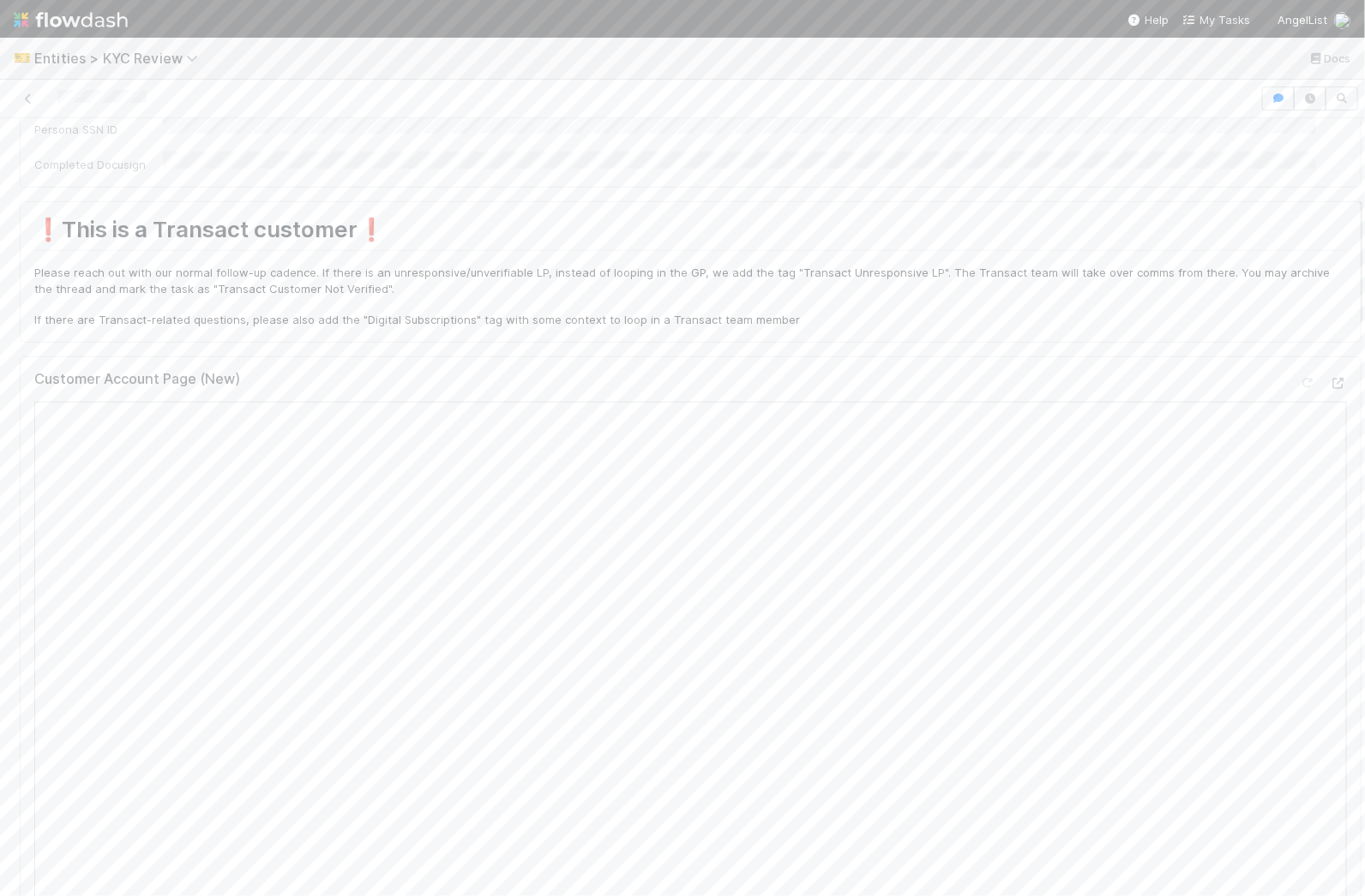
scroll to position [596, 0]
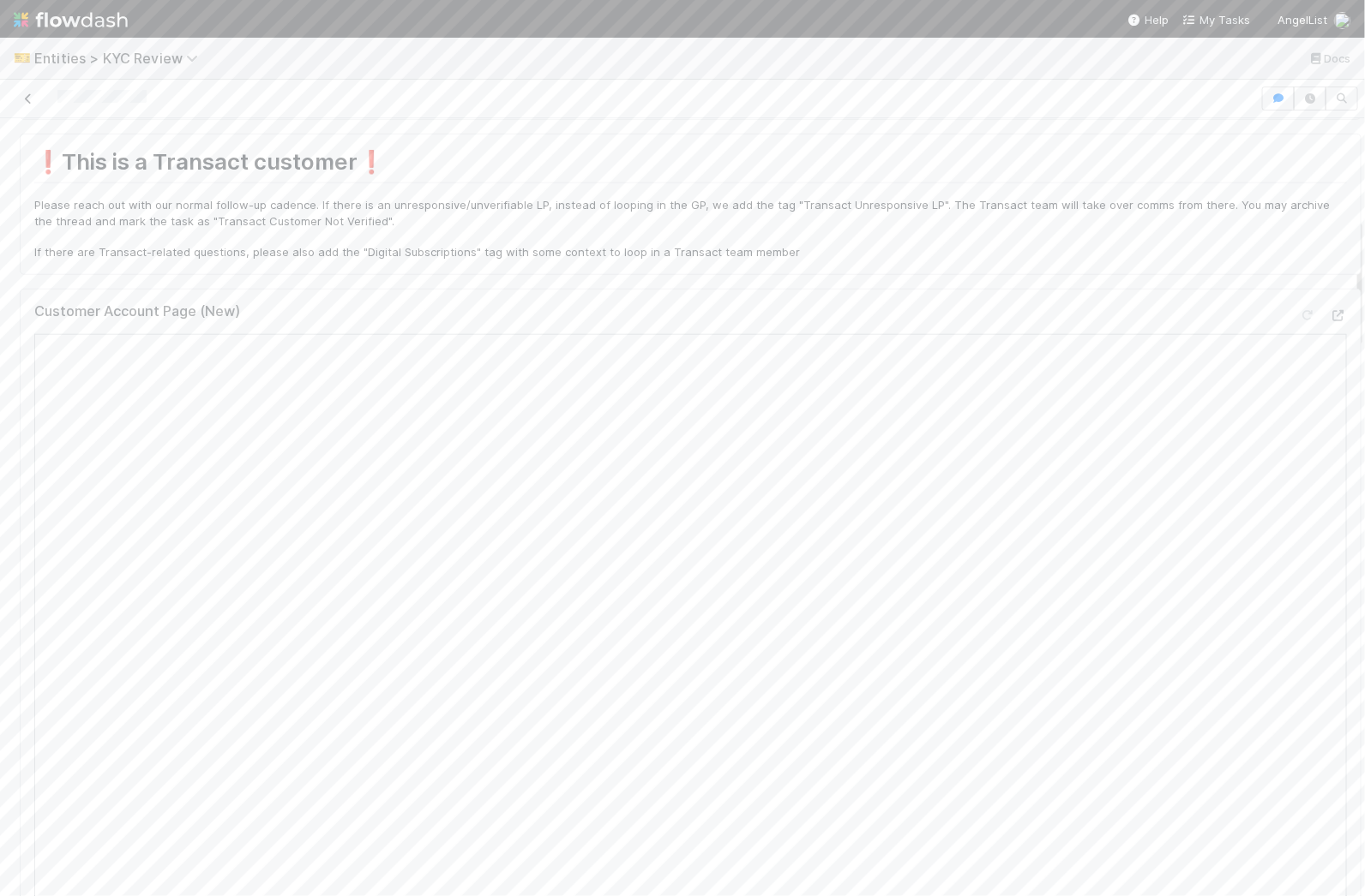
click at [27, 99] on icon at bounding box center [28, 98] width 18 height 11
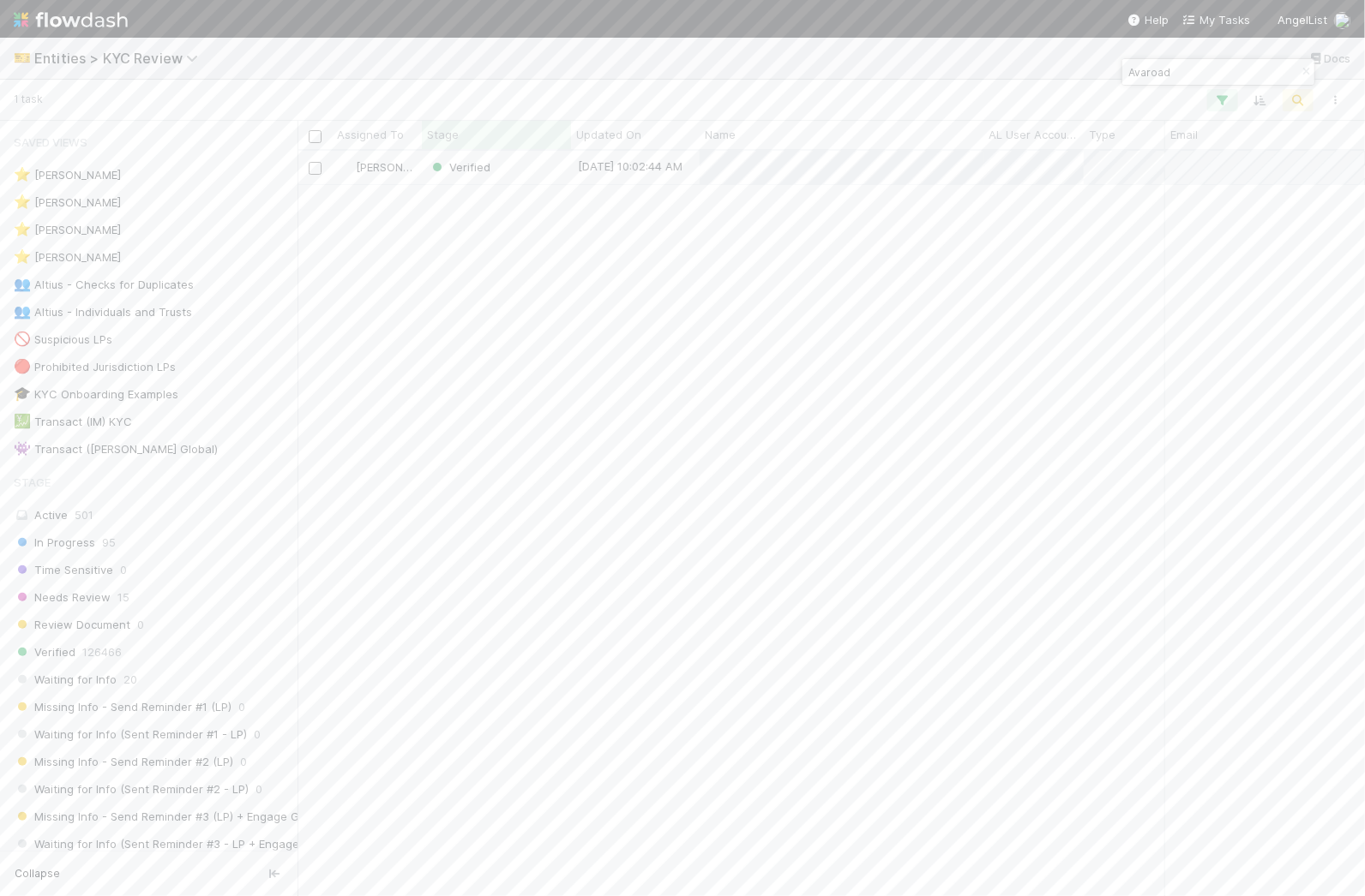
scroll to position [729, 1051]
click at [1171, 67] on input "Avaroad" at bounding box center [1209, 71] width 171 height 21
paste input "Mantou"
type input "Mantou"
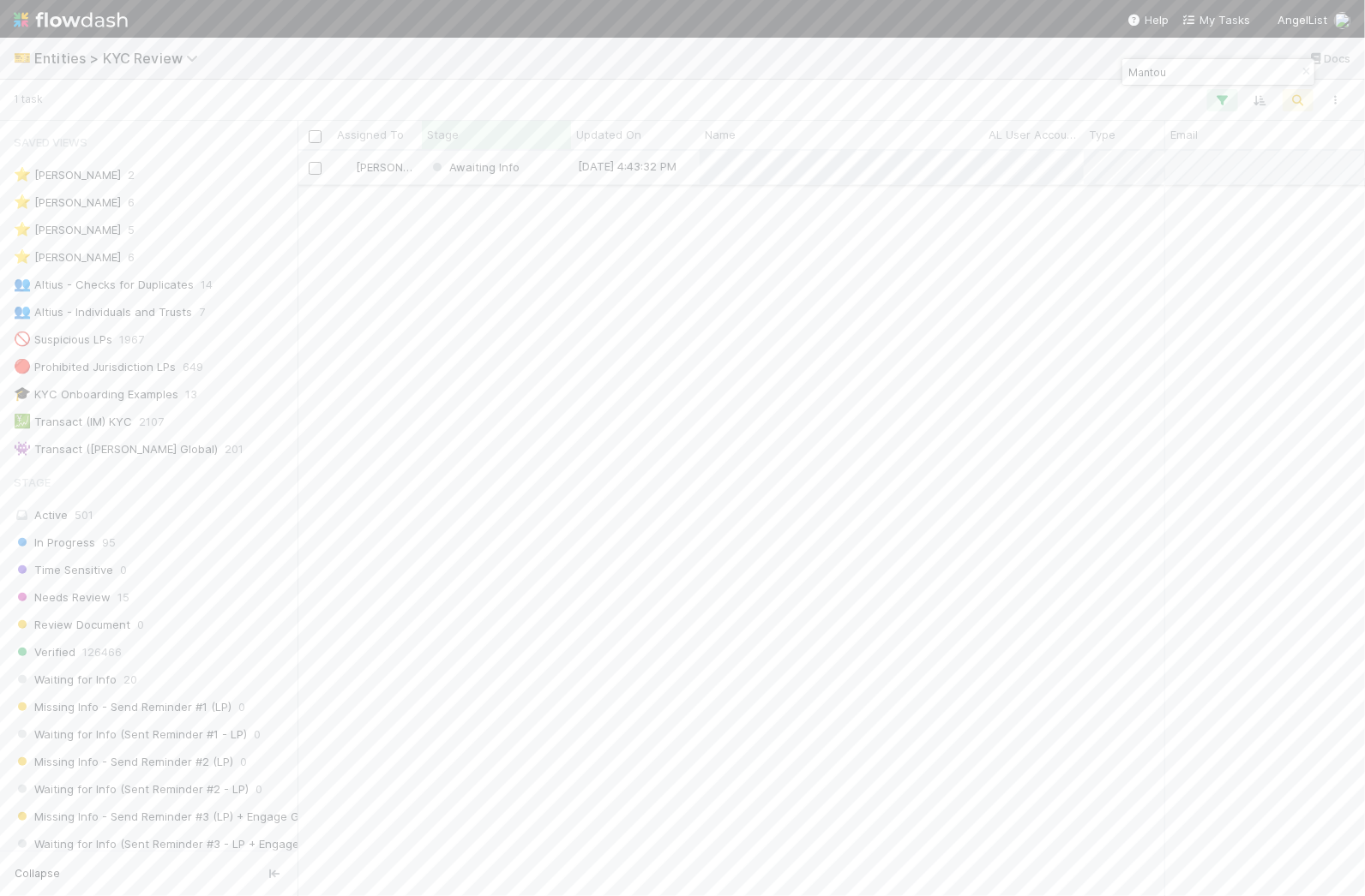
click at [553, 174] on div "Awaiting Info" at bounding box center [496, 167] width 149 height 33
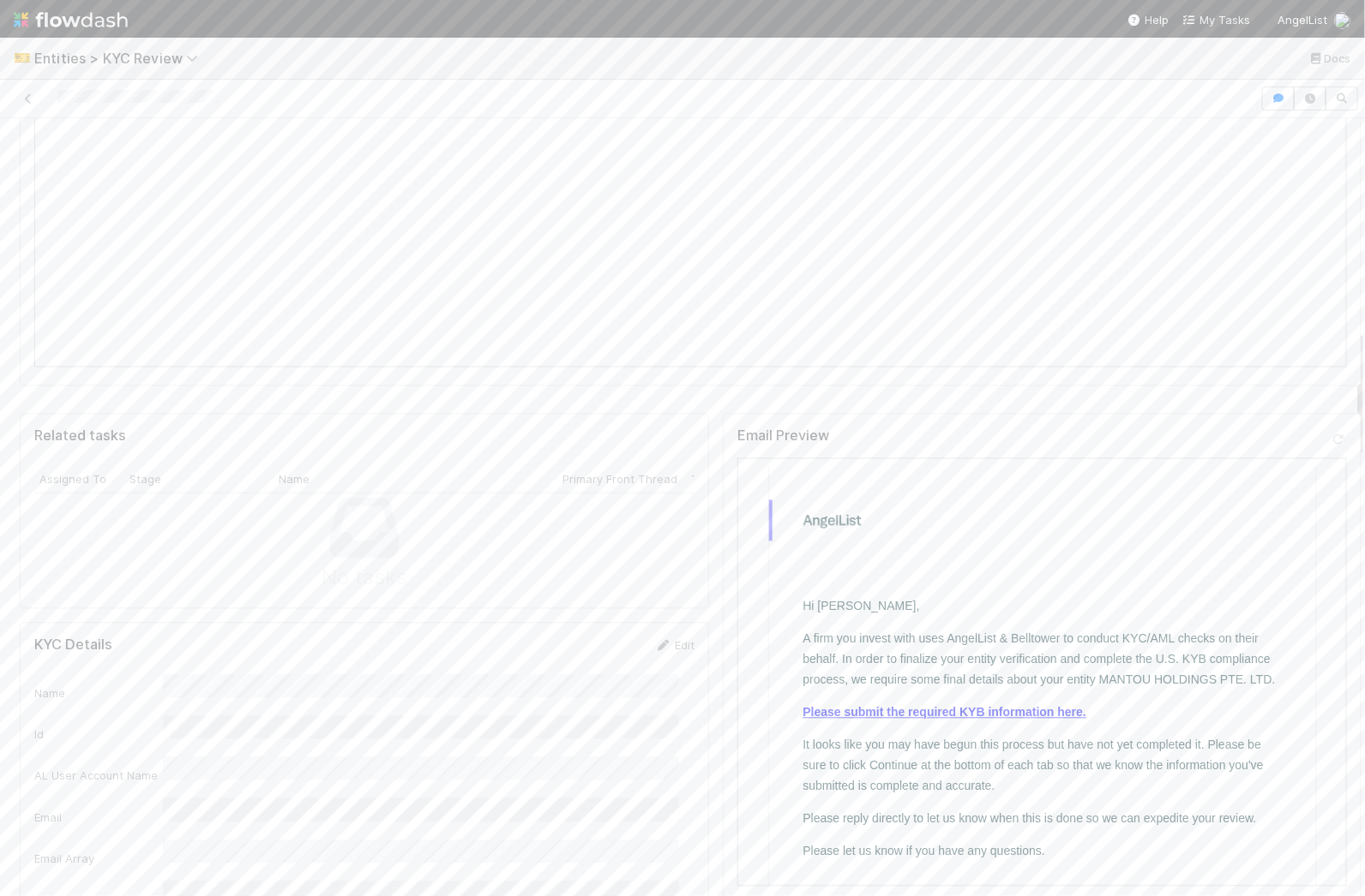
scroll to position [1304, 0]
click at [957, 694] on td "Hi [PERSON_NAME], A firm you invest with uses AngelList & Belltower to conduct …" at bounding box center [1041, 765] width 478 height 389
click at [952, 704] on link "Please submit the required KYB information here." at bounding box center [944, 707] width 284 height 14
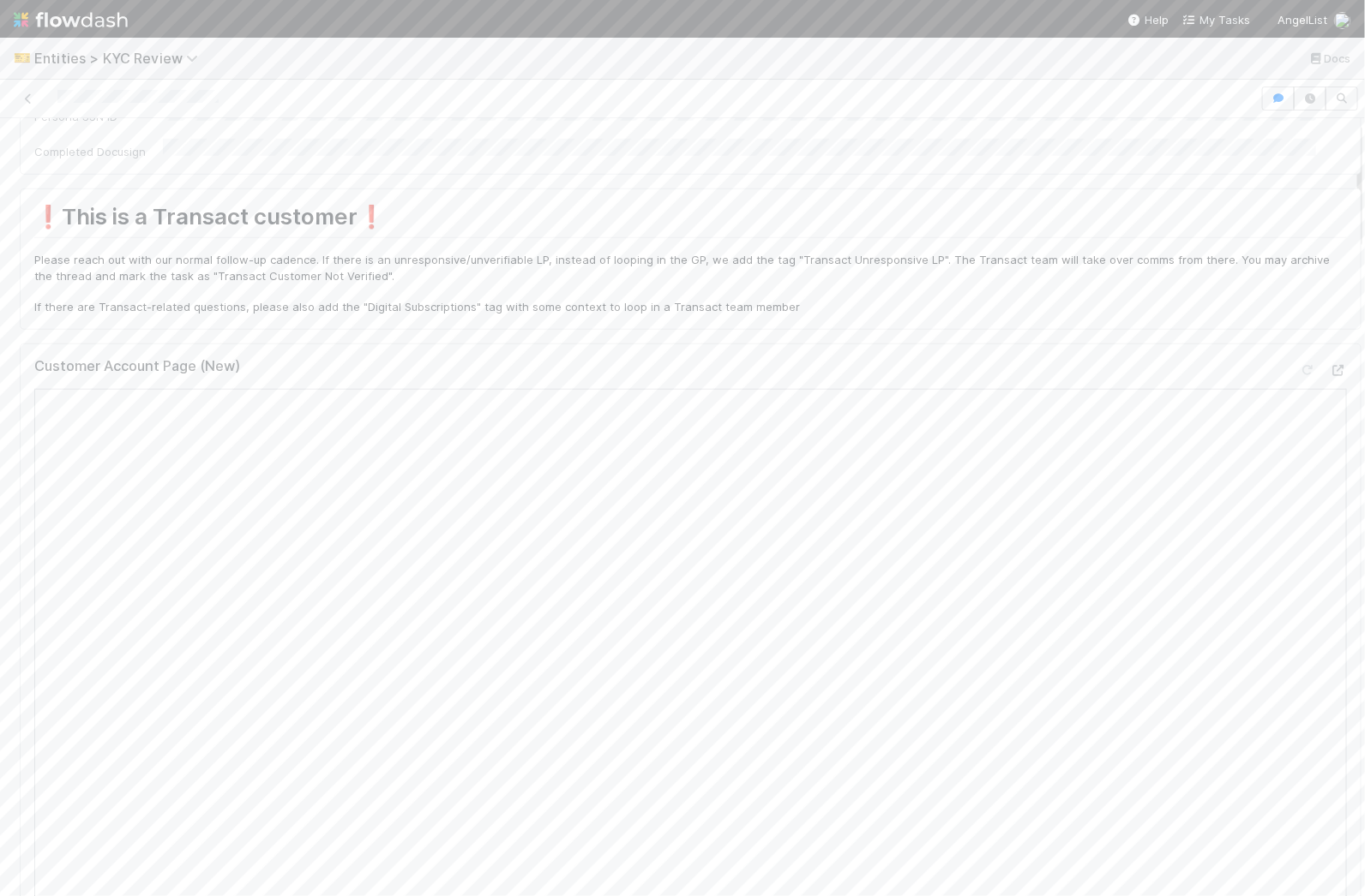
scroll to position [0, 0]
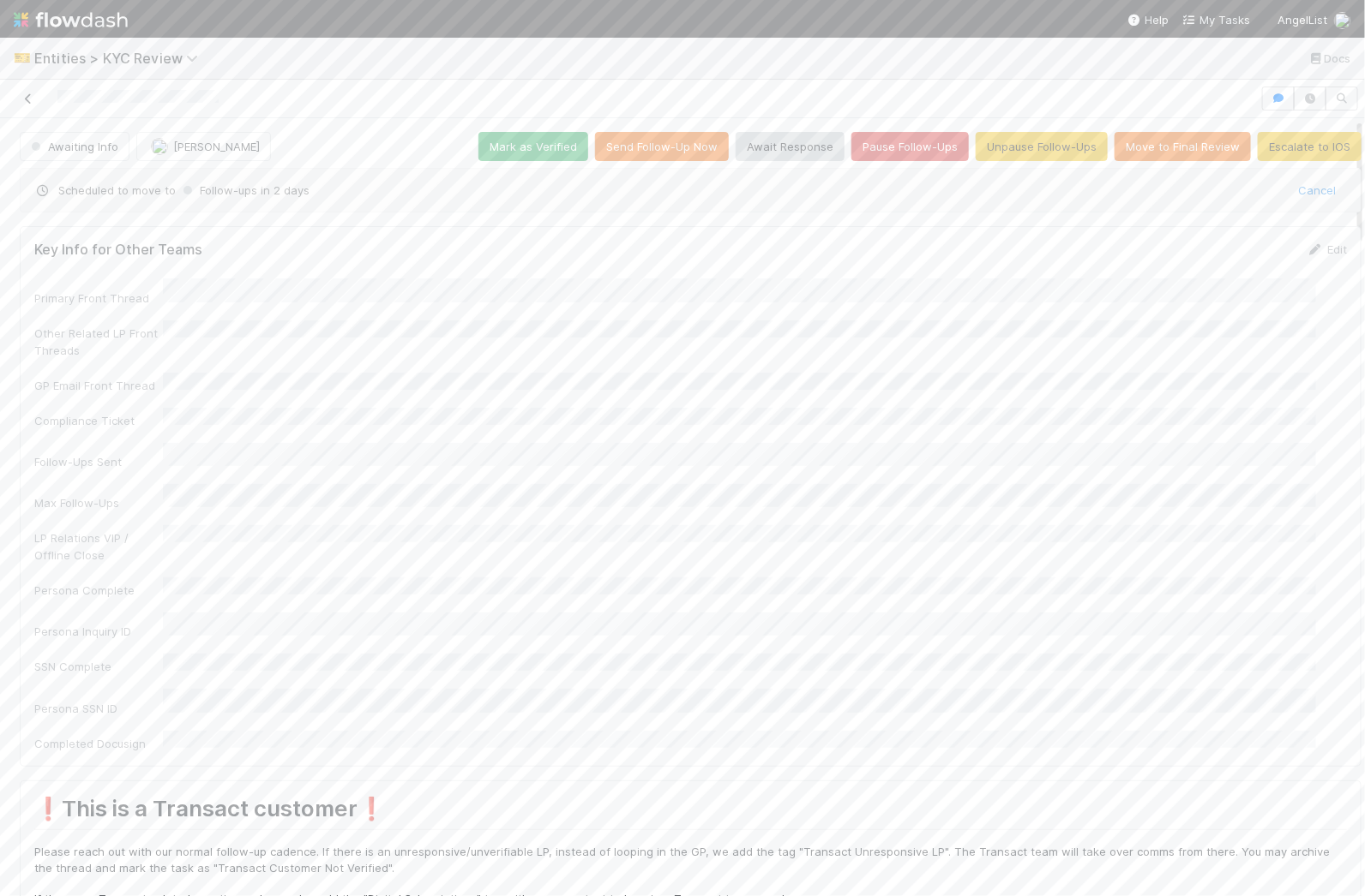
click at [33, 107] on link at bounding box center [28, 99] width 18 height 18
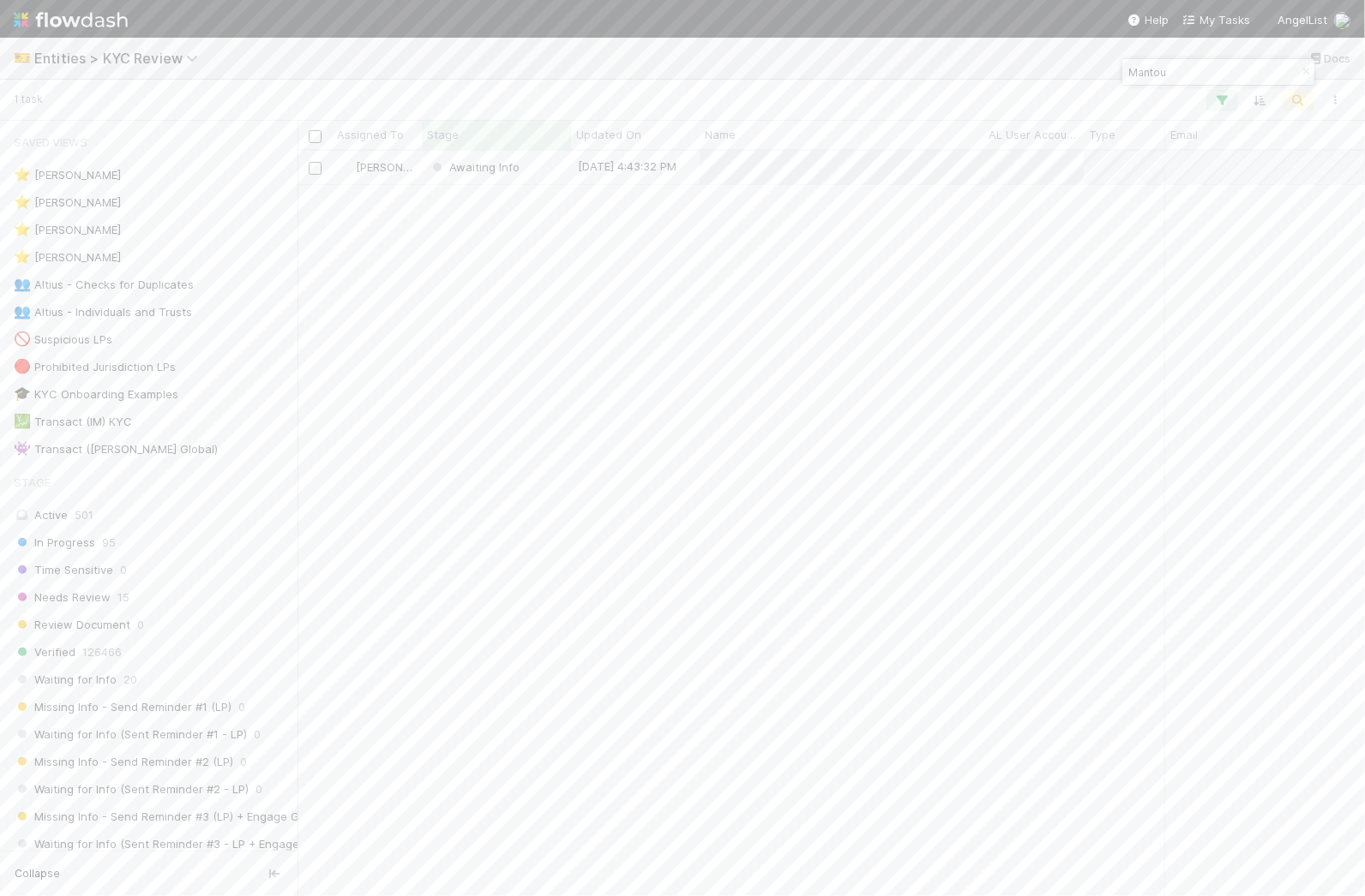
scroll to position [729, 1051]
click at [1172, 92] on div at bounding box center [697, 100] width 1315 height 22
click at [1179, 72] on input "Mantou" at bounding box center [1209, 71] width 171 height 21
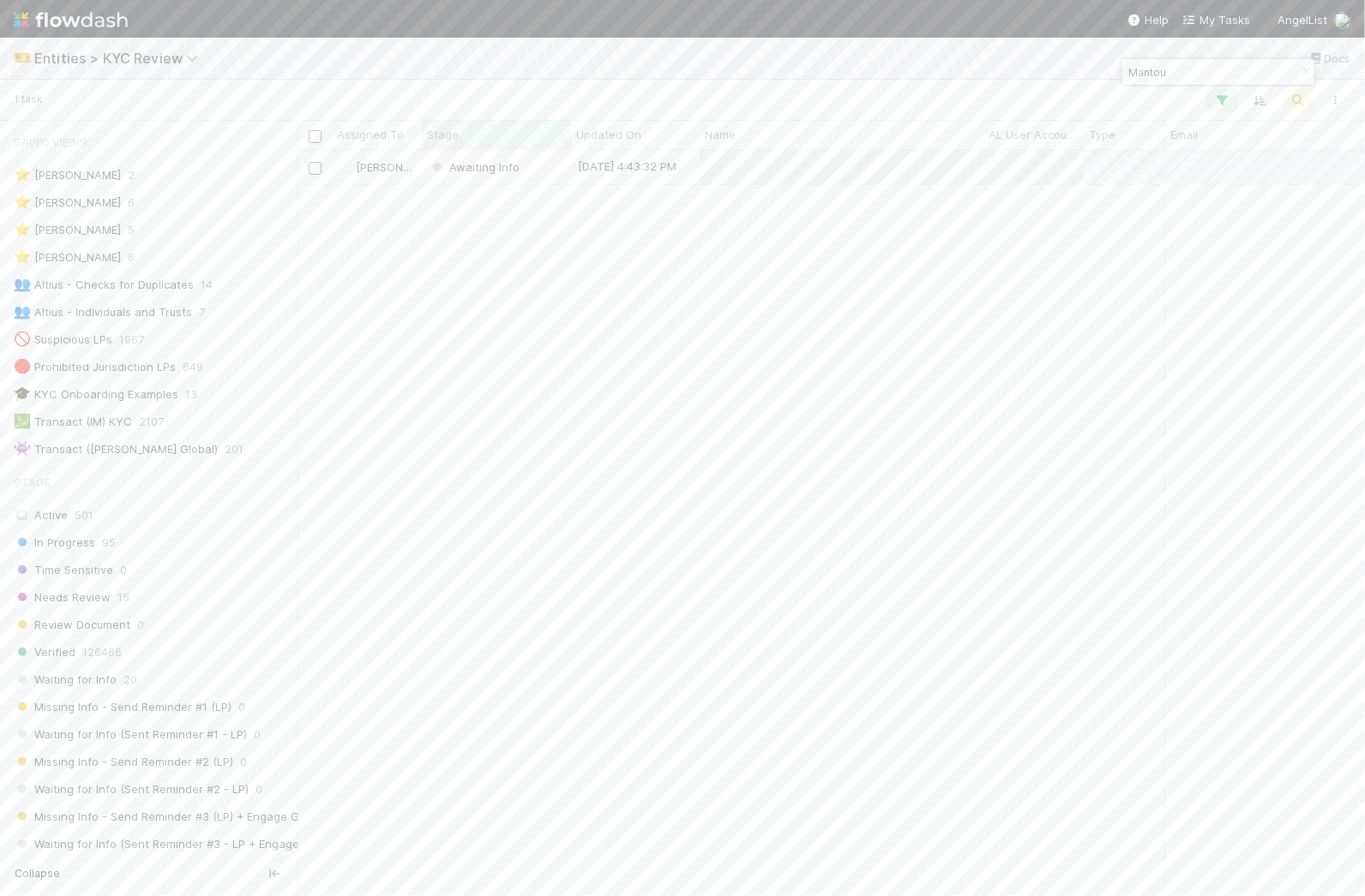
click at [1179, 72] on input "Mantou" at bounding box center [1209, 71] width 171 height 21
type input "cyber citadel"
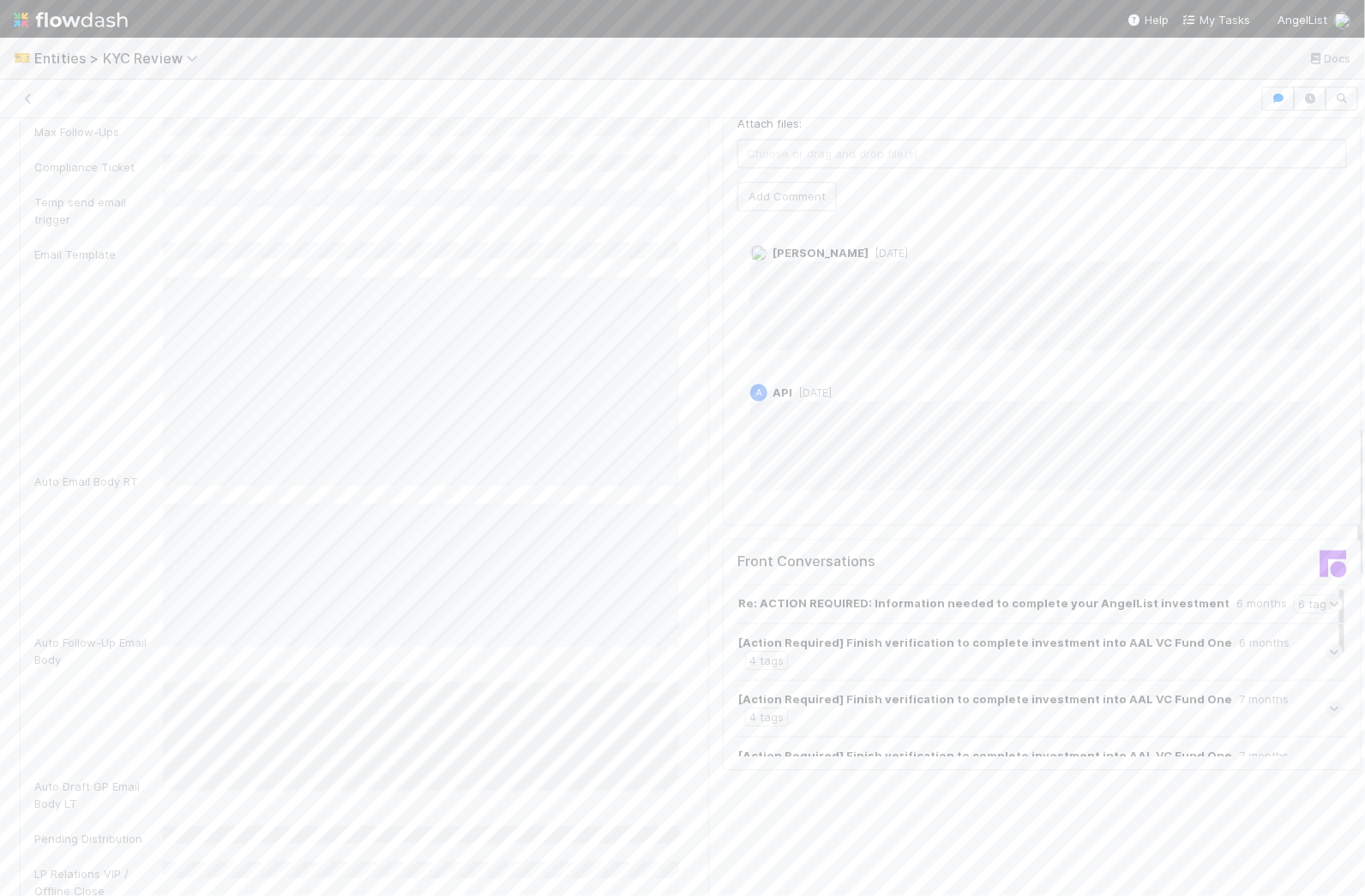
scroll to position [1543, 0]
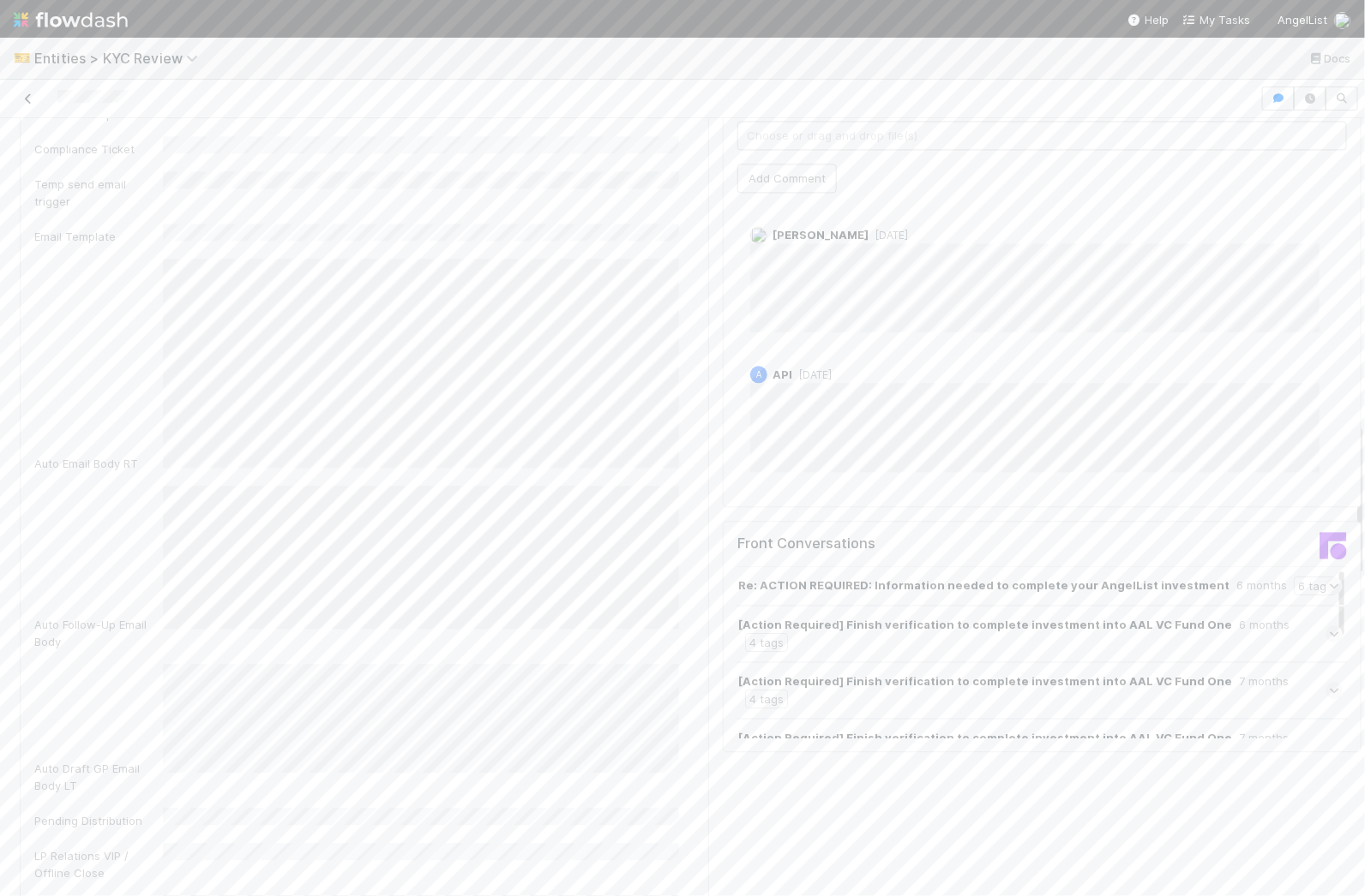
click at [32, 98] on icon at bounding box center [28, 98] width 18 height 11
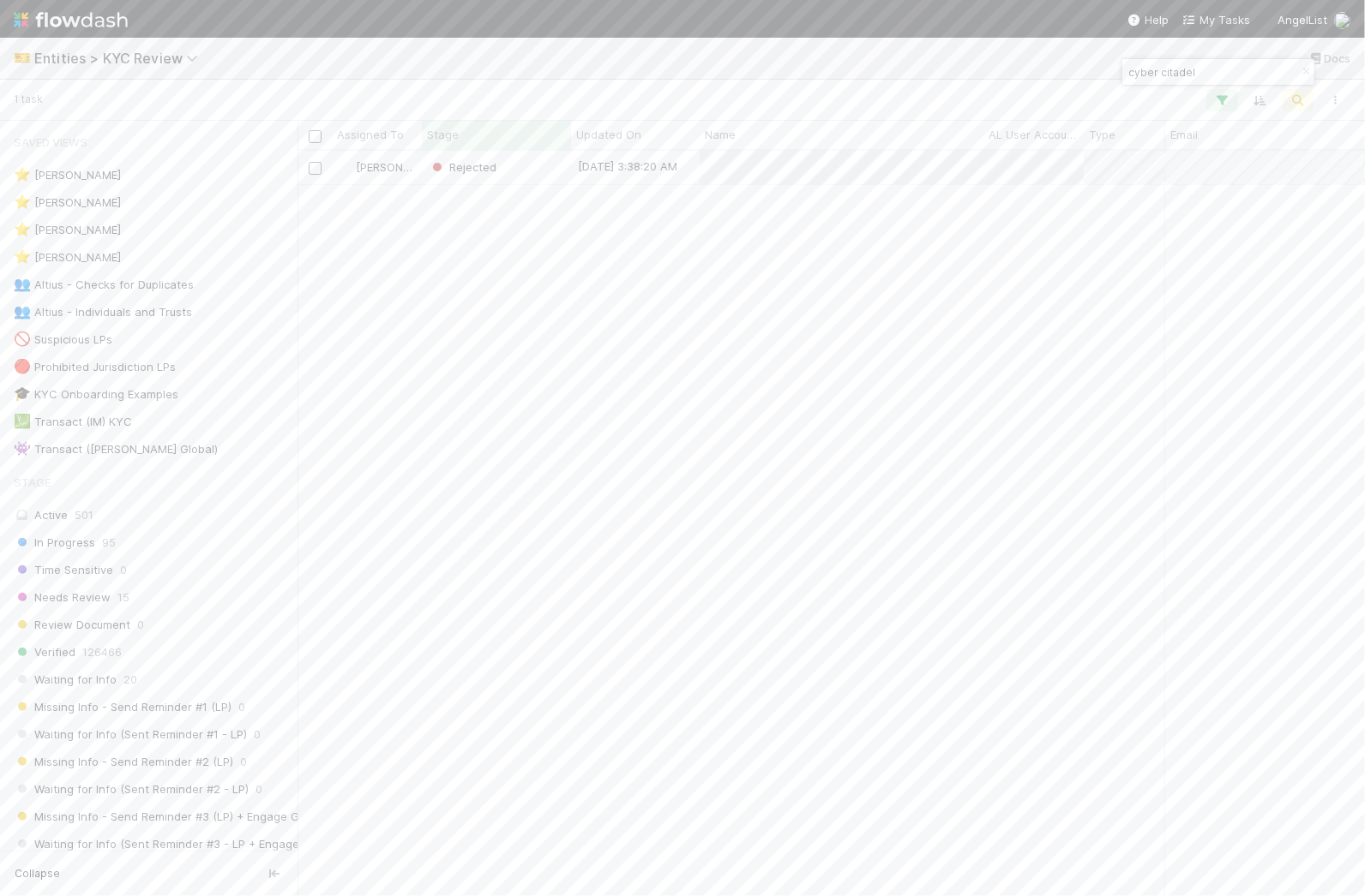
scroll to position [729, 1051]
click at [1183, 76] on input "cyber citadel" at bounding box center [1209, 71] width 171 height 21
paste input "OSAZ Ltd."
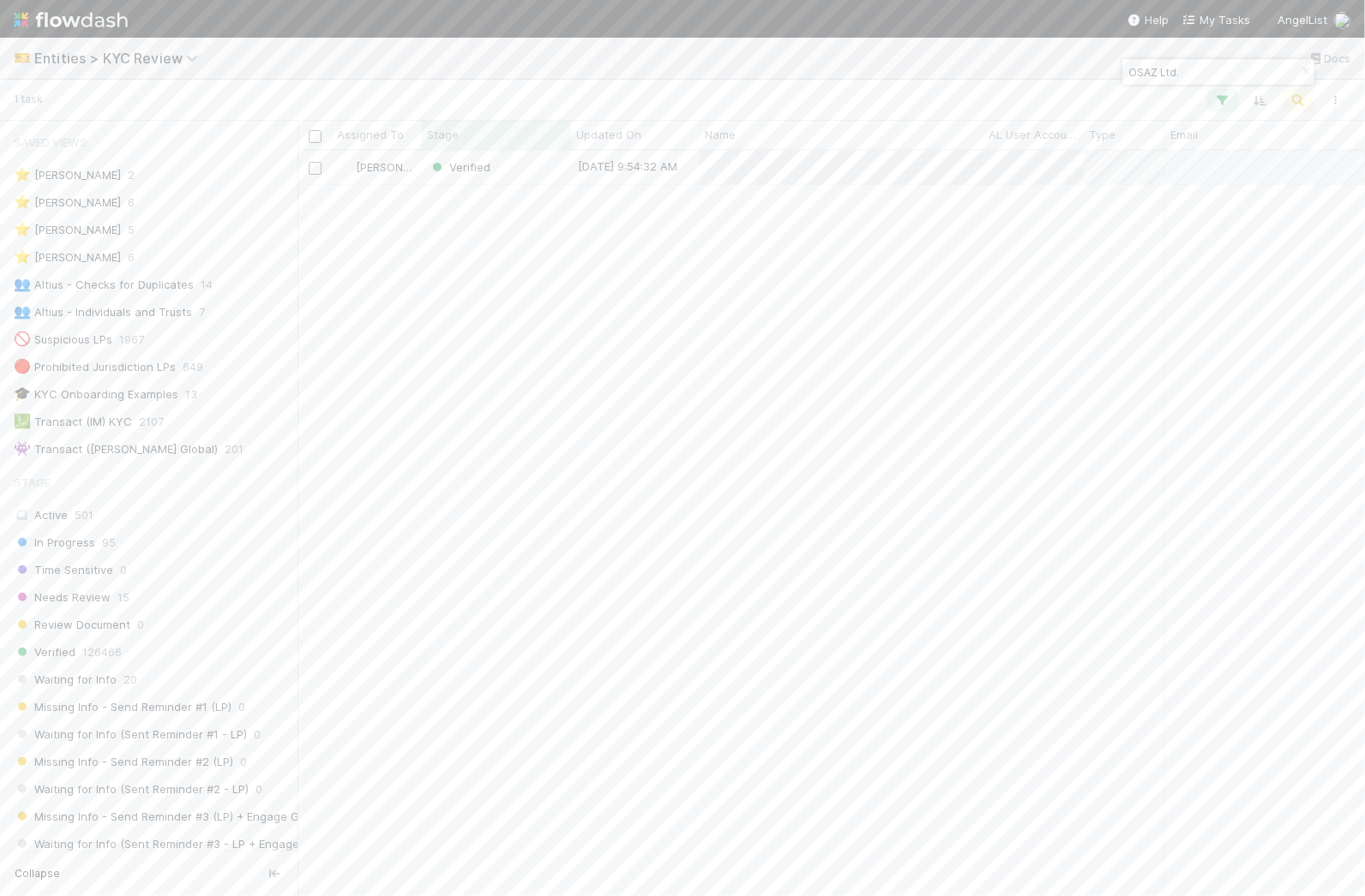
type input "OSAZ Ltd."
click at [533, 172] on div "Verified" at bounding box center [496, 167] width 149 height 33
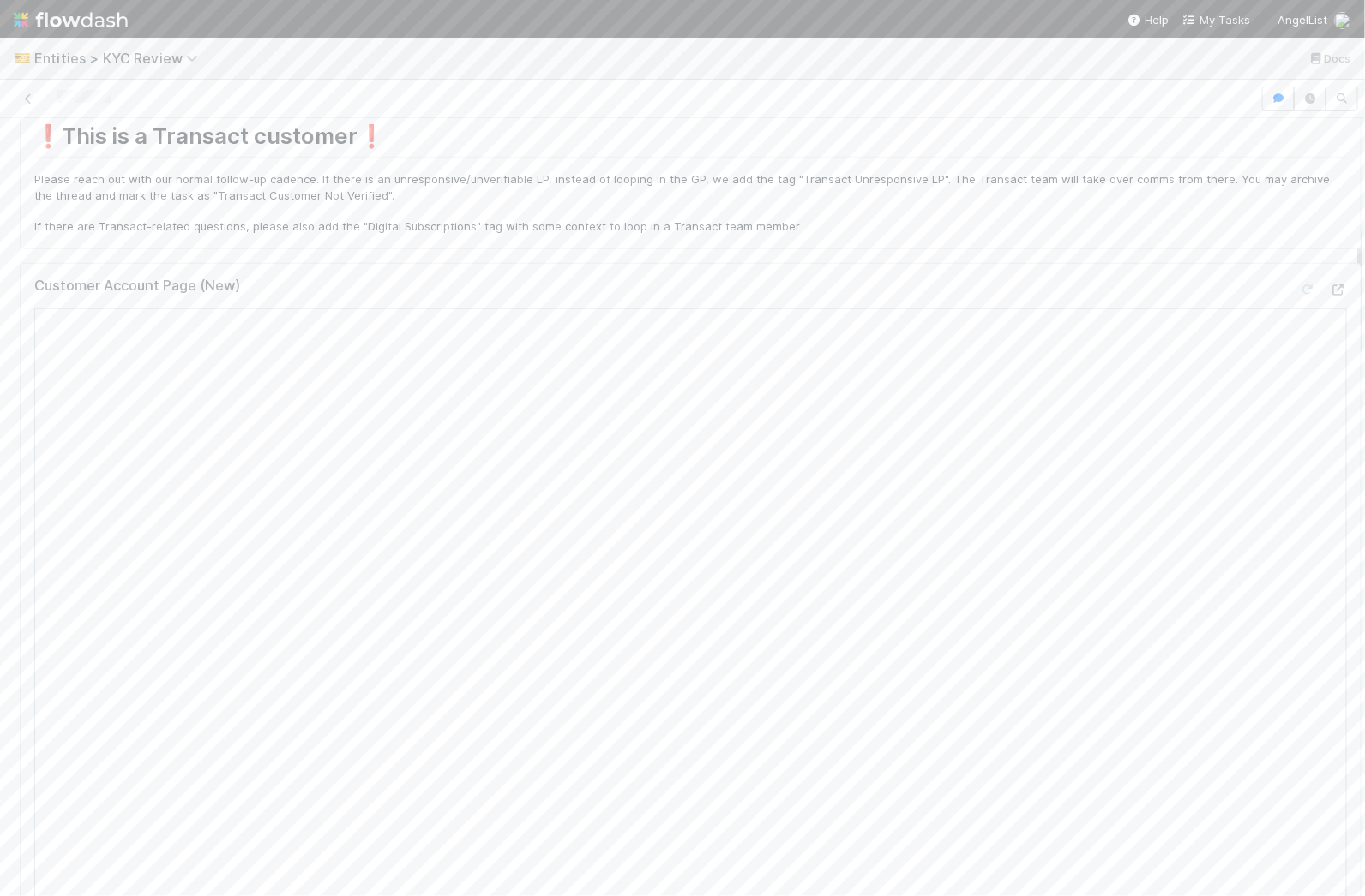
scroll to position [675, 0]
click at [26, 95] on icon at bounding box center [28, 98] width 18 height 11
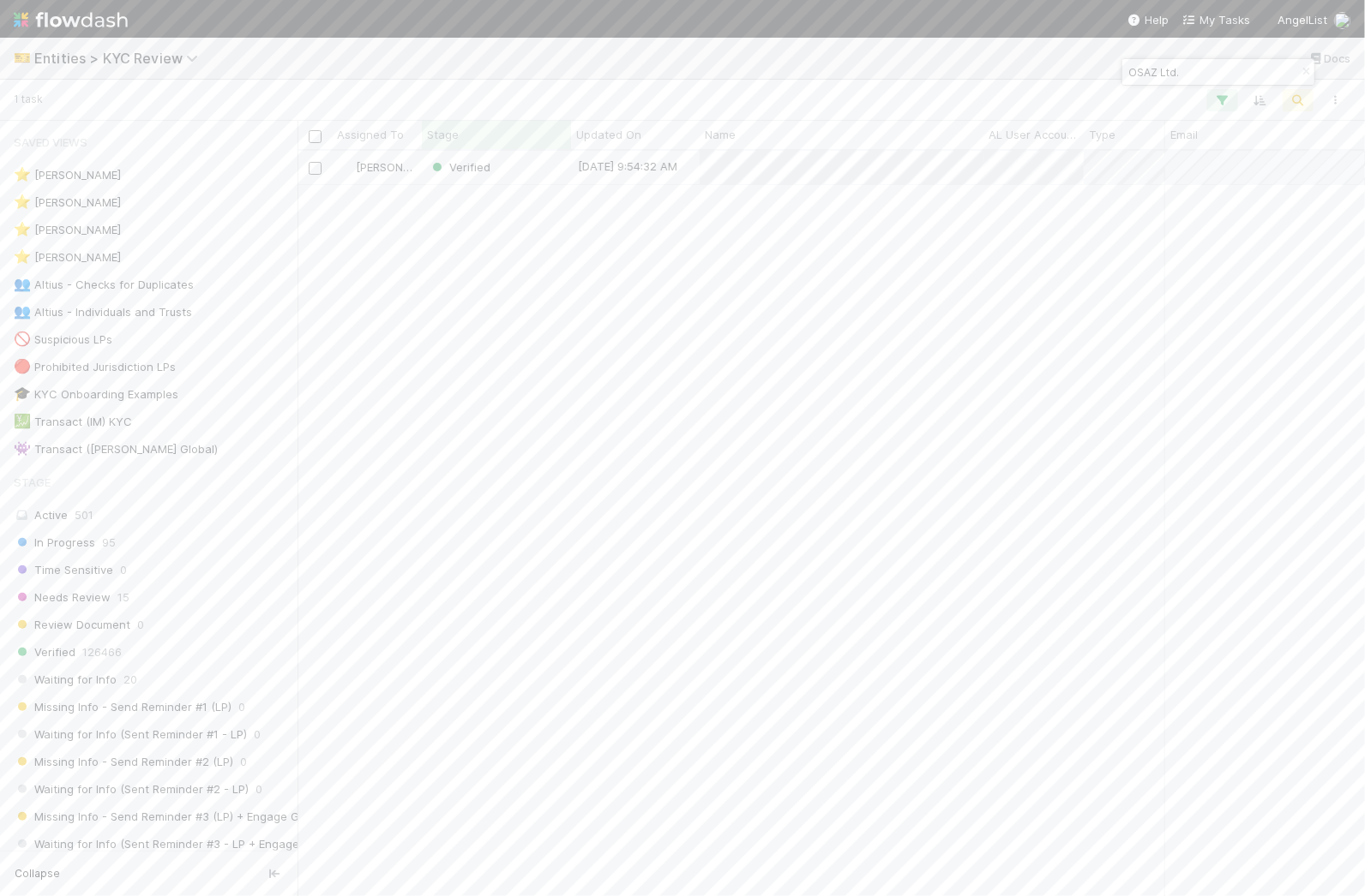
scroll to position [729, 1051]
click at [1186, 63] on input "OSAZ Ltd." at bounding box center [1209, 71] width 171 height 21
paste input "Prospect Investments - MWAE LLC"
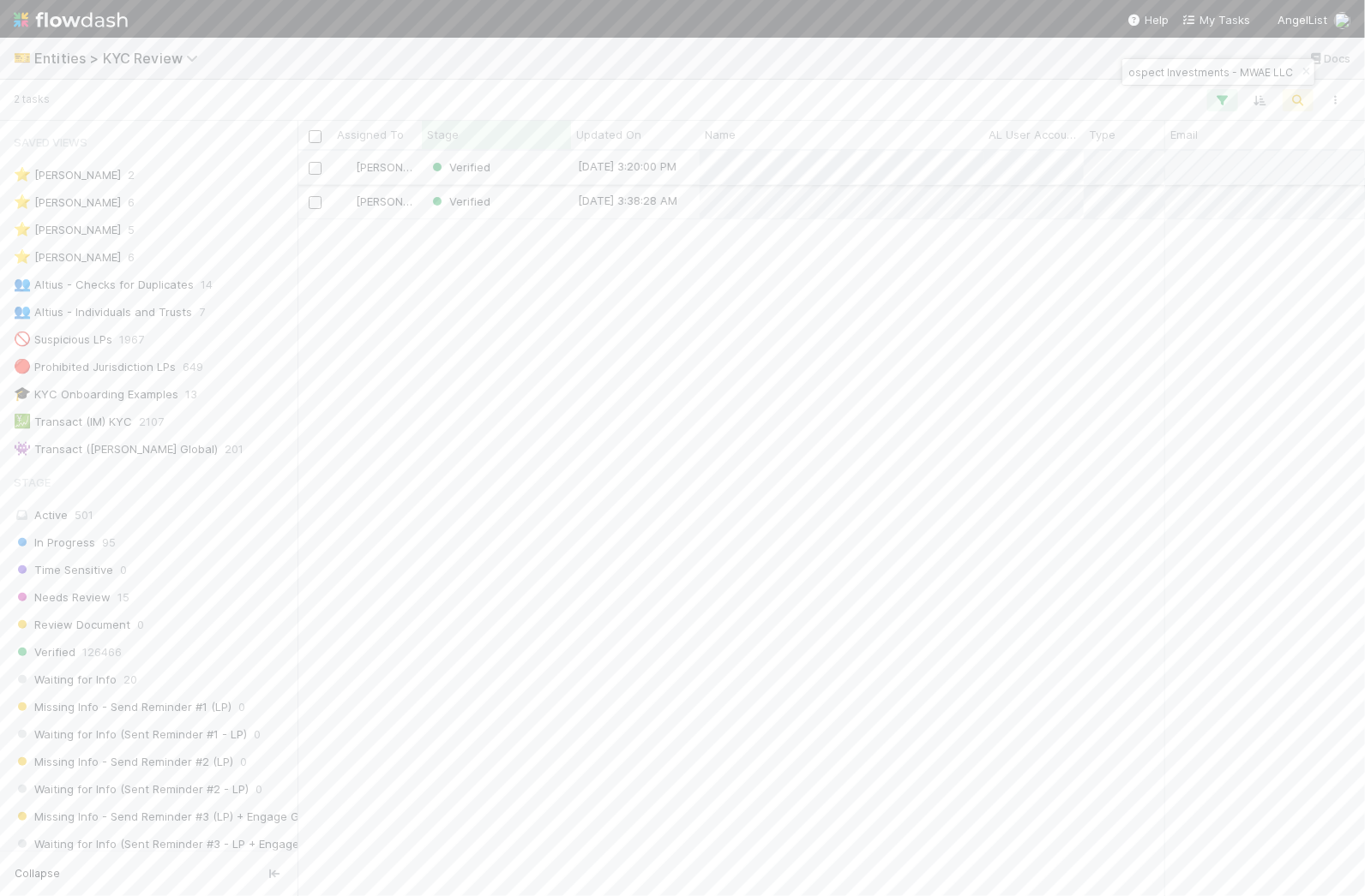
type input "Prospect Investments - MWAE LLC"
click at [528, 171] on div "Verified" at bounding box center [496, 167] width 149 height 33
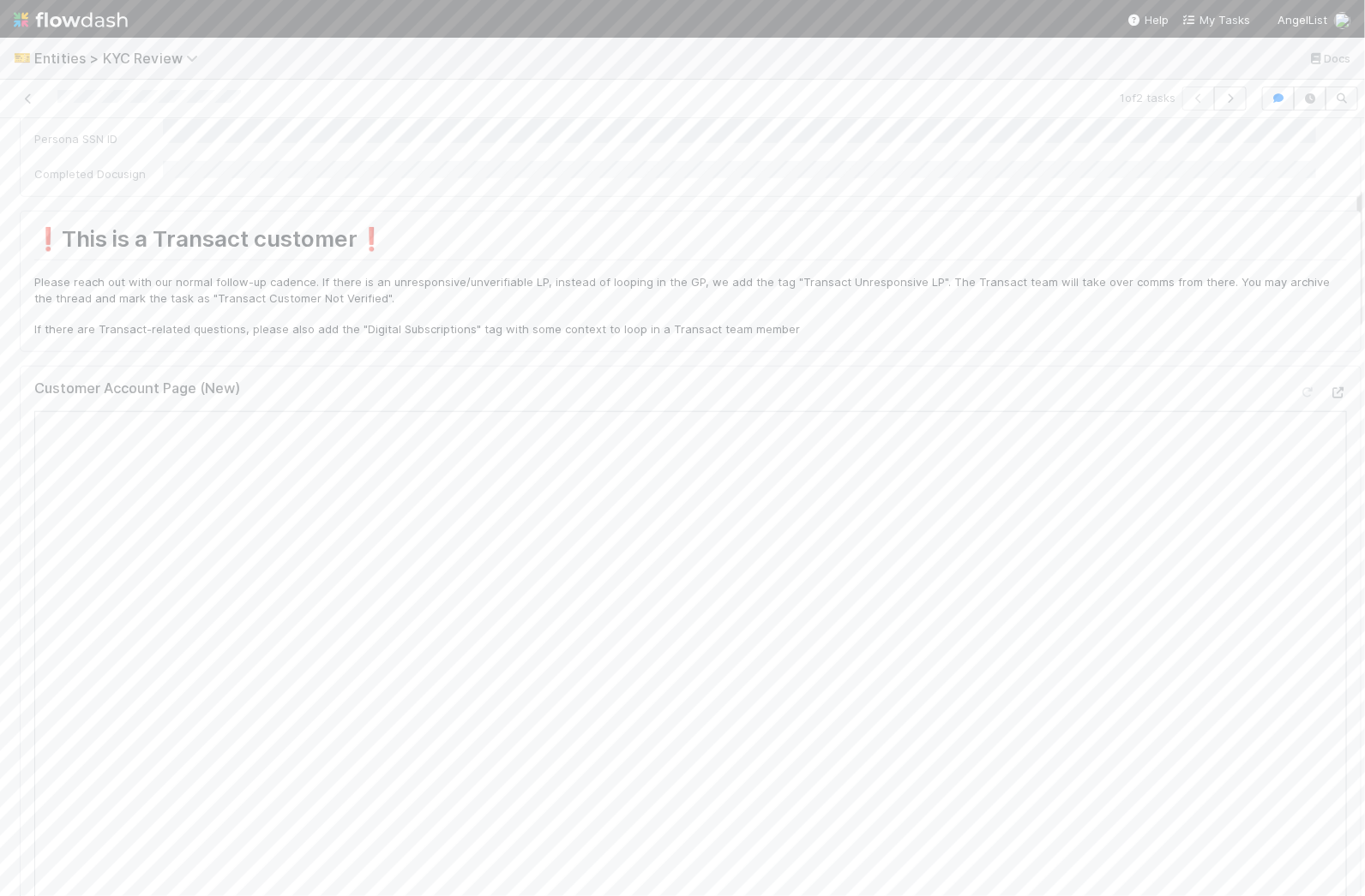
scroll to position [521, 0]
click at [24, 90] on link at bounding box center [28, 99] width 18 height 18
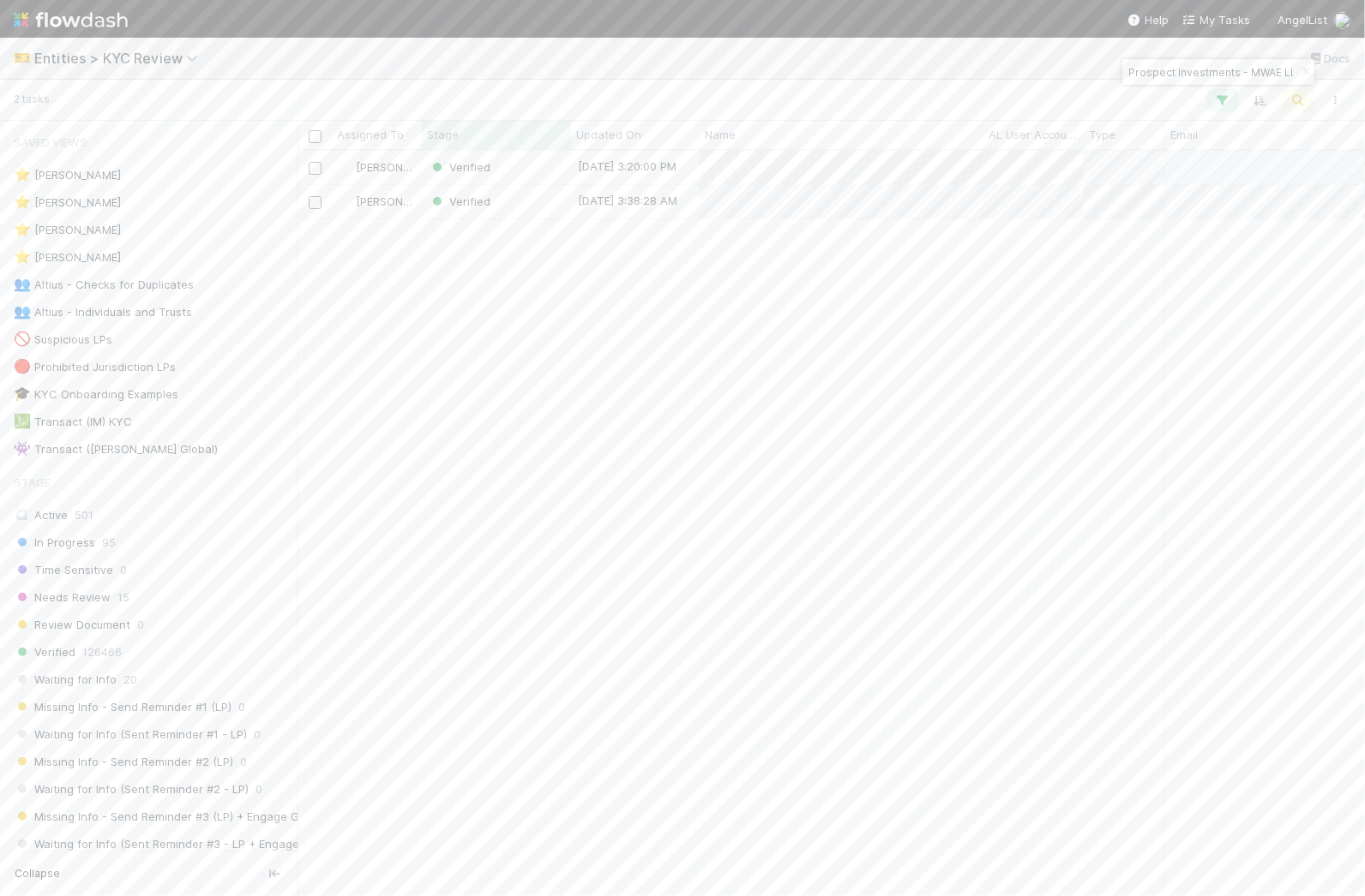
scroll to position [729, 1051]
click at [1248, 71] on div "Prospect Investments - MWAE LLC" at bounding box center [1218, 71] width 192 height 25
click at [1186, 62] on input "Prospect Investments - MWAE LLC" at bounding box center [1209, 71] width 171 height 21
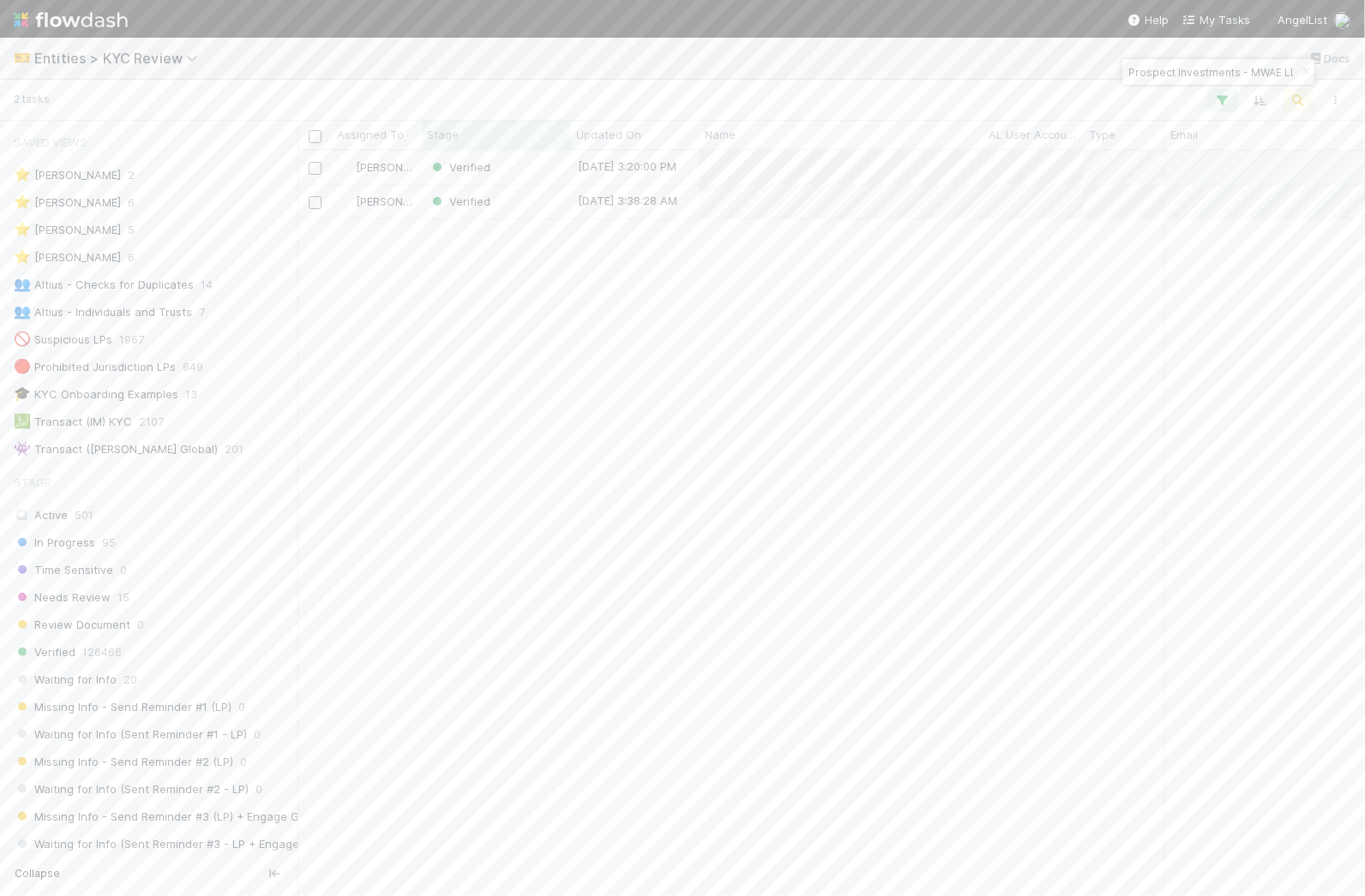
click at [1186, 62] on input "Prospect Investments - MWAE LLC" at bounding box center [1209, 71] width 171 height 21
paste input "[PERSON_NAME]"
click at [1207, 70] on input "[PERSON_NAME]" at bounding box center [1209, 71] width 171 height 21
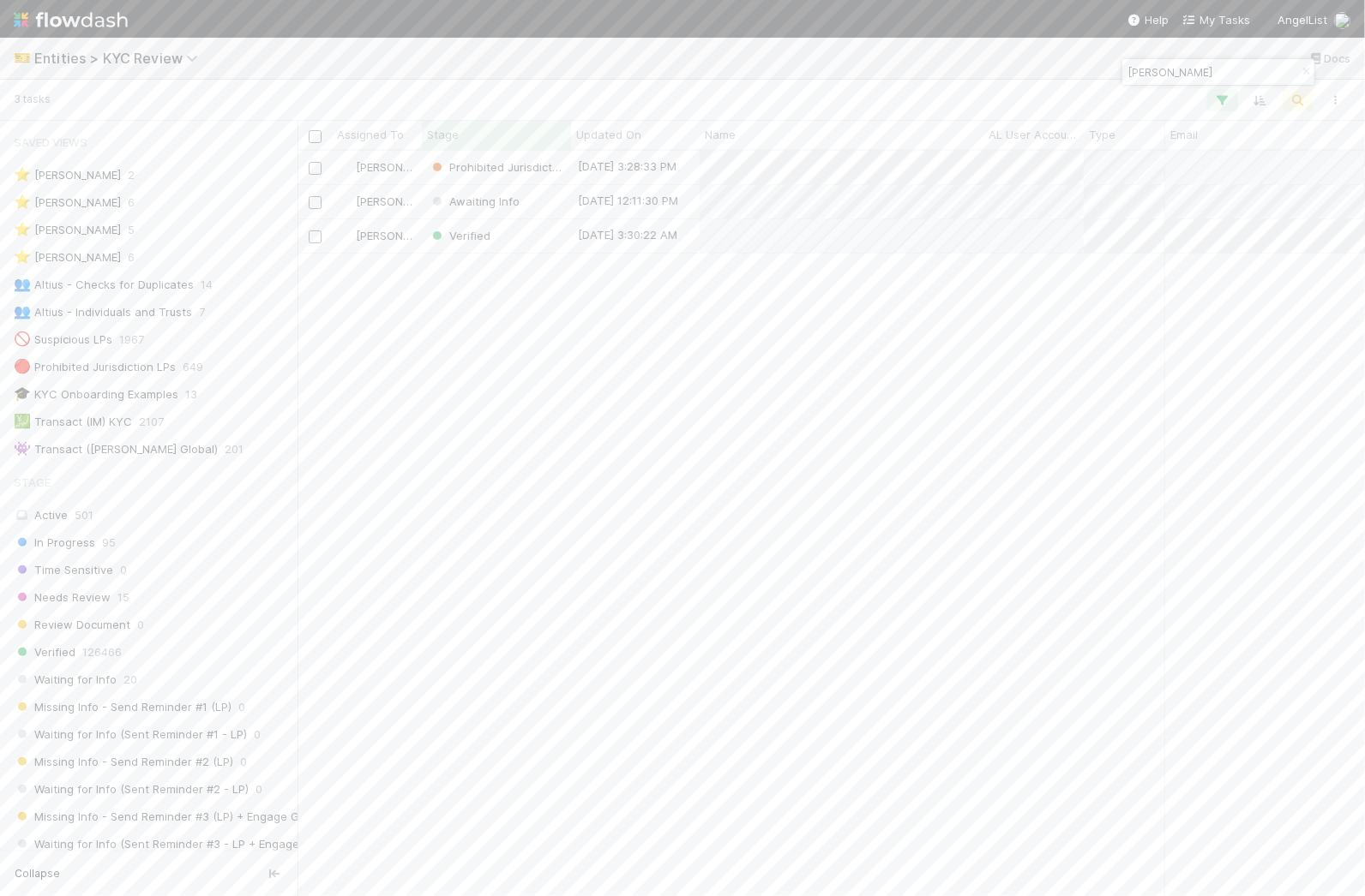
click at [1207, 70] on input "[PERSON_NAME]" at bounding box center [1209, 71] width 171 height 21
click at [1140, 68] on input "chenq" at bounding box center [1209, 71] width 171 height 21
paste input "Chengqi"
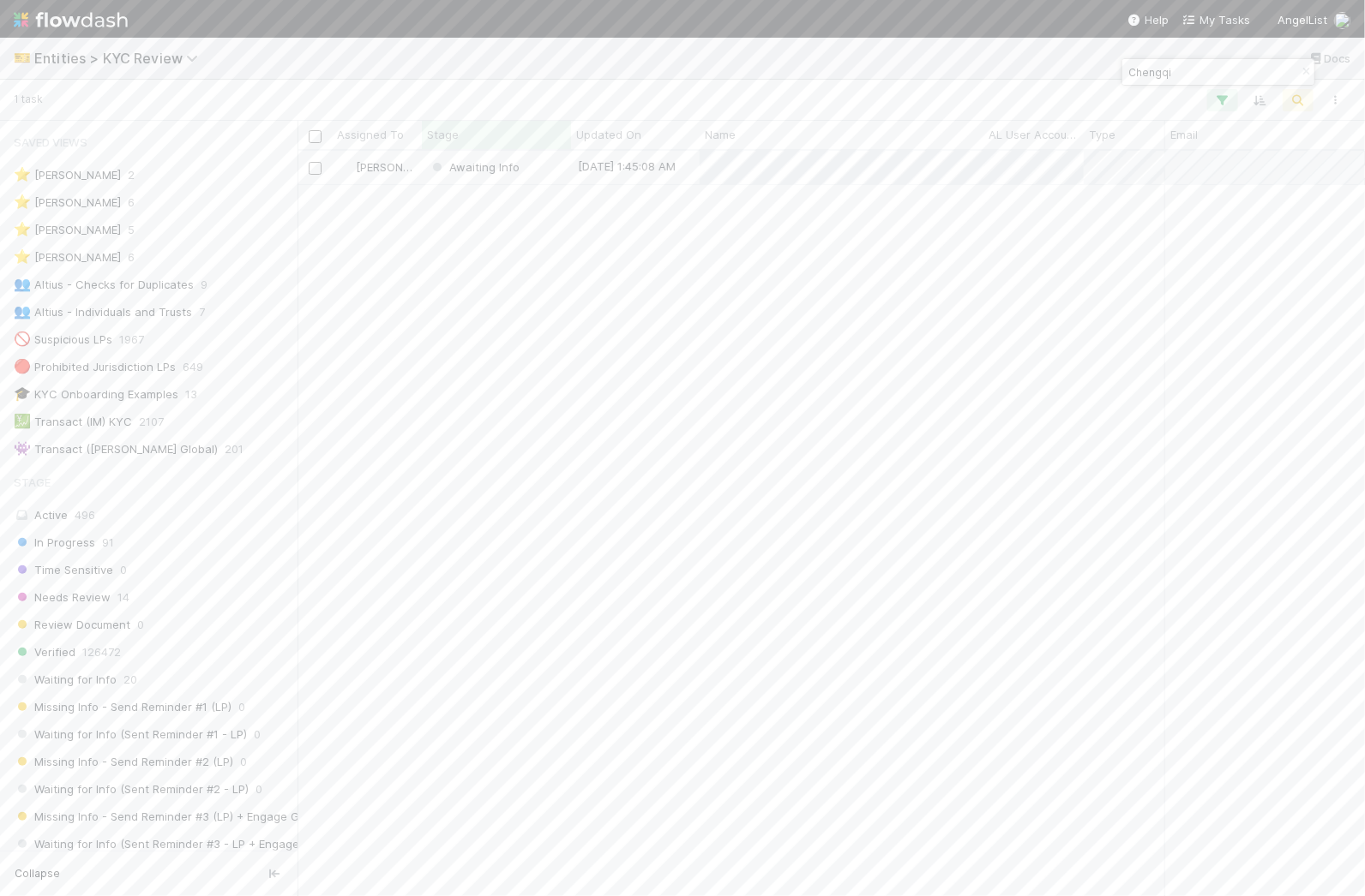
scroll to position [729, 1051]
type input "Chengqi"
click at [559, 161] on div "Awaiting Info" at bounding box center [496, 167] width 149 height 33
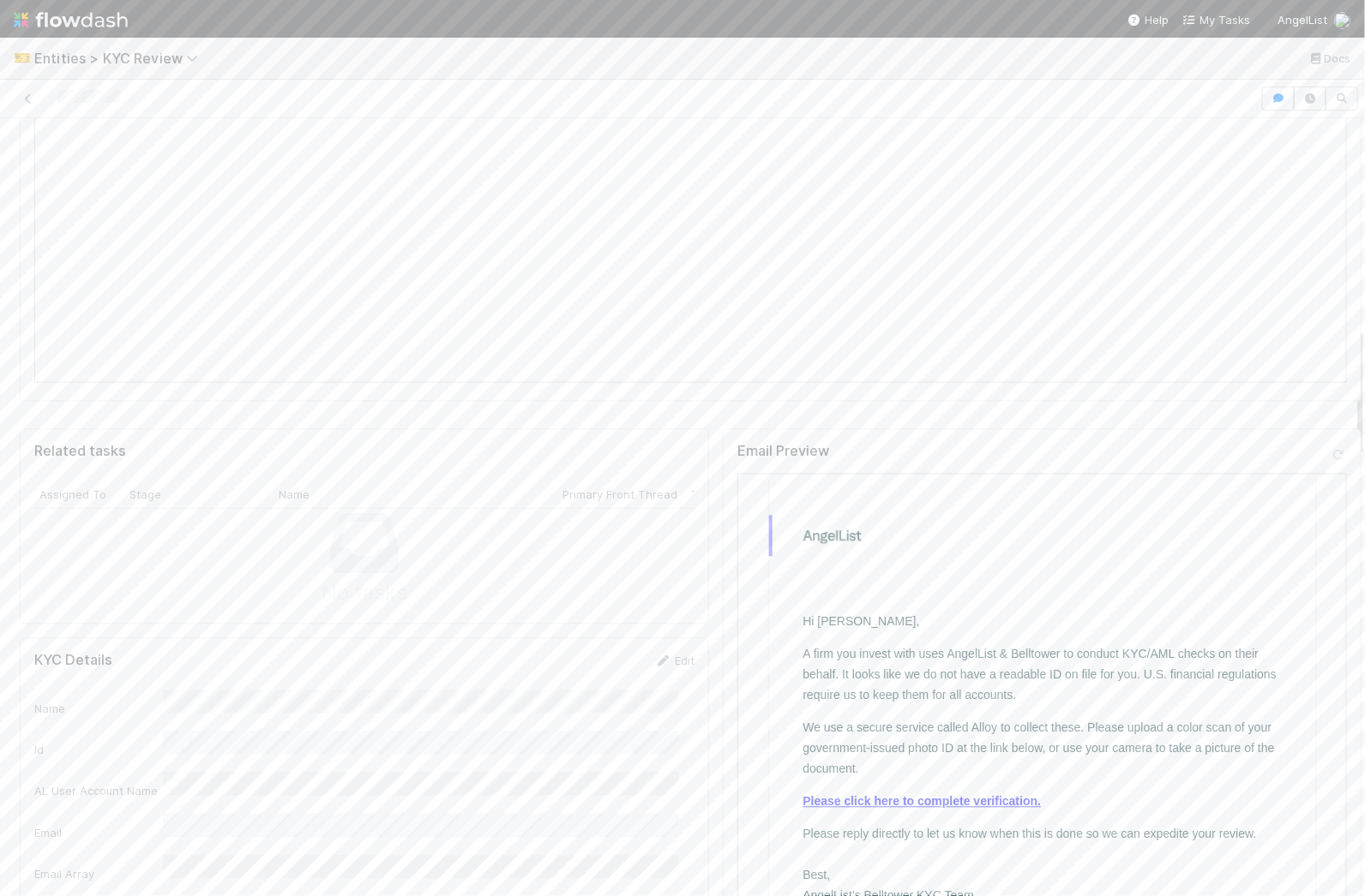
scroll to position [1273, 0]
click at [898, 801] on link "Please click here to complete verification." at bounding box center [922, 800] width 239 height 14
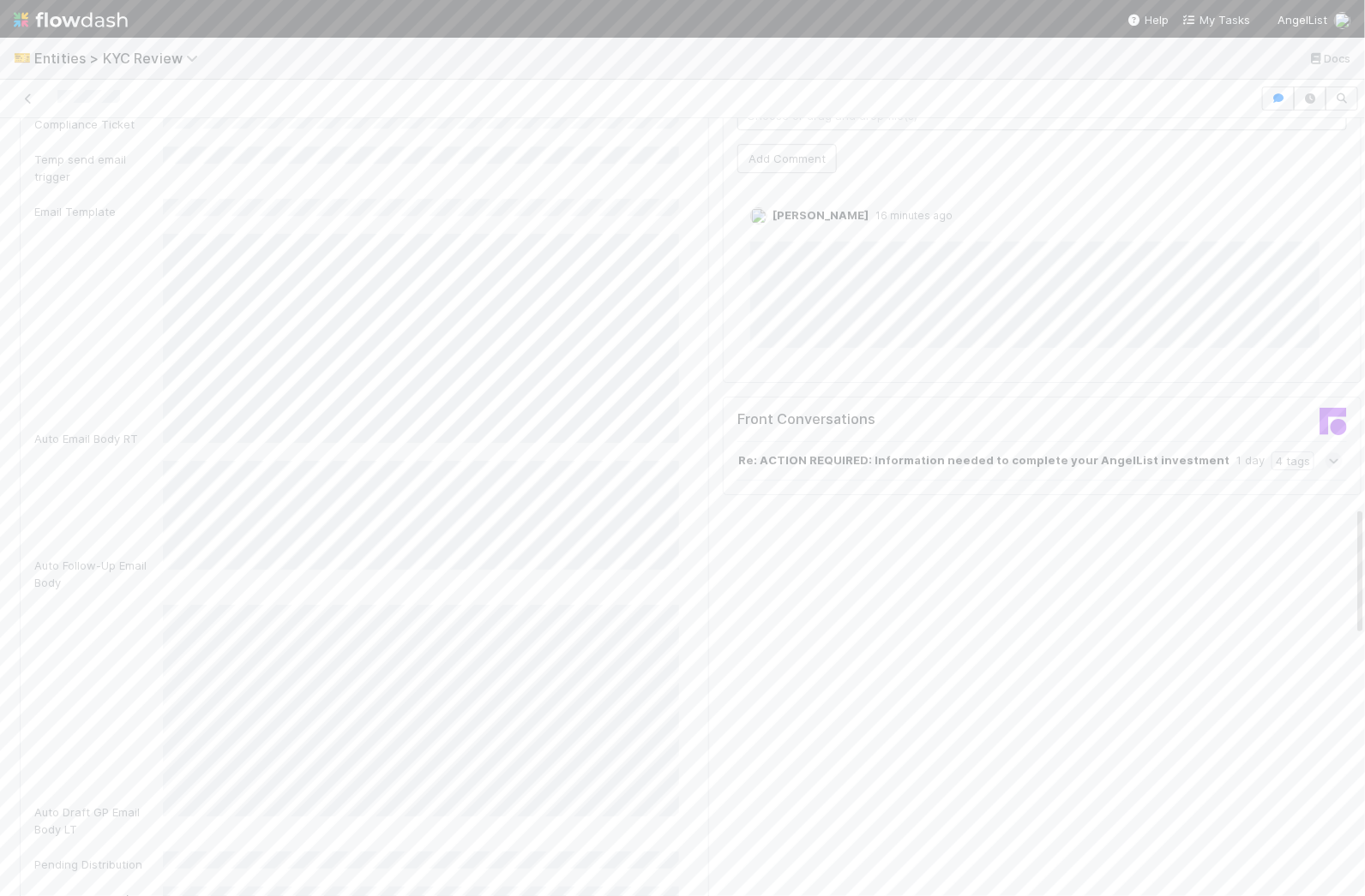
scroll to position [2333, 0]
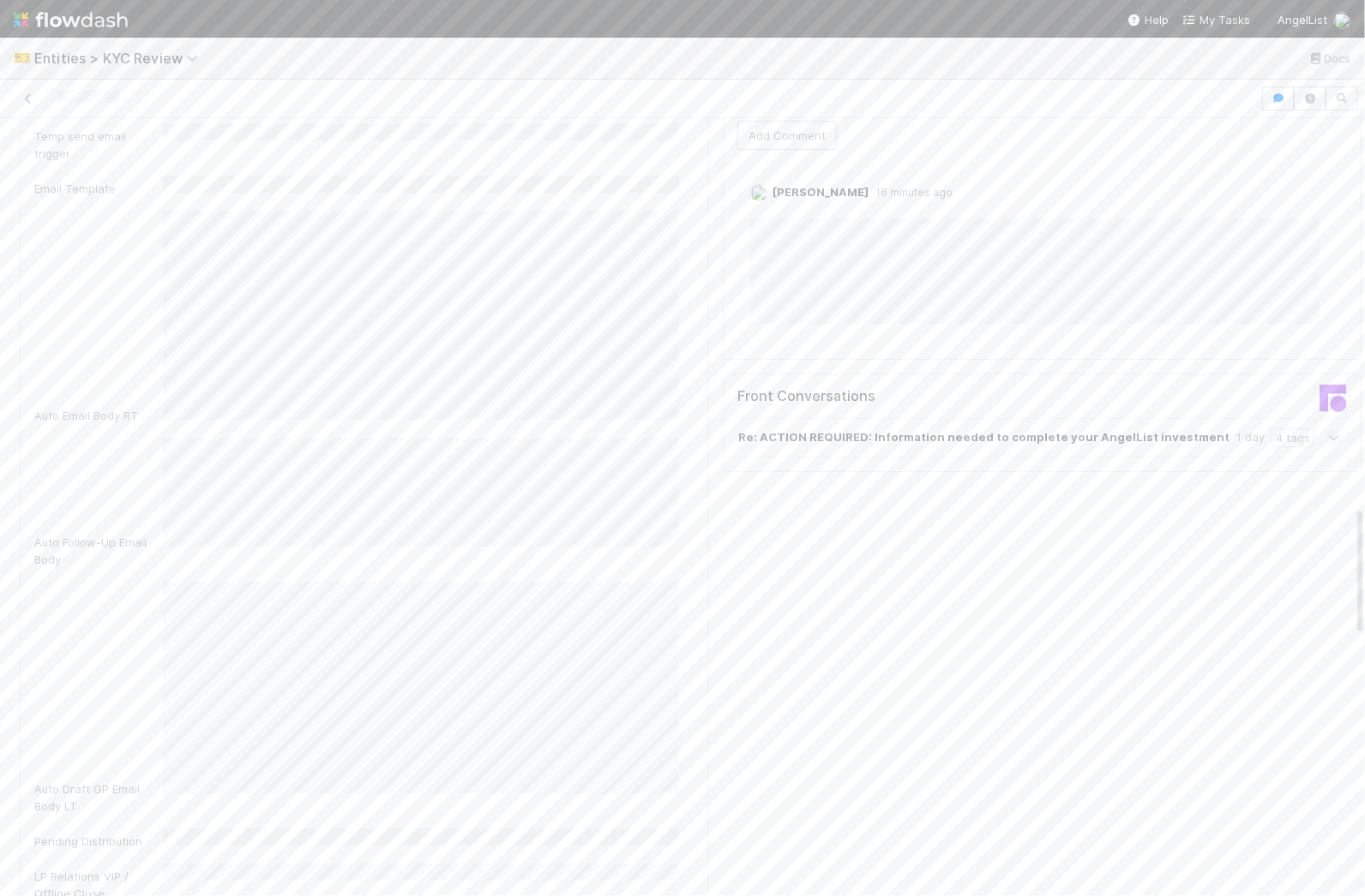
click at [1328, 429] on icon at bounding box center [1333, 438] width 11 height 18
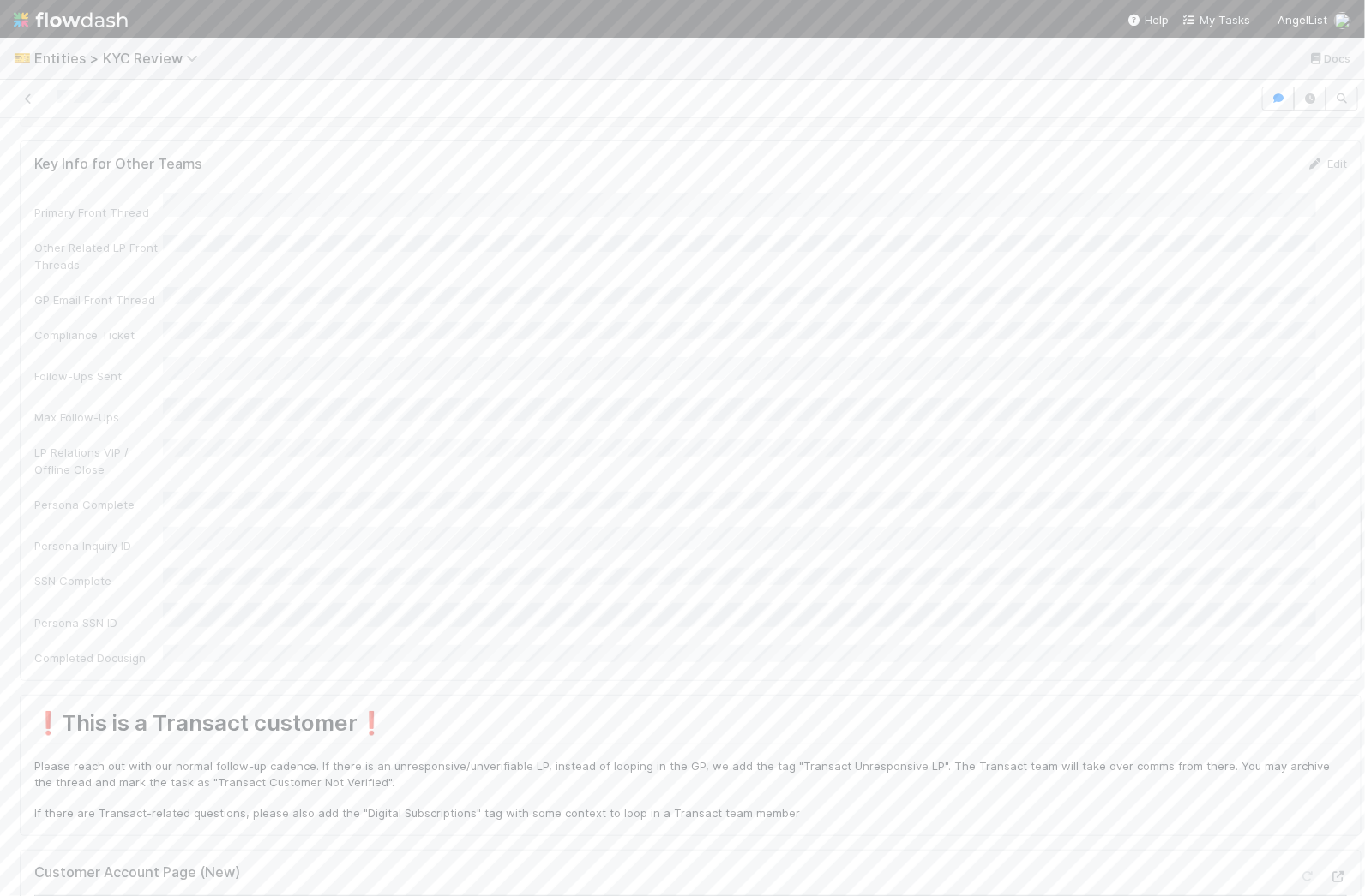
scroll to position [0, 0]
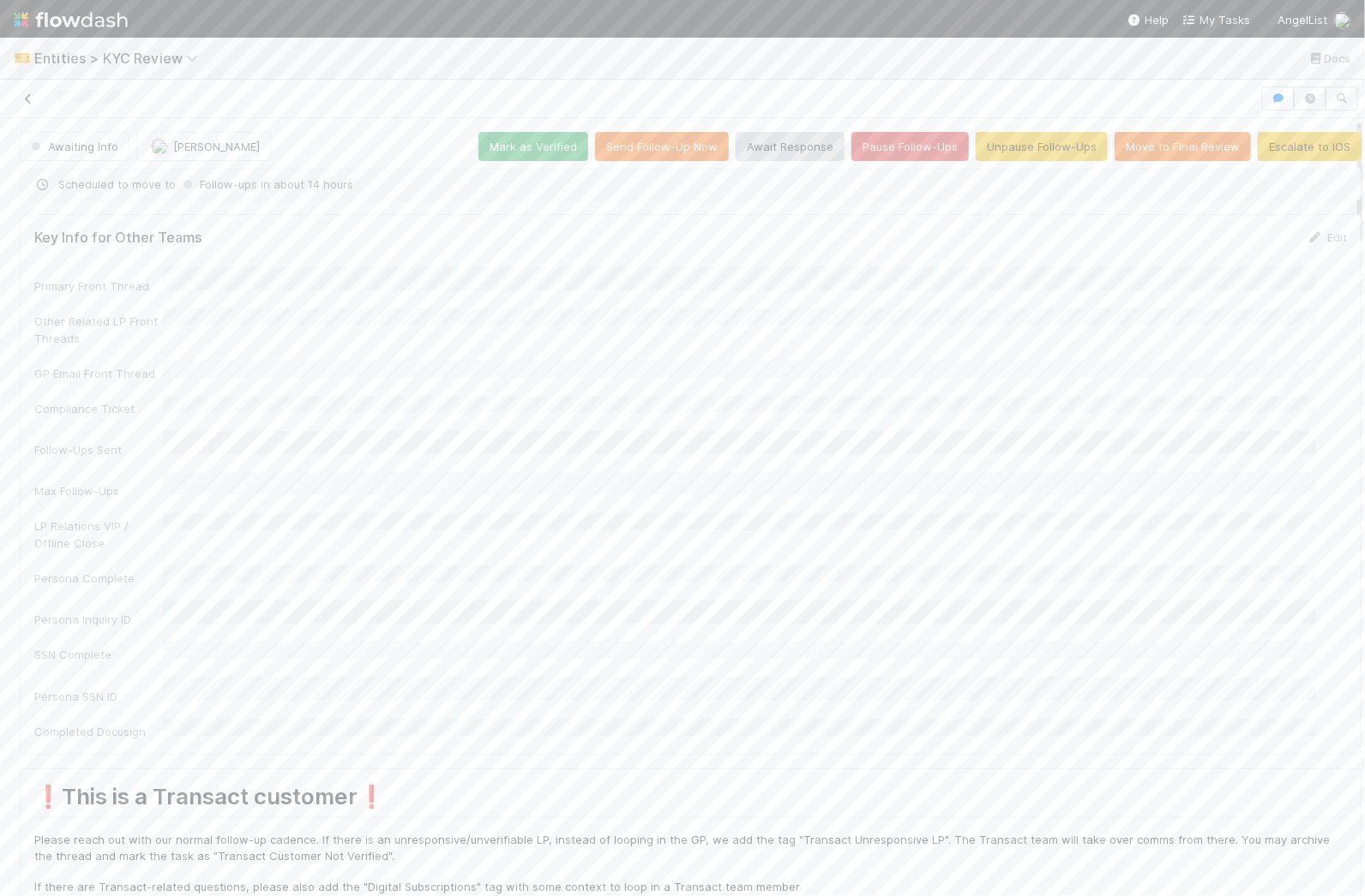
click at [31, 93] on icon at bounding box center [28, 98] width 18 height 11
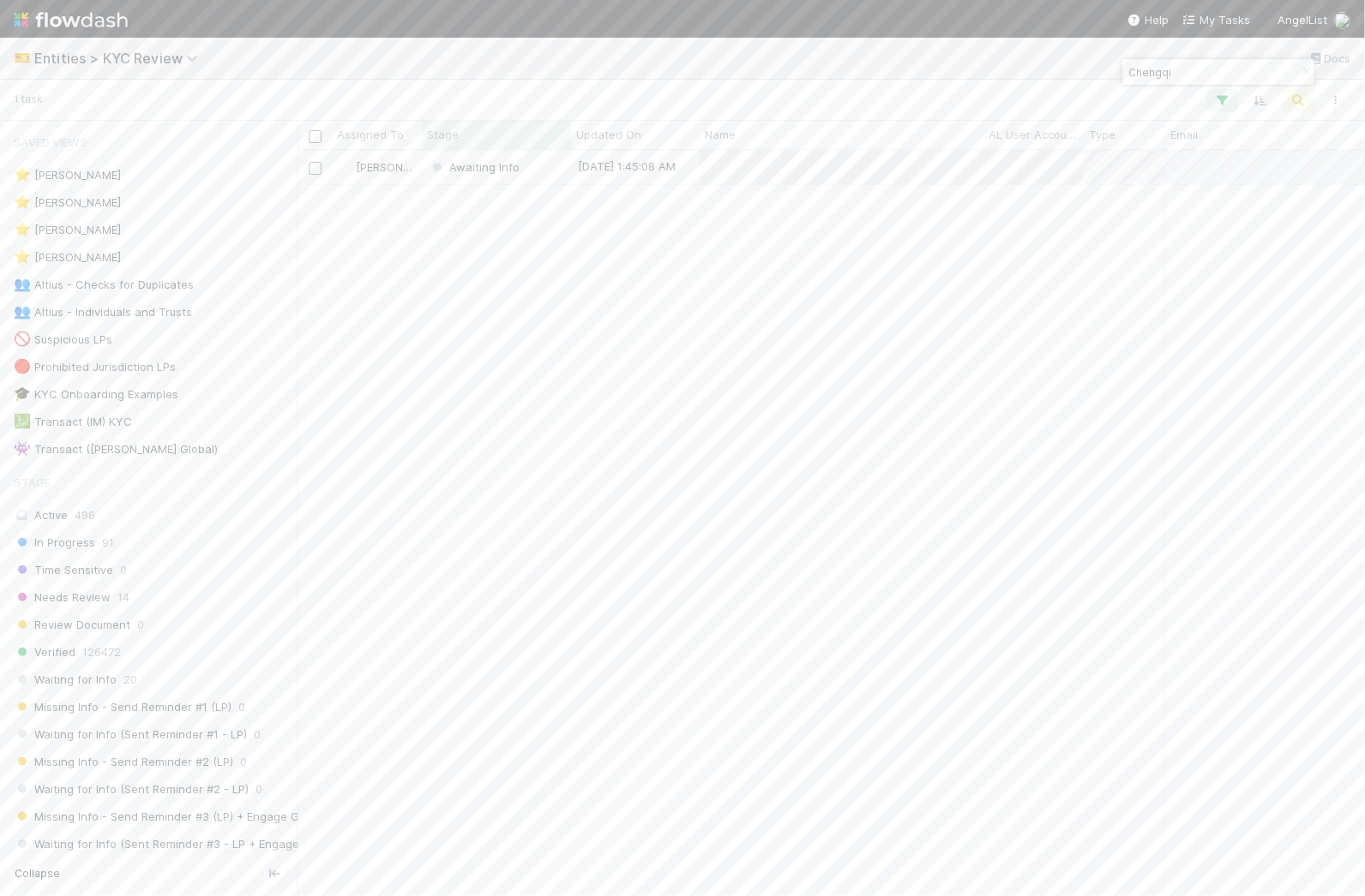
scroll to position [729, 1051]
click at [1190, 72] on input "Chengqi" at bounding box center [1209, 71] width 171 height 21
paste input "Mantou"
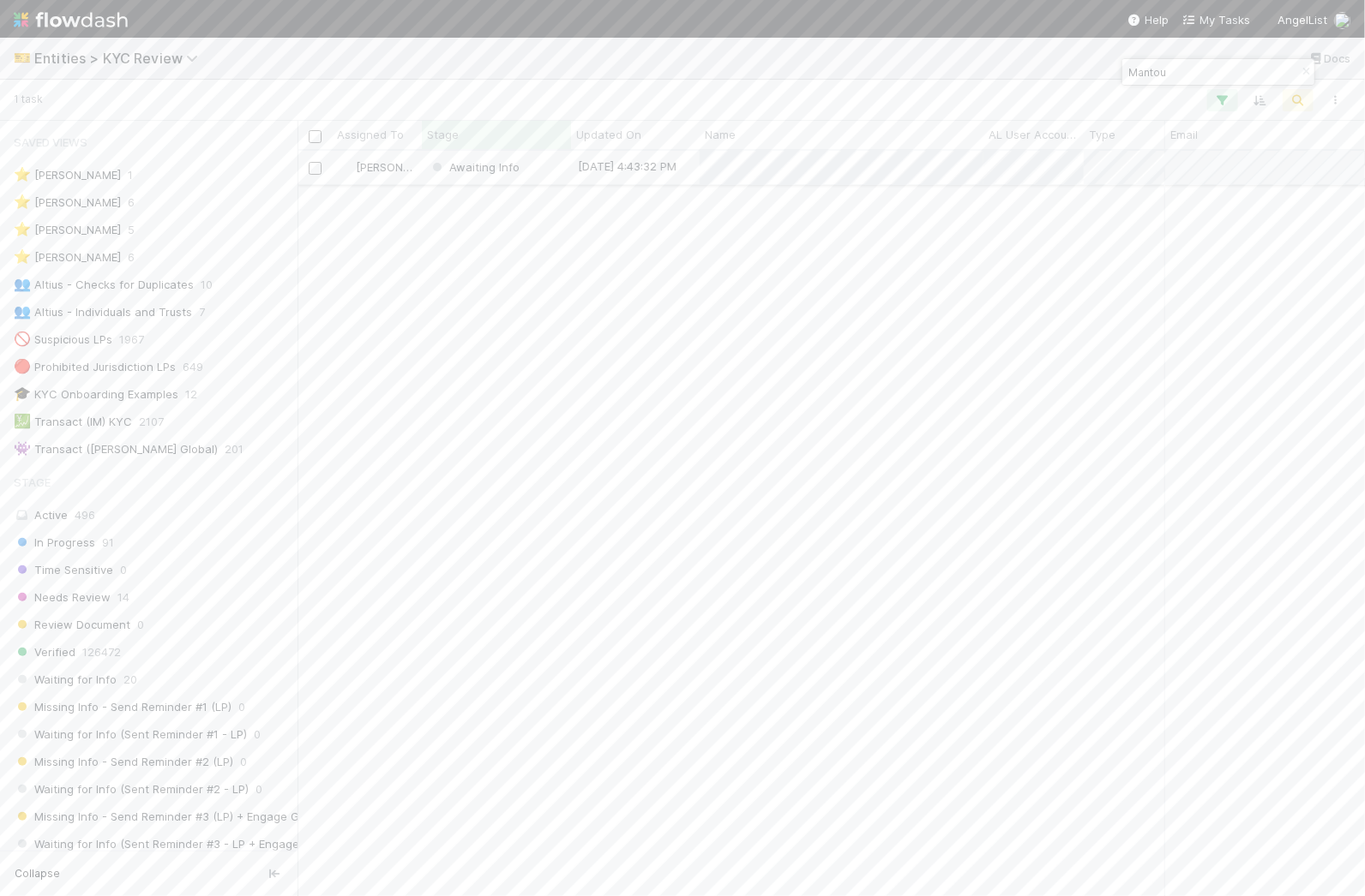
type input "Mantou"
click at [545, 168] on div "Awaiting Info" at bounding box center [496, 167] width 149 height 33
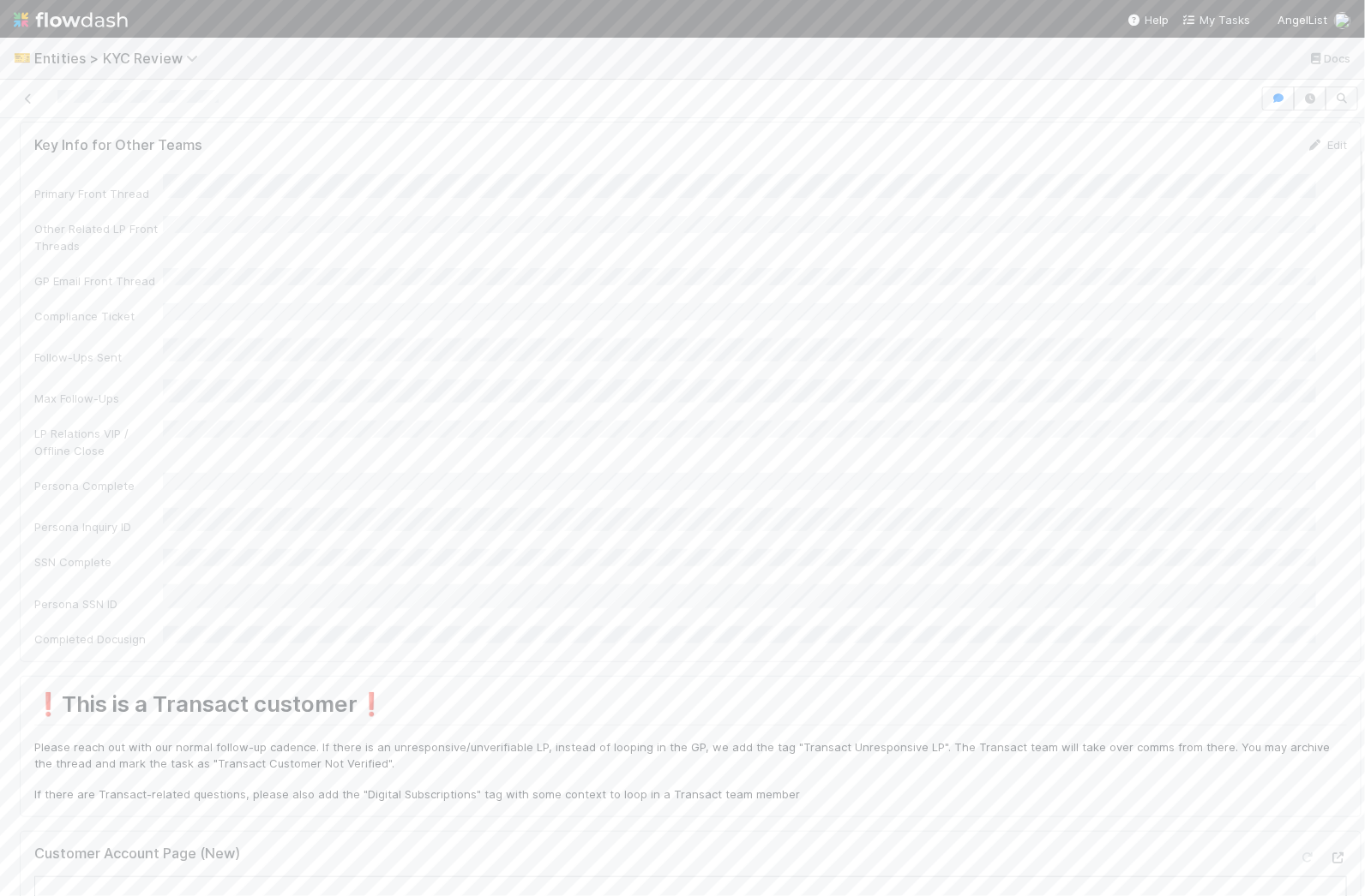
scroll to position [893, 0]
